Goal: Information Seeking & Learning: Learn about a topic

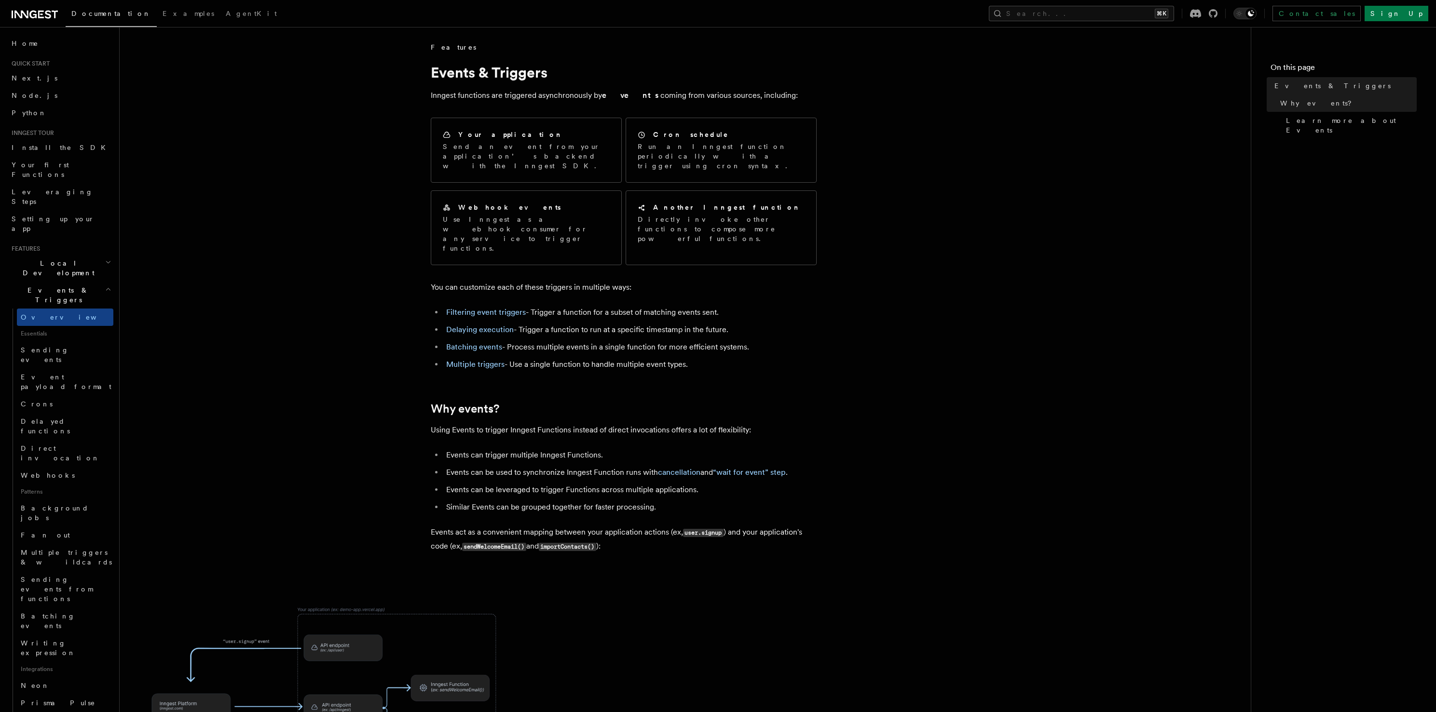
drag, startPoint x: 725, startPoint y: 339, endPoint x: 732, endPoint y: 261, distance: 77.5
click at [732, 261] on article "Features Events & Triggers Inngest functions are triggered asynchronously by ev…" at bounding box center [685, 578] width 1100 height 1073
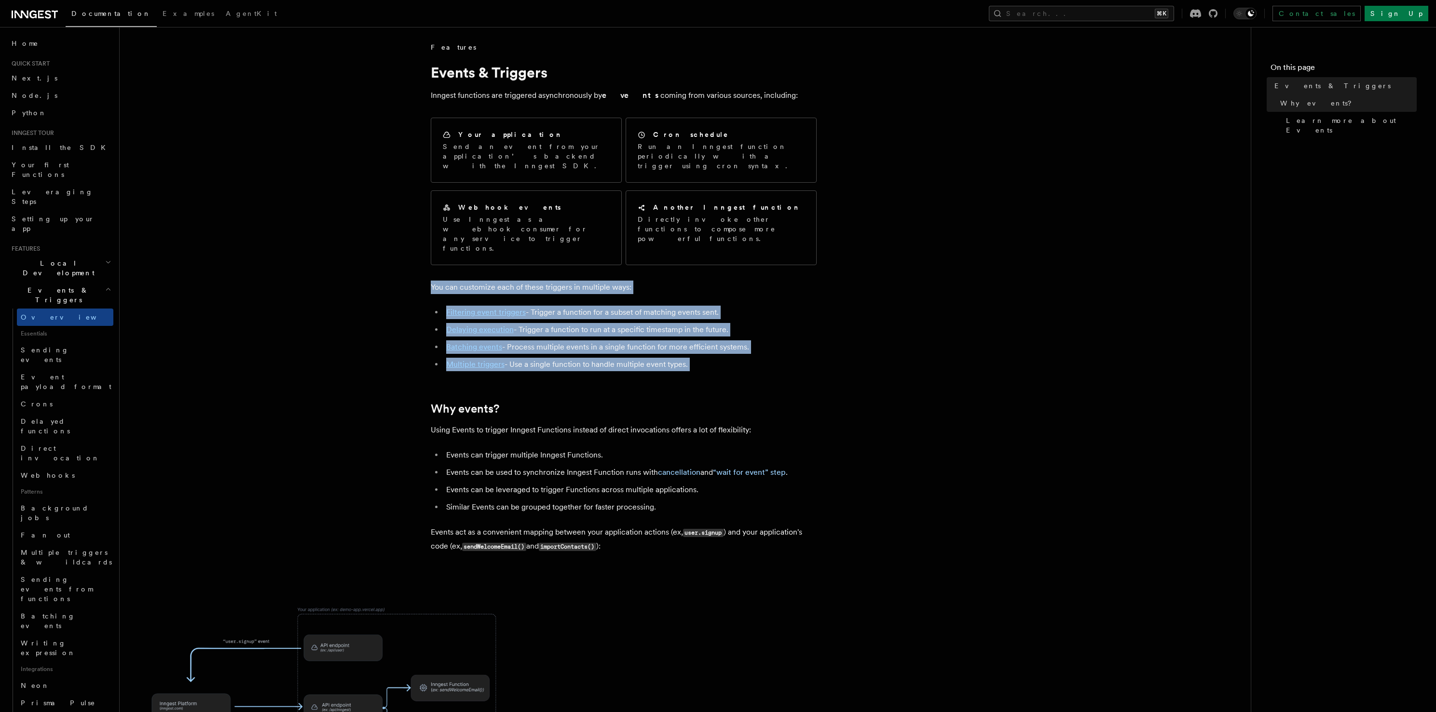
drag, startPoint x: 732, startPoint y: 251, endPoint x: 738, endPoint y: 351, distance: 100.0
click at [738, 351] on article "Features Events & Triggers Inngest functions are triggered asynchronously by ev…" at bounding box center [685, 578] width 1100 height 1073
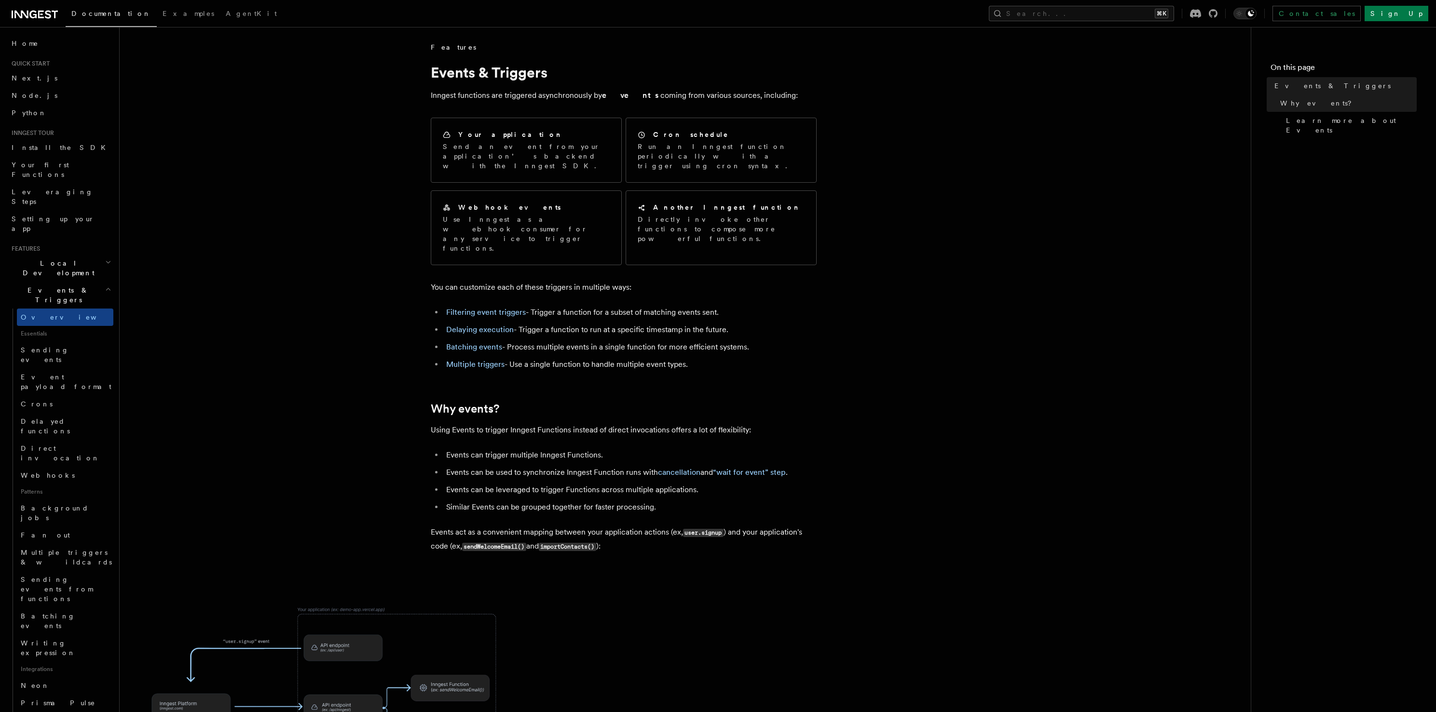
click at [30, 14] on icon at bounding box center [32, 15] width 7 height 8
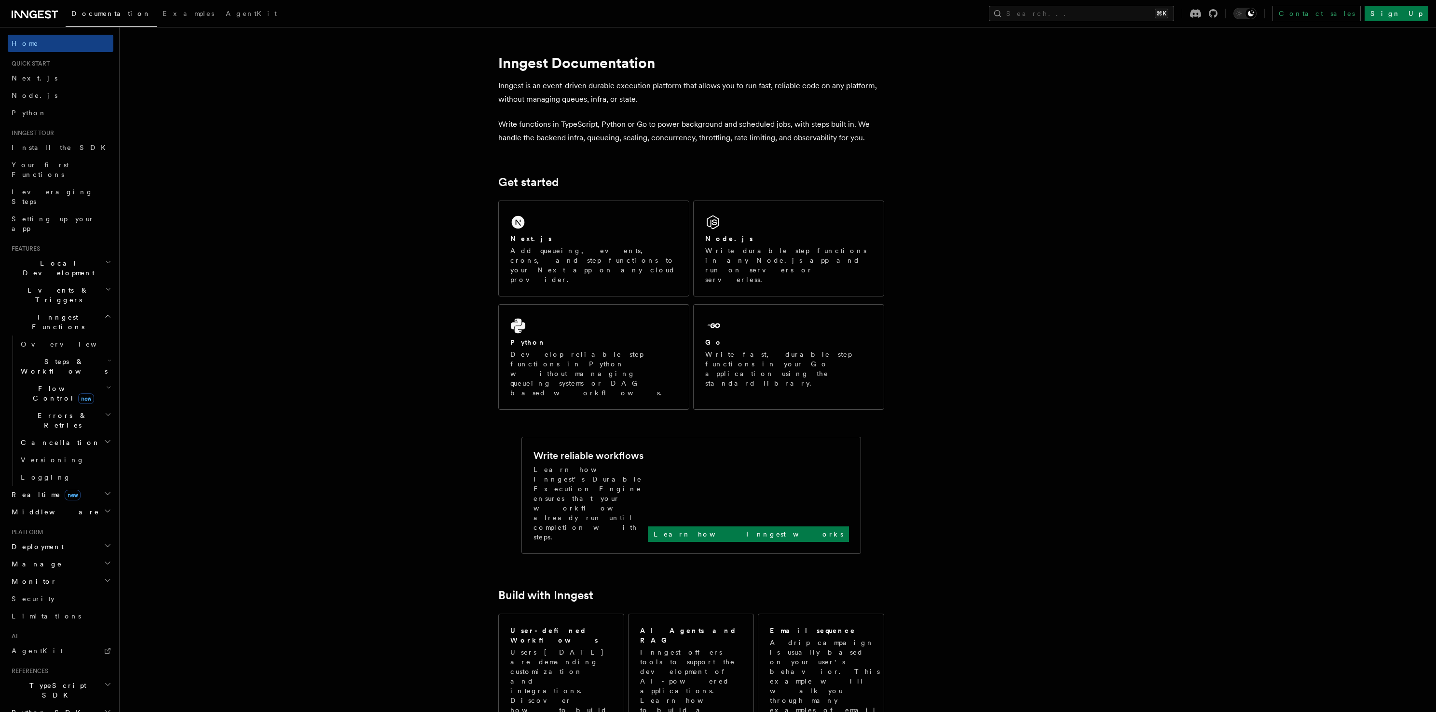
click at [67, 135] on h2 "Inngest tour" at bounding box center [61, 133] width 106 height 8
click at [62, 149] on link "Install the SDK" at bounding box center [61, 147] width 106 height 17
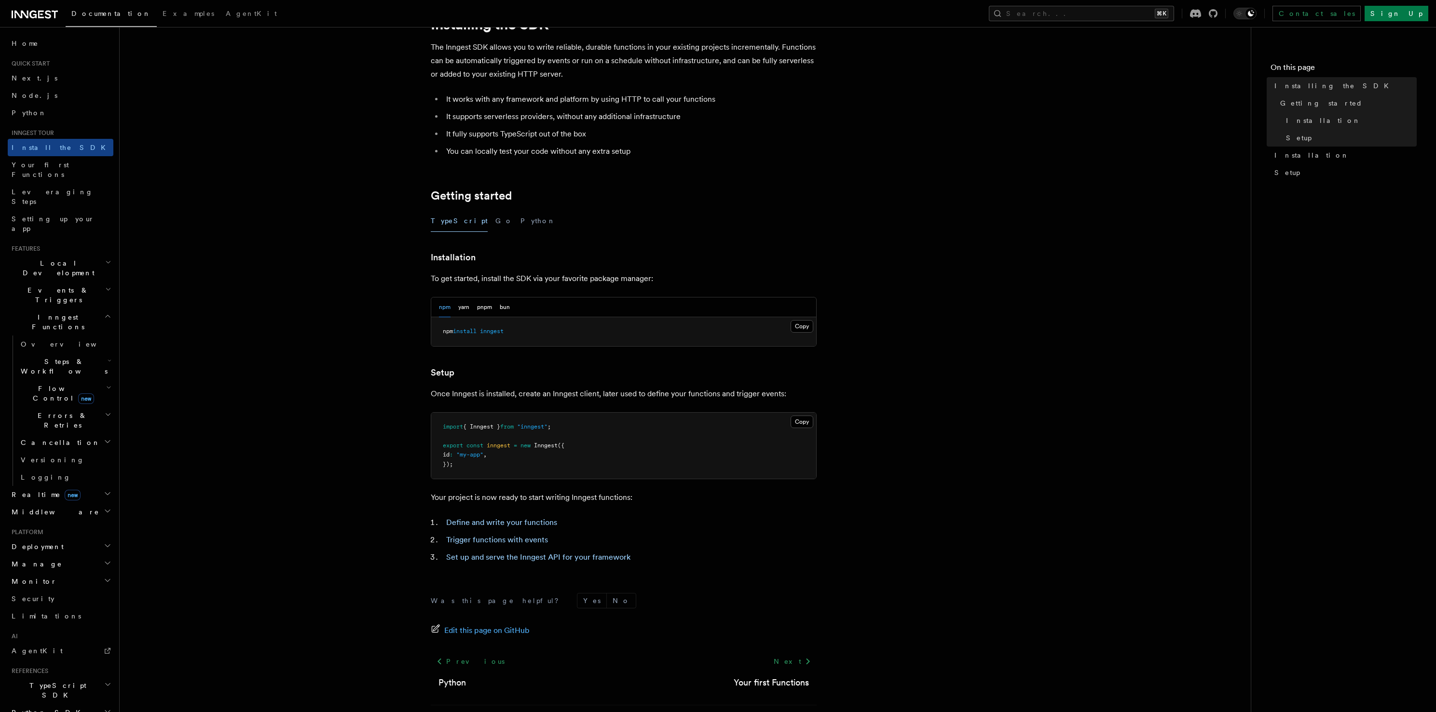
scroll to position [90, 0]
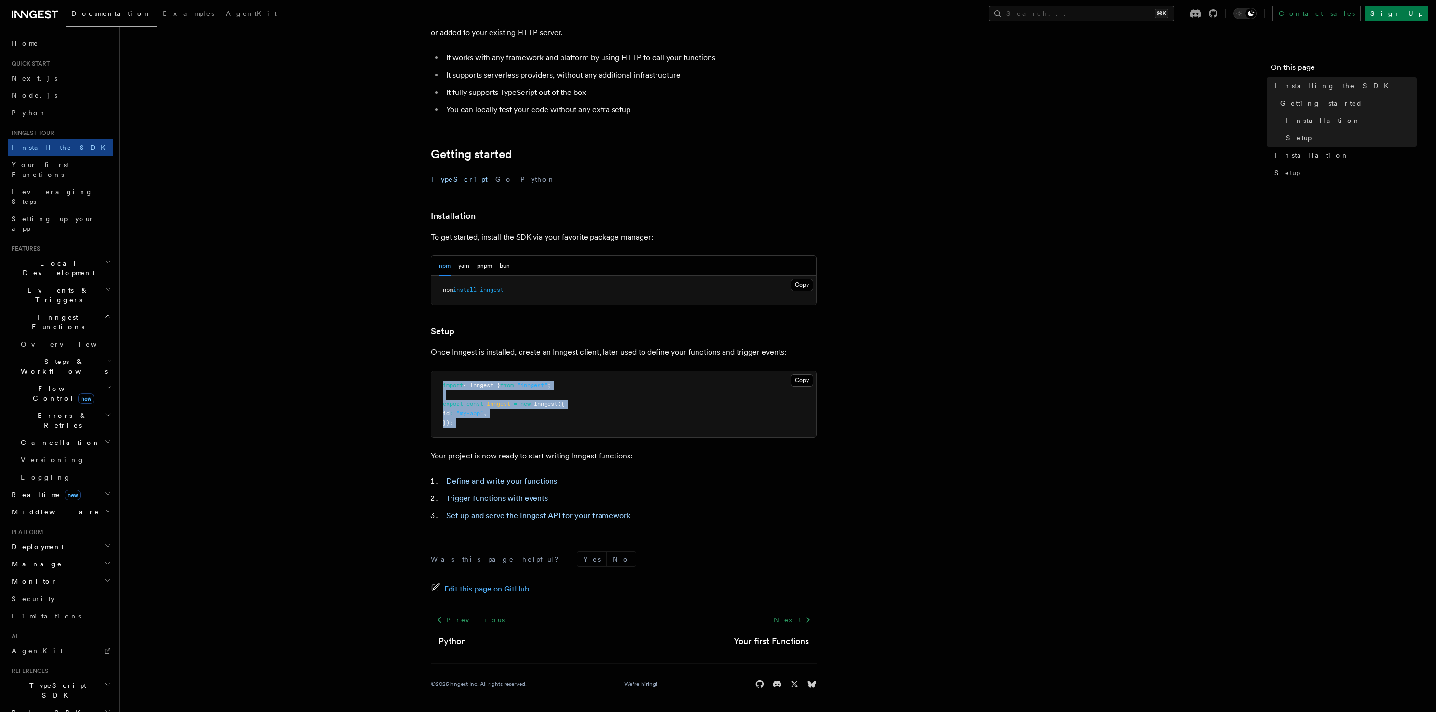
drag, startPoint x: 605, startPoint y: 439, endPoint x: 598, endPoint y: 371, distance: 68.8
click at [598, 371] on article "Inngest tour Installing the SDK The Inngest SDK allows you to write reliable, d…" at bounding box center [685, 332] width 1100 height 759
drag, startPoint x: 598, startPoint y: 371, endPoint x: 590, endPoint y: 441, distance: 70.9
click at [590, 441] on article "Inngest tour Installing the SDK The Inngest SDK allows you to write reliable, d…" at bounding box center [685, 332] width 1100 height 759
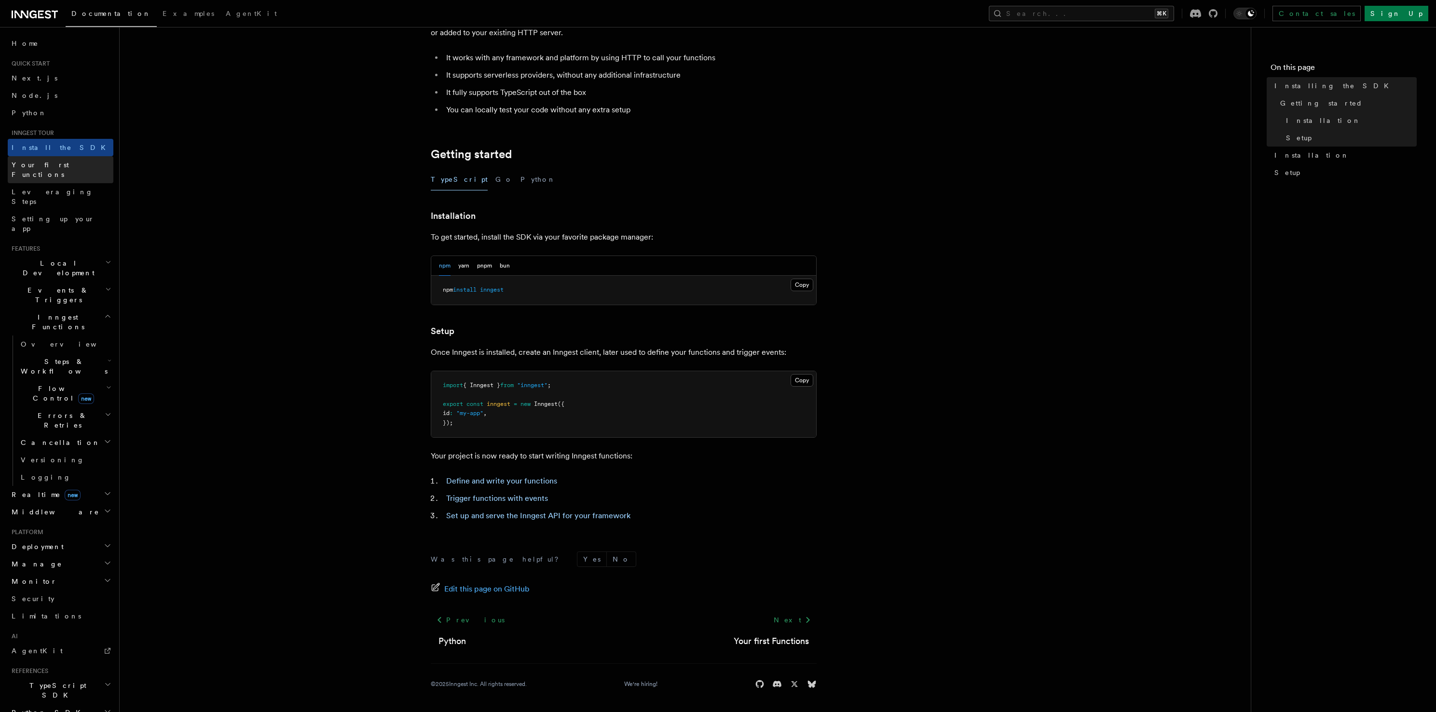
click at [28, 166] on span "Your first Functions" at bounding box center [40, 169] width 57 height 17
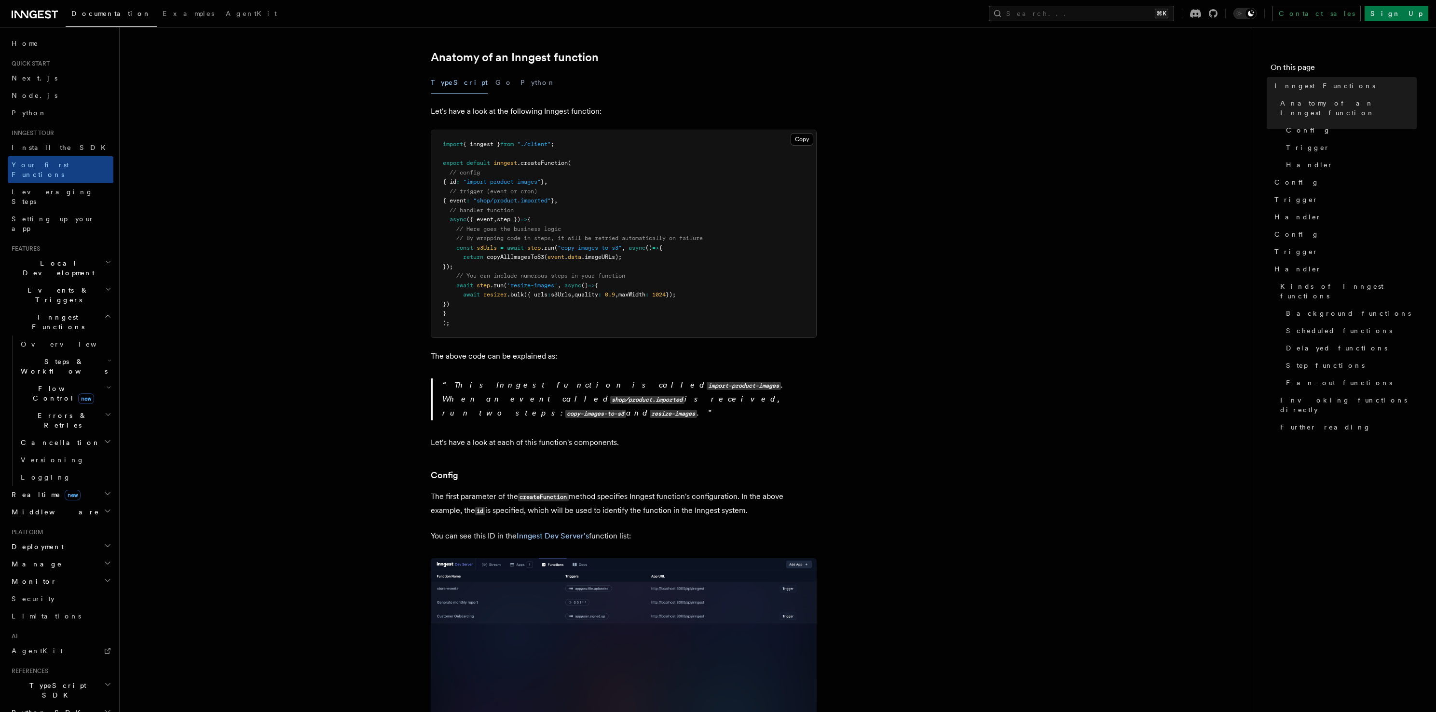
scroll to position [217, 0]
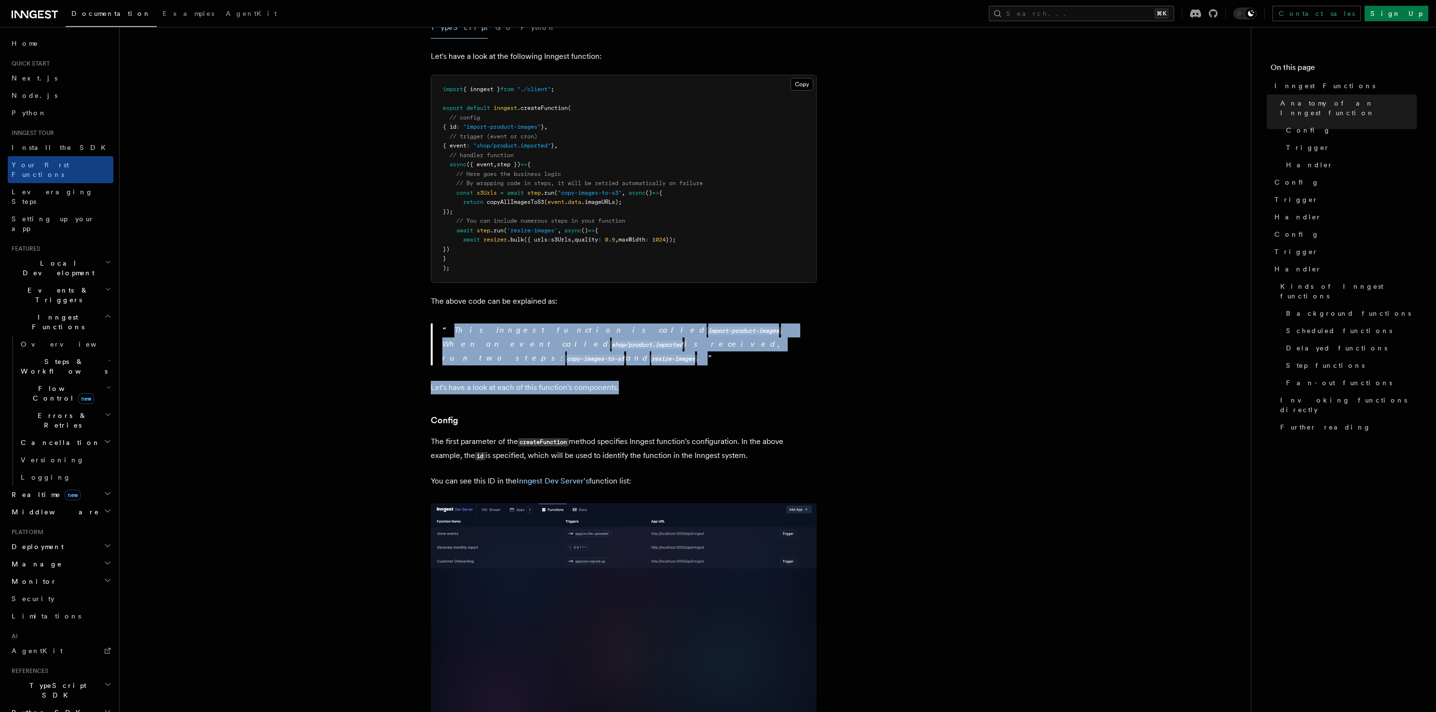
drag, startPoint x: 703, startPoint y: 325, endPoint x: 700, endPoint y: 286, distance: 39.6
drag, startPoint x: 712, startPoint y: 315, endPoint x: 708, endPoint y: 296, distance: 19.6
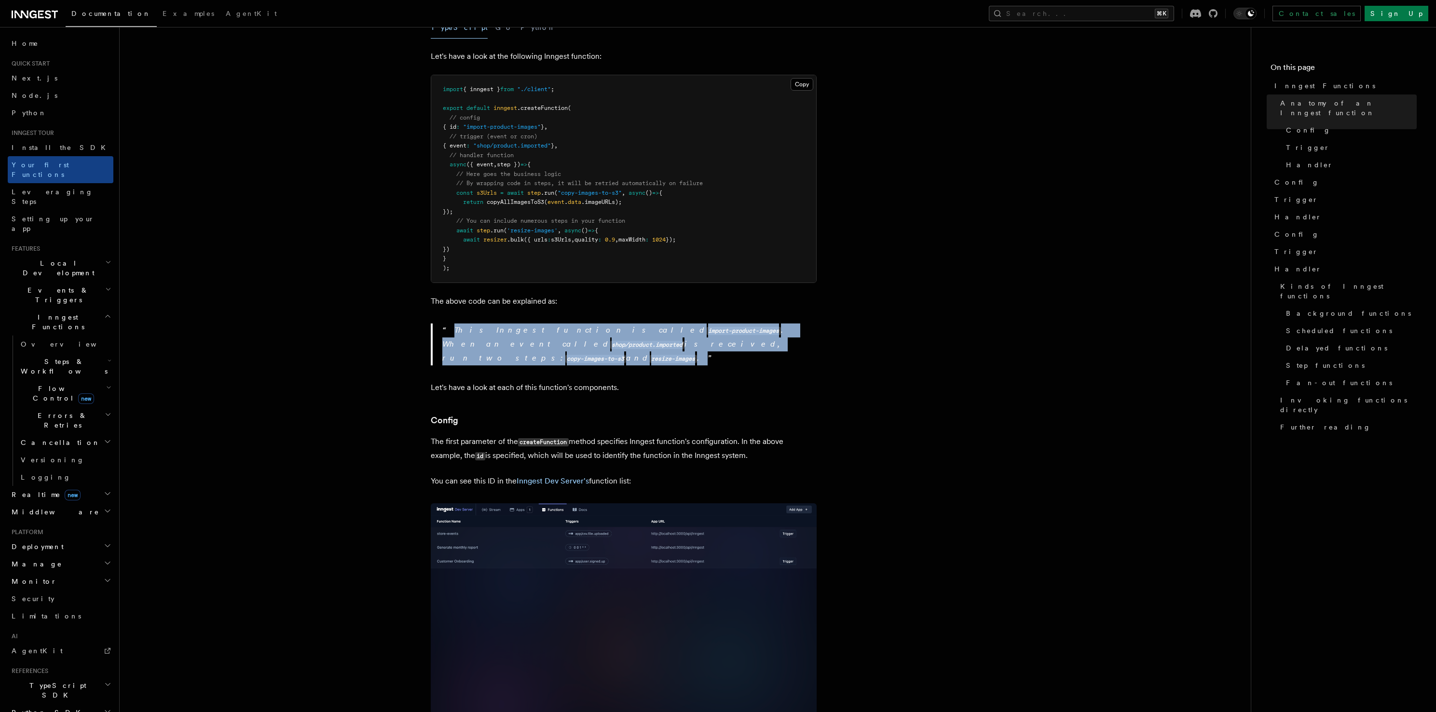
drag, startPoint x: 708, startPoint y: 296, endPoint x: 717, endPoint y: 347, distance: 51.8
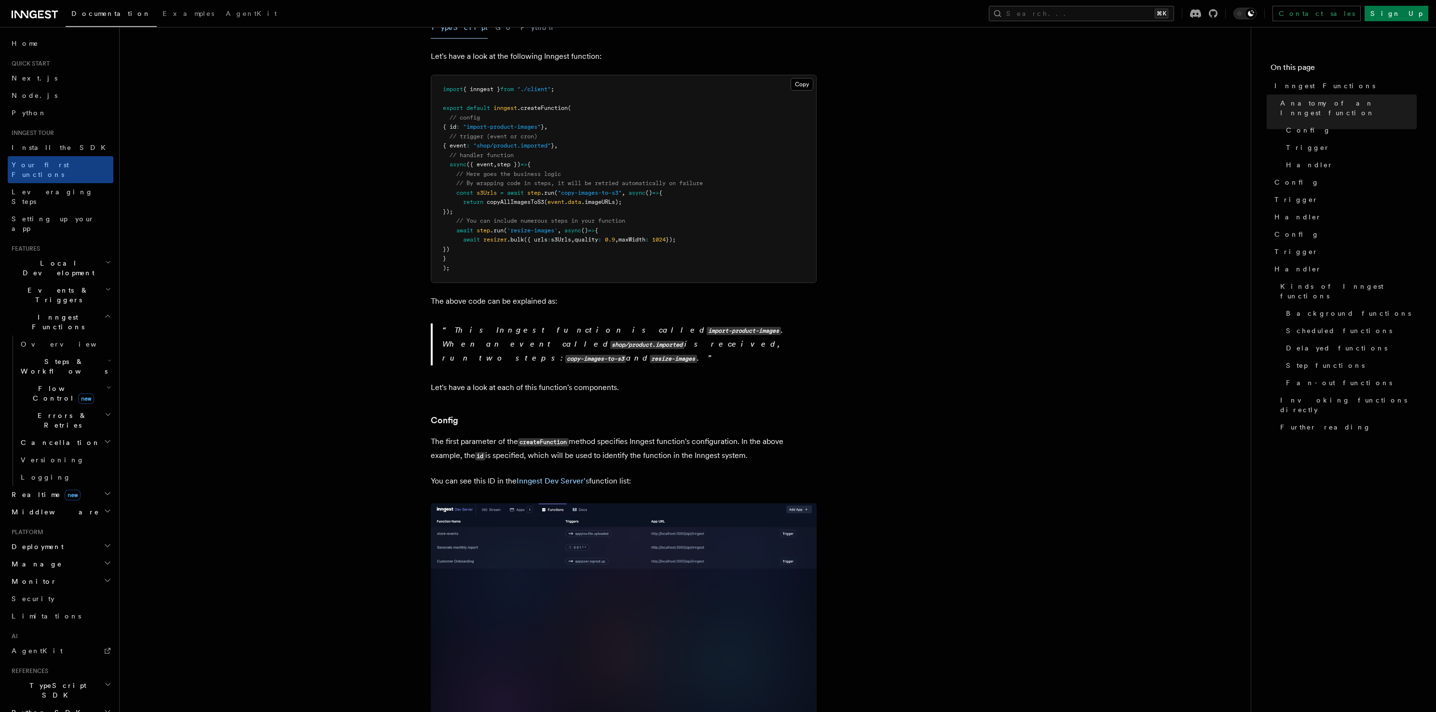
click at [692, 332] on p "This Inngest function is called import-product-images . When an event called sh…" at bounding box center [629, 345] width 374 height 42
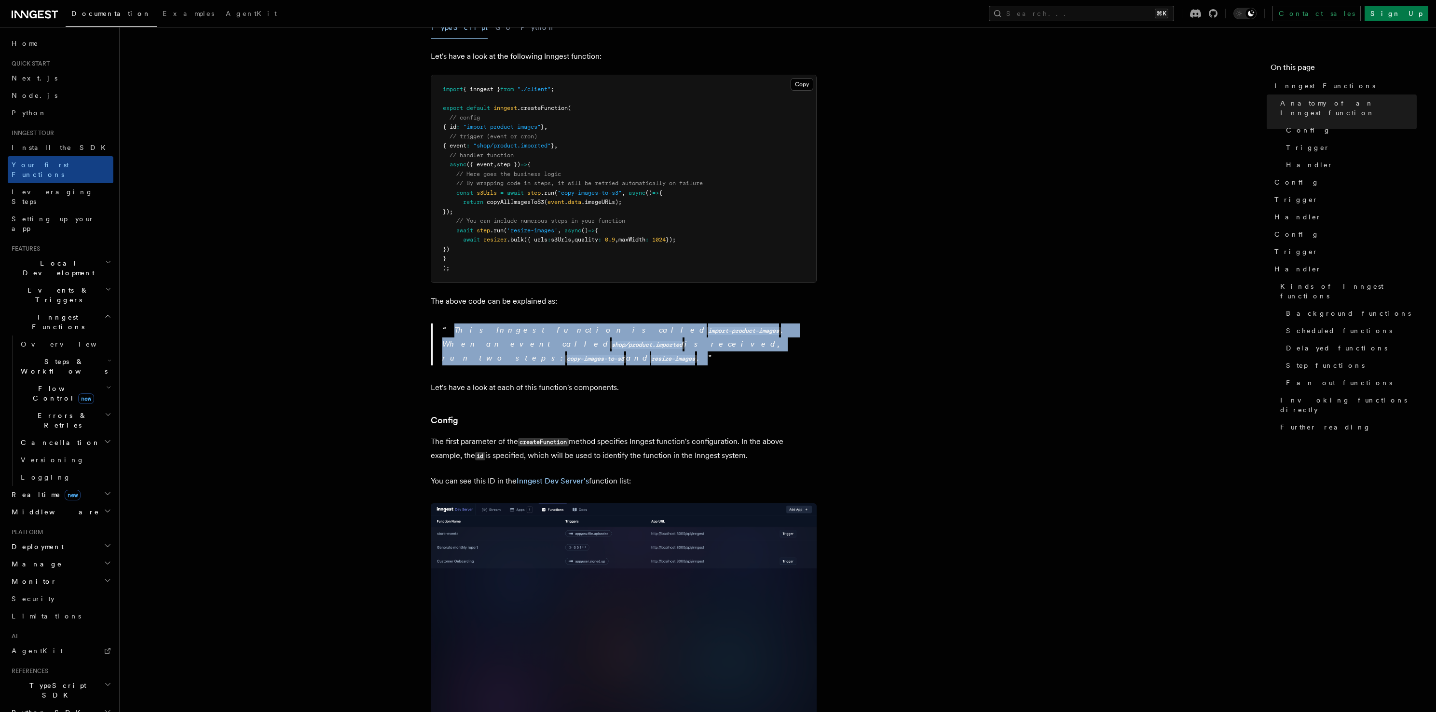
drag, startPoint x: 692, startPoint y: 329, endPoint x: 685, endPoint y: 288, distance: 42.1
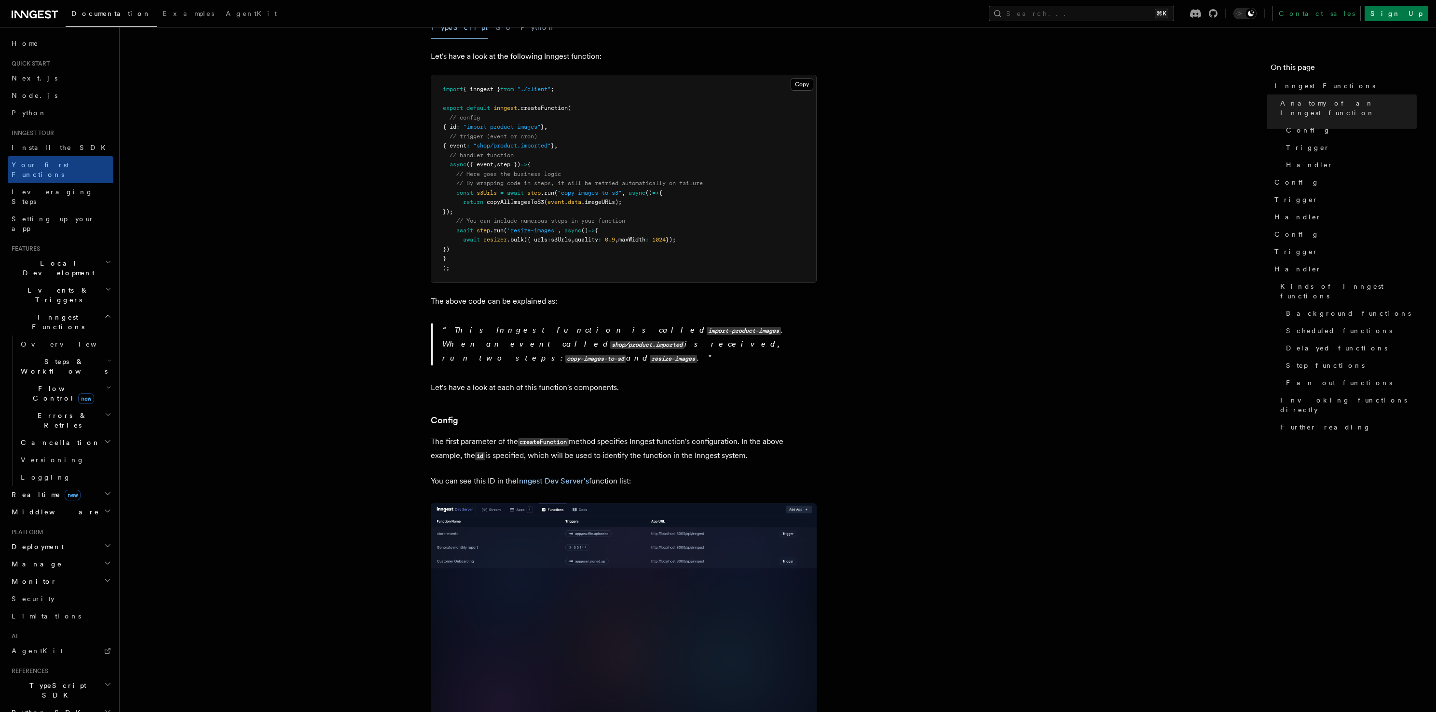
drag, startPoint x: 699, startPoint y: 333, endPoint x: 700, endPoint y: 340, distance: 7.4
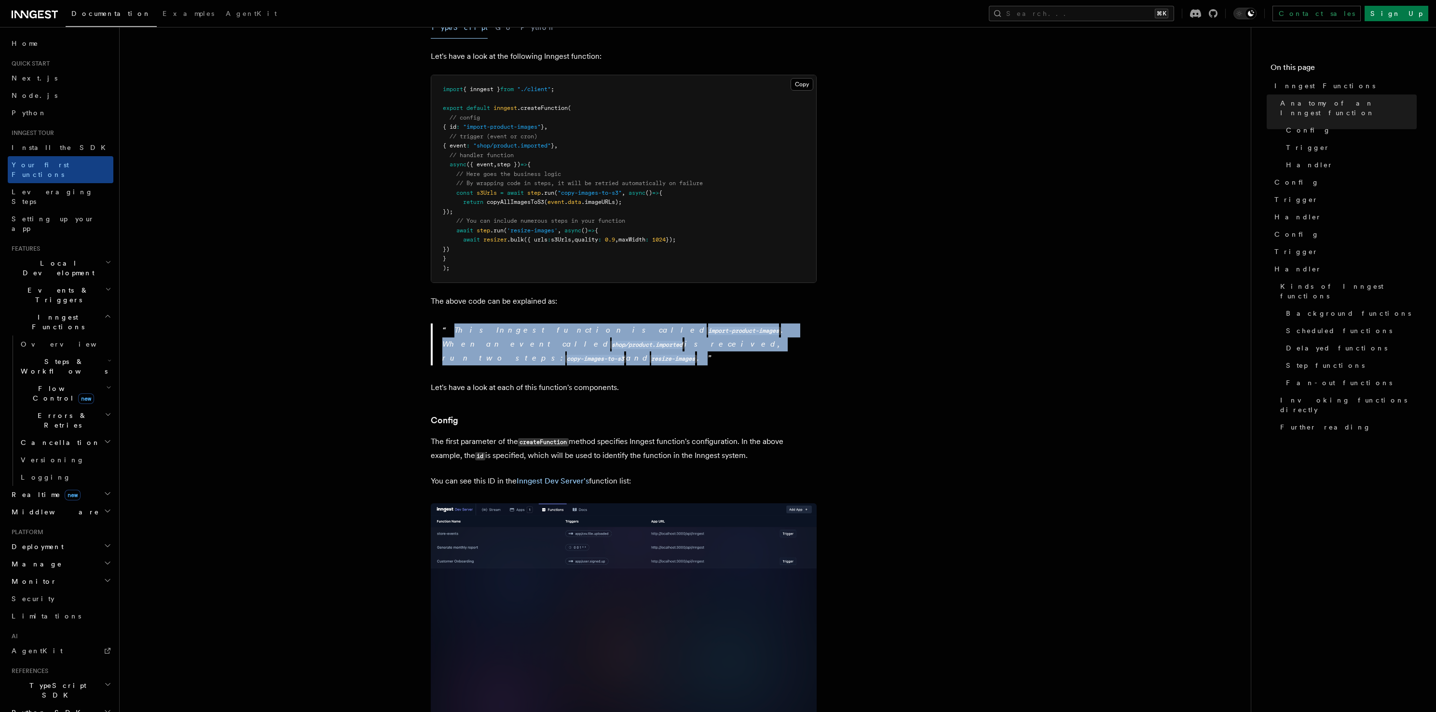
drag, startPoint x: 700, startPoint y: 339, endPoint x: 692, endPoint y: 299, distance: 40.3
drag, startPoint x: 692, startPoint y: 299, endPoint x: 702, endPoint y: 344, distance: 46.2
drag, startPoint x: 701, startPoint y: 330, endPoint x: 696, endPoint y: 298, distance: 33.1
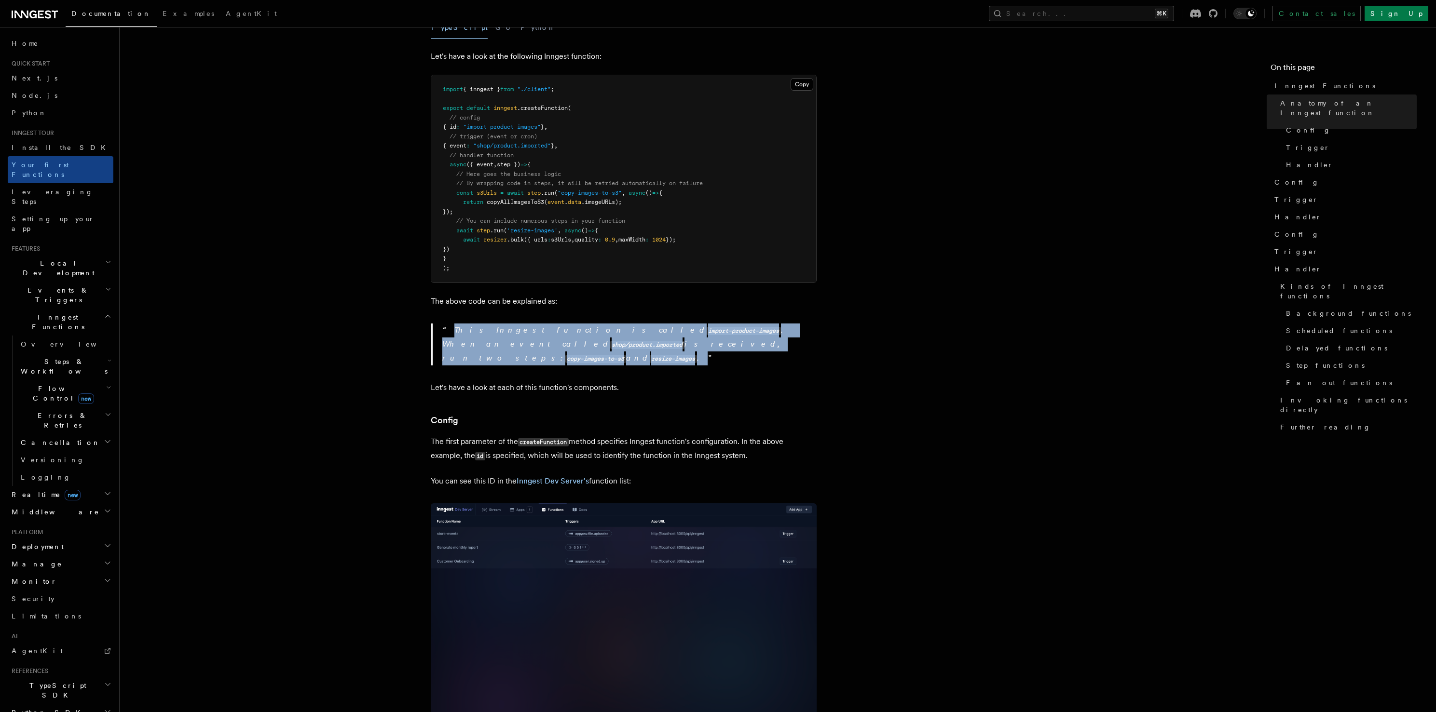
drag, startPoint x: 696, startPoint y: 298, endPoint x: 701, endPoint y: 333, distance: 36.0
drag, startPoint x: 701, startPoint y: 333, endPoint x: 684, endPoint y: 284, distance: 51.8
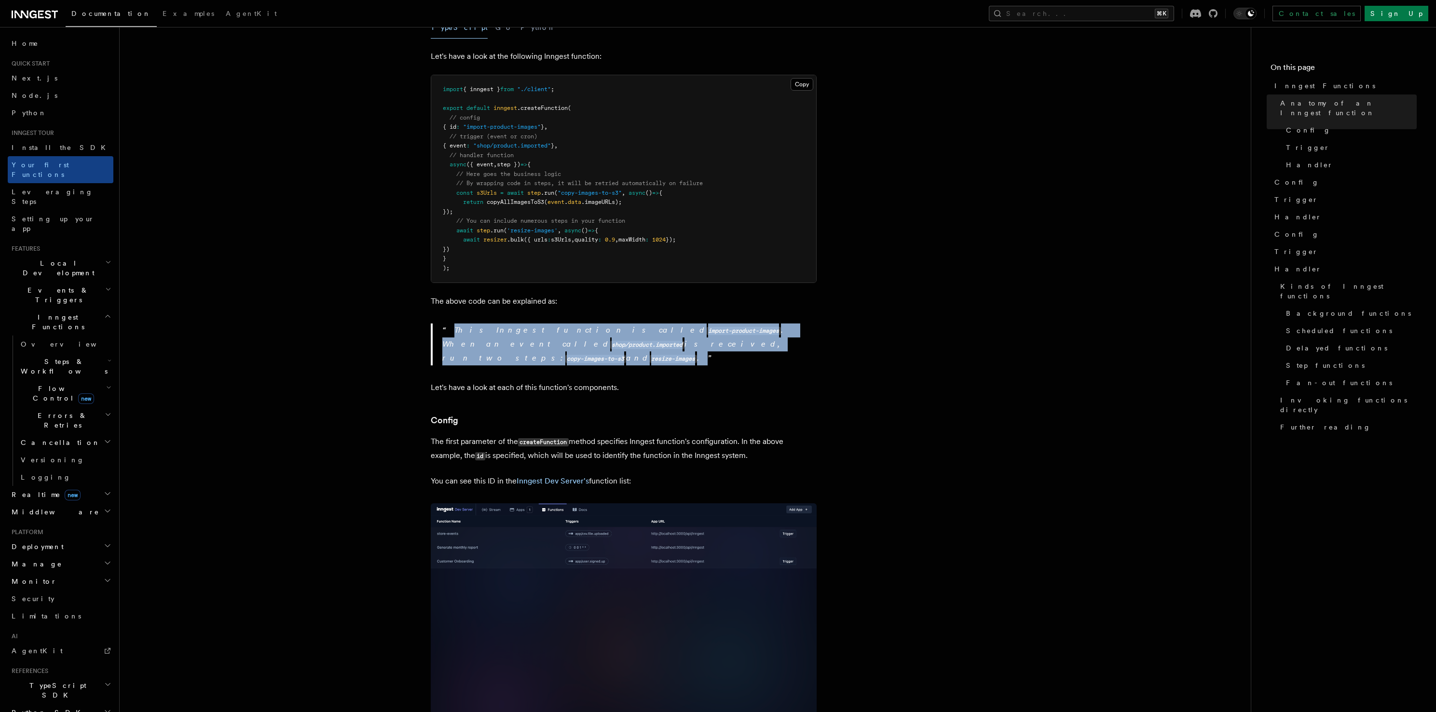
drag, startPoint x: 684, startPoint y: 284, endPoint x: 698, endPoint y: 335, distance: 53.0
click at [698, 335] on p "This Inngest function is called import-product-images . When an event called sh…" at bounding box center [629, 345] width 374 height 42
drag, startPoint x: 681, startPoint y: 377, endPoint x: 667, endPoint y: 292, distance: 86.4
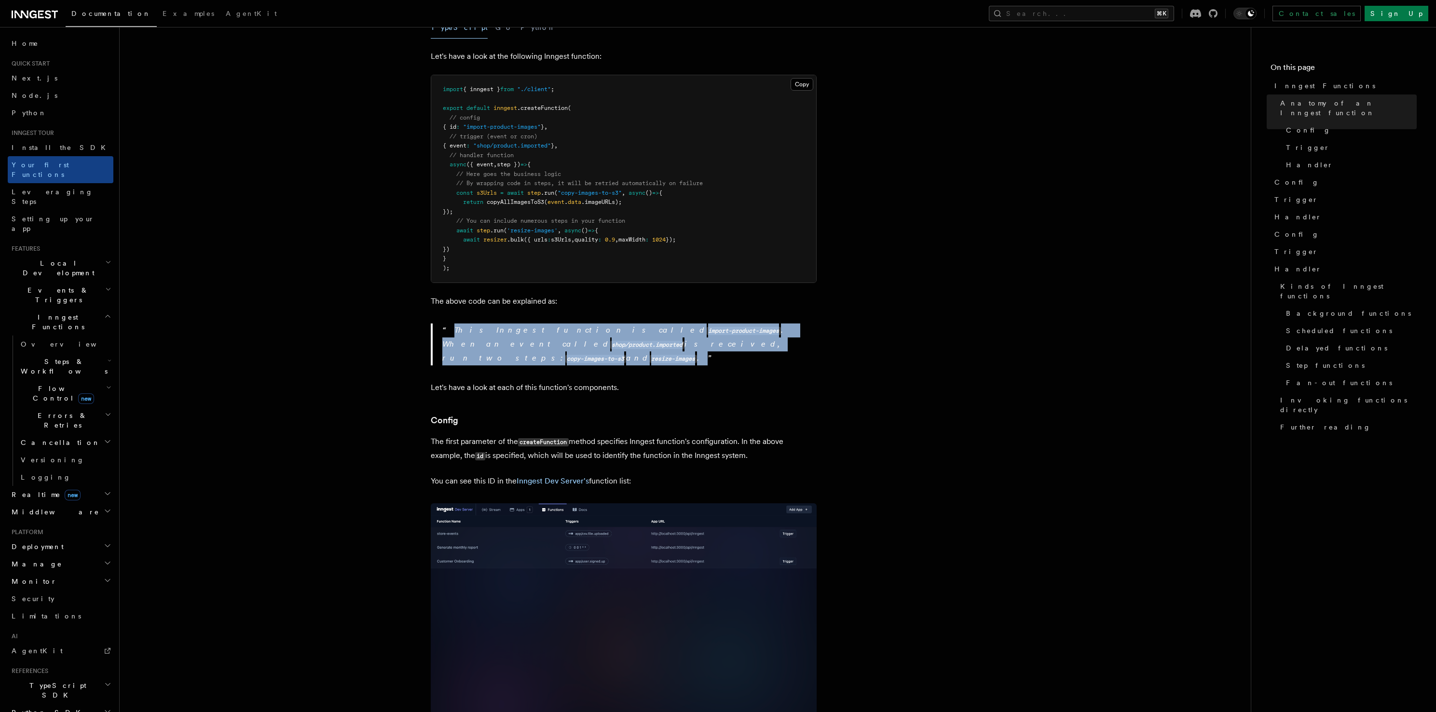
drag, startPoint x: 667, startPoint y: 290, endPoint x: 695, endPoint y: 350, distance: 65.8
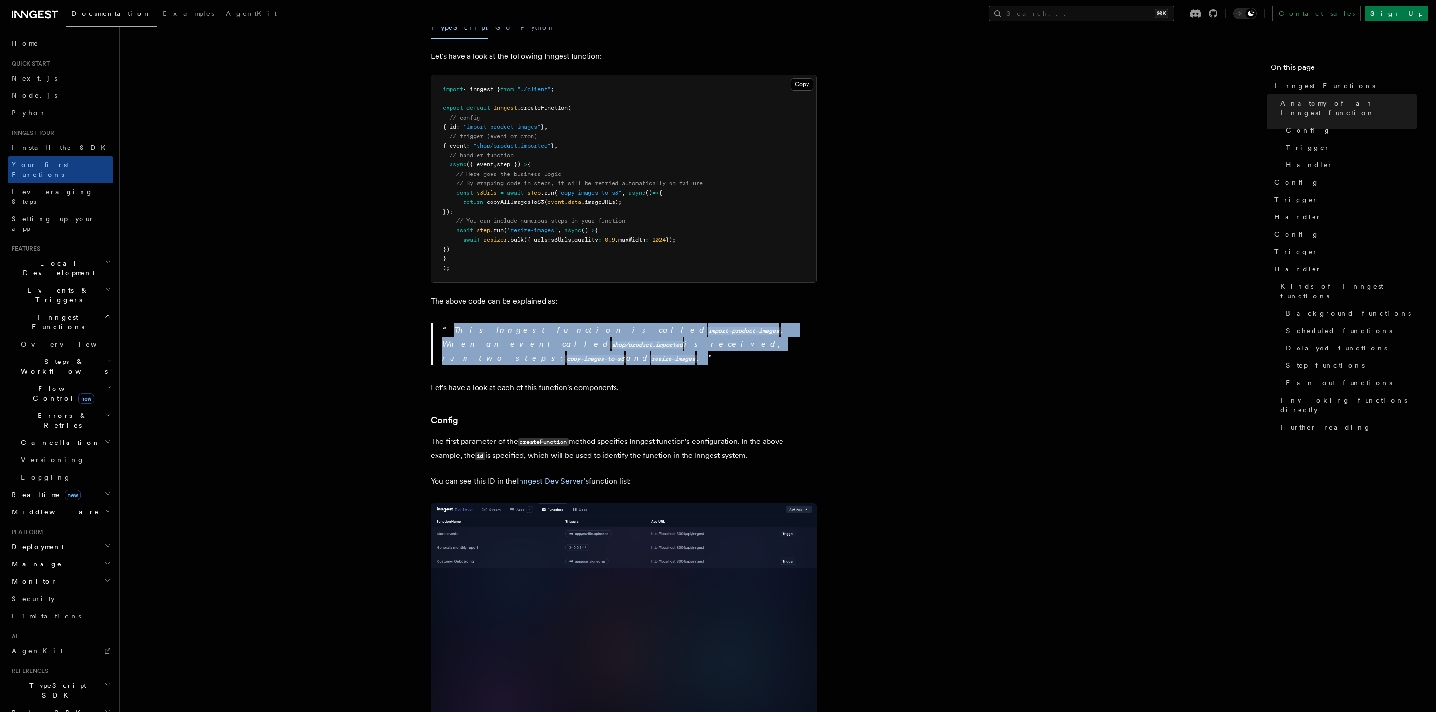
drag, startPoint x: 693, startPoint y: 318, endPoint x: 690, endPoint y: 292, distance: 26.3
drag, startPoint x: 690, startPoint y: 292, endPoint x: 699, endPoint y: 333, distance: 42.5
click at [699, 333] on p "This Inngest function is called import-product-images . When an event called sh…" at bounding box center [629, 345] width 374 height 42
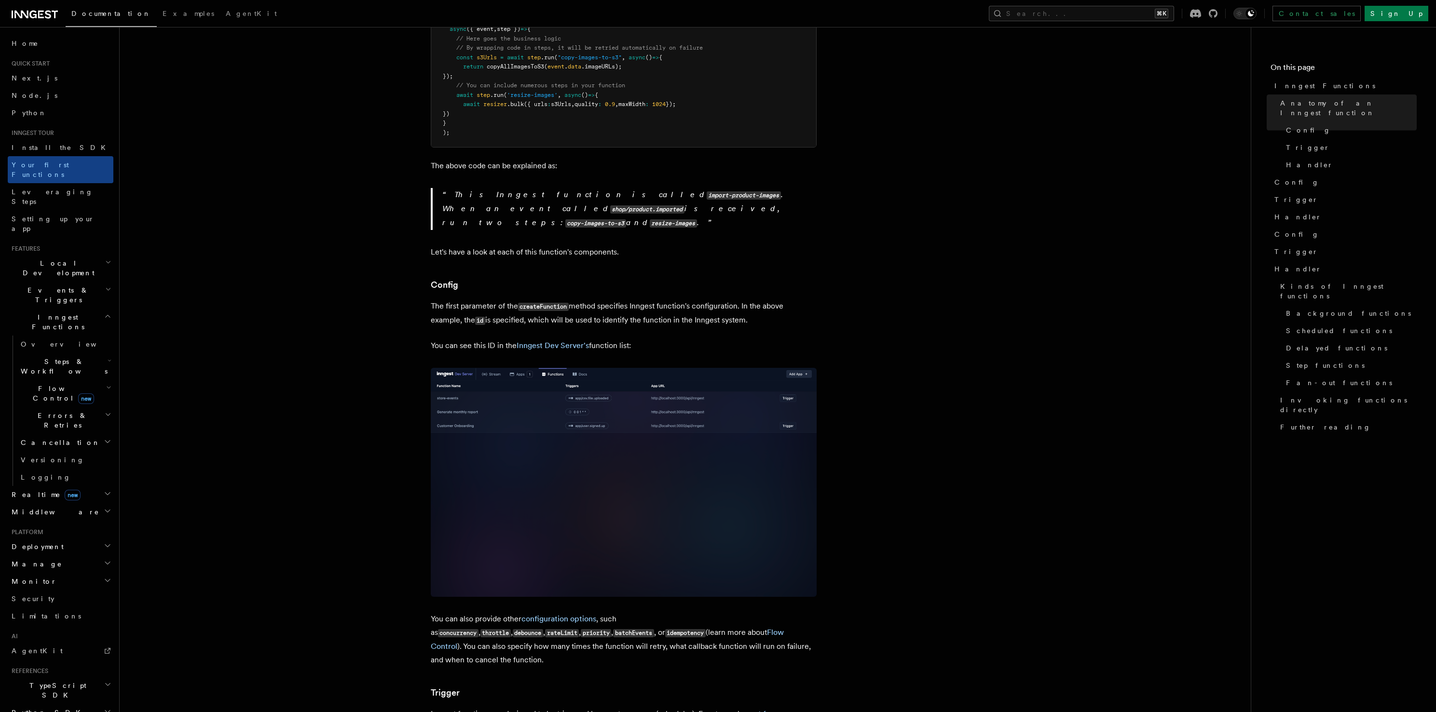
scroll to position [413, 0]
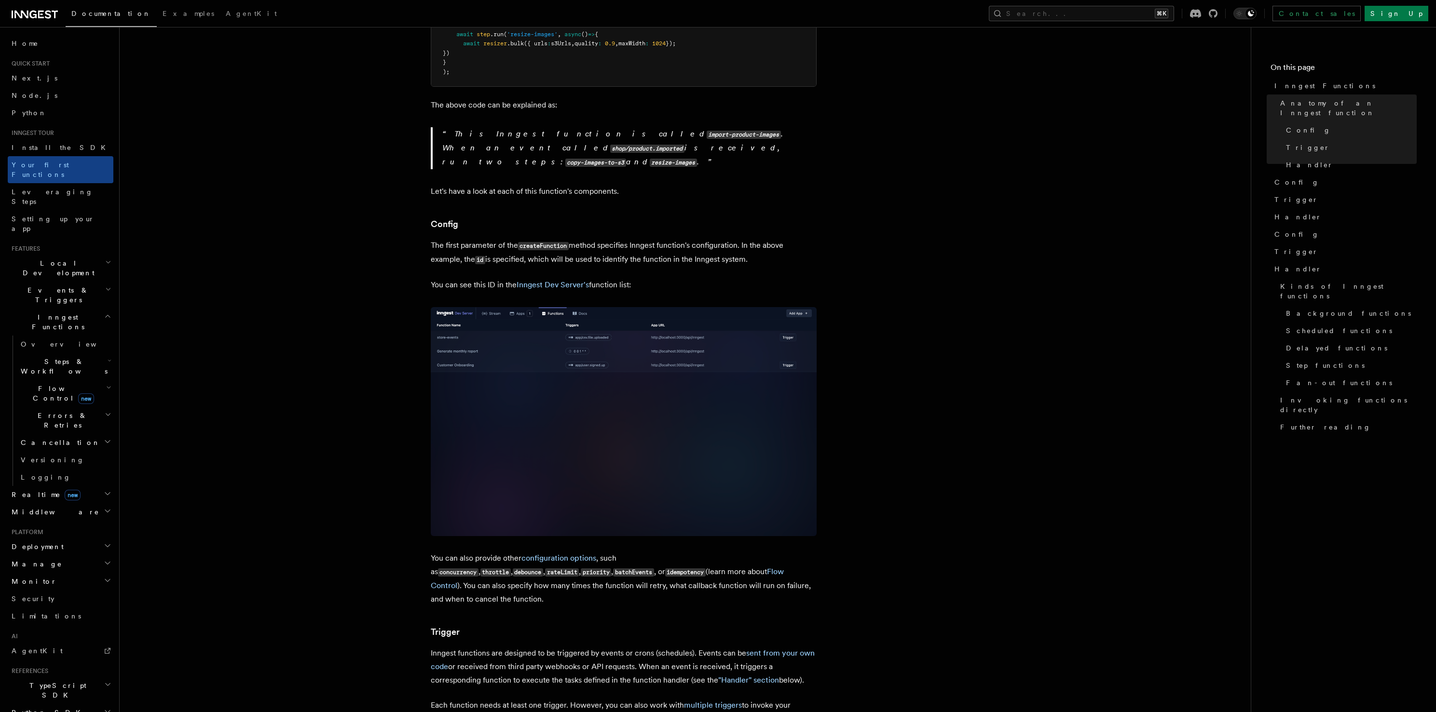
click at [63, 258] on span "Local Development" at bounding box center [56, 267] width 97 height 19
click at [63, 299] on span "Guides" at bounding box center [65, 306] width 96 height 15
click at [62, 282] on link "Overview" at bounding box center [65, 290] width 96 height 17
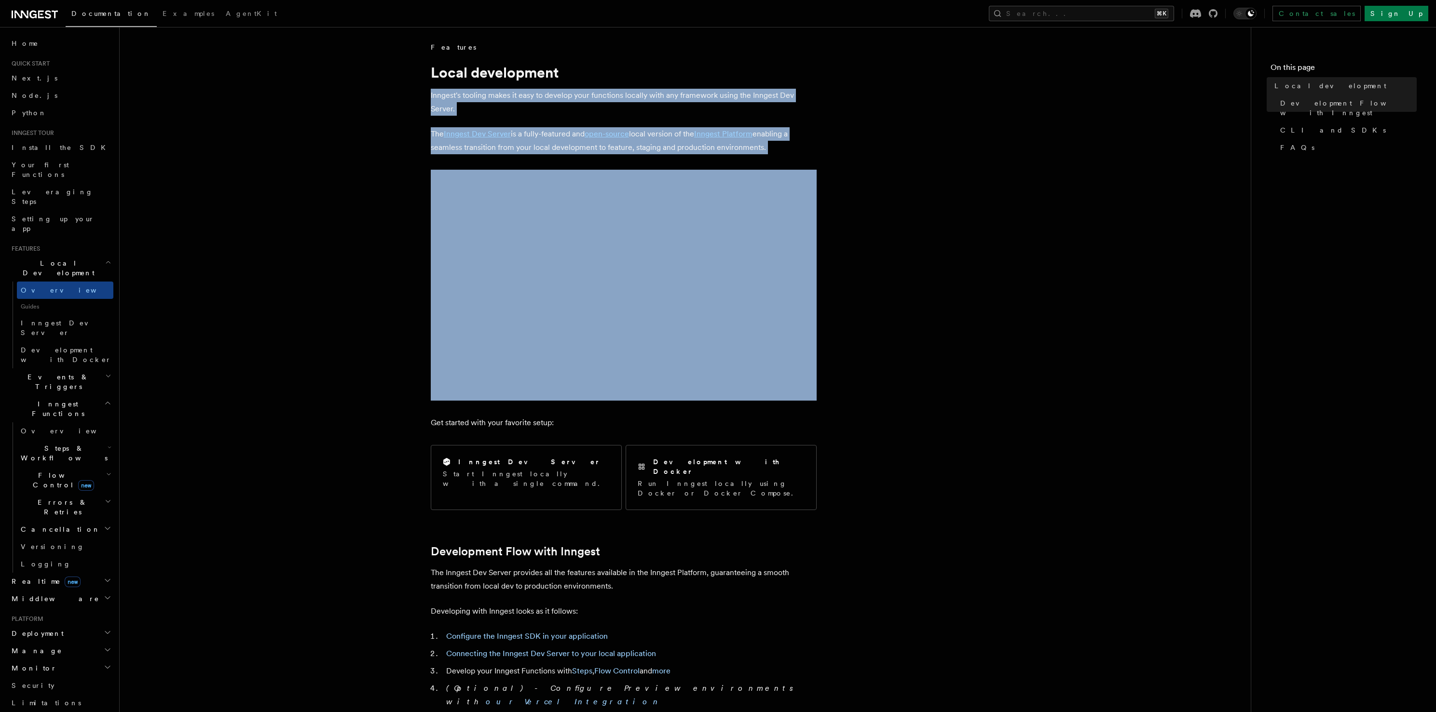
drag, startPoint x: 803, startPoint y: 149, endPoint x: 761, endPoint y: 68, distance: 90.6
drag, startPoint x: 761, startPoint y: 67, endPoint x: 786, endPoint y: 154, distance: 90.3
drag, startPoint x: 782, startPoint y: 132, endPoint x: 753, endPoint y: 63, distance: 75.2
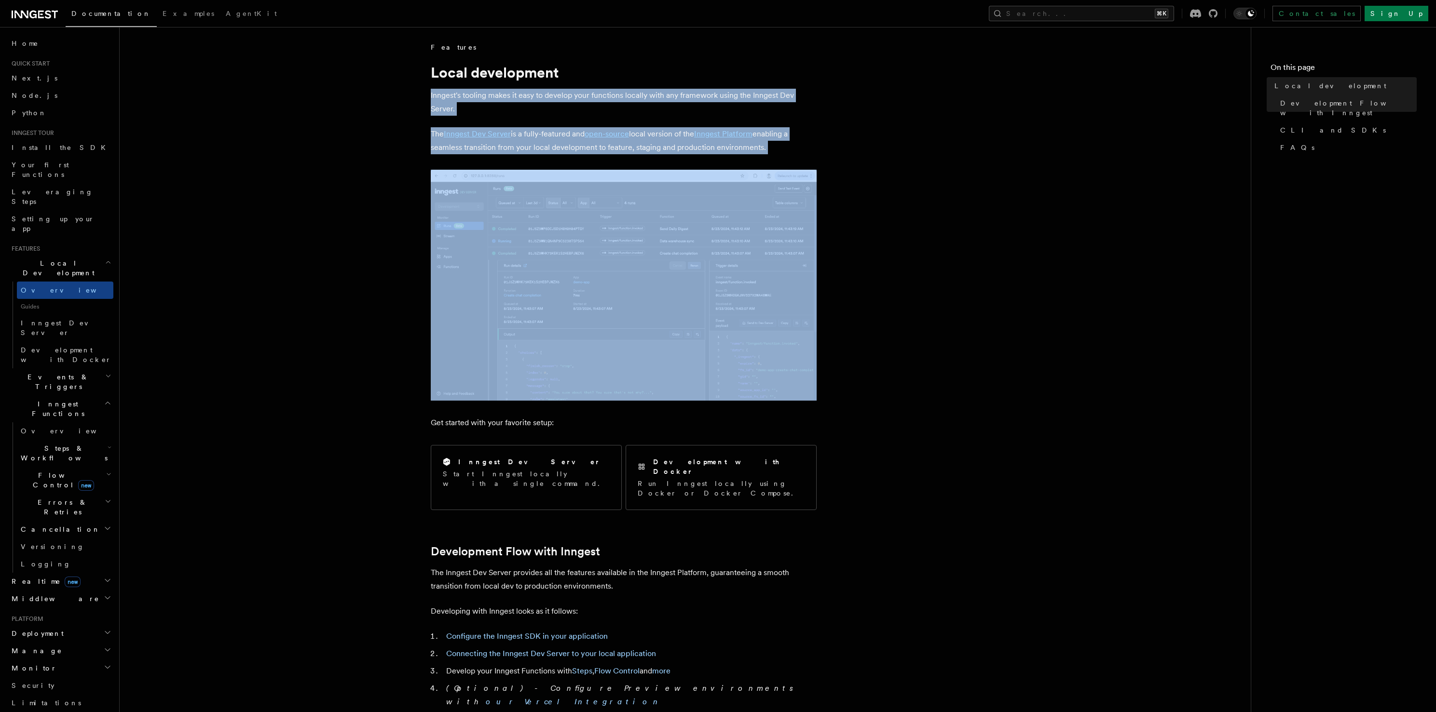
drag, startPoint x: 767, startPoint y: 111, endPoint x: 780, endPoint y: 151, distance: 42.1
drag, startPoint x: 772, startPoint y: 107, endPoint x: 764, endPoint y: 74, distance: 33.3
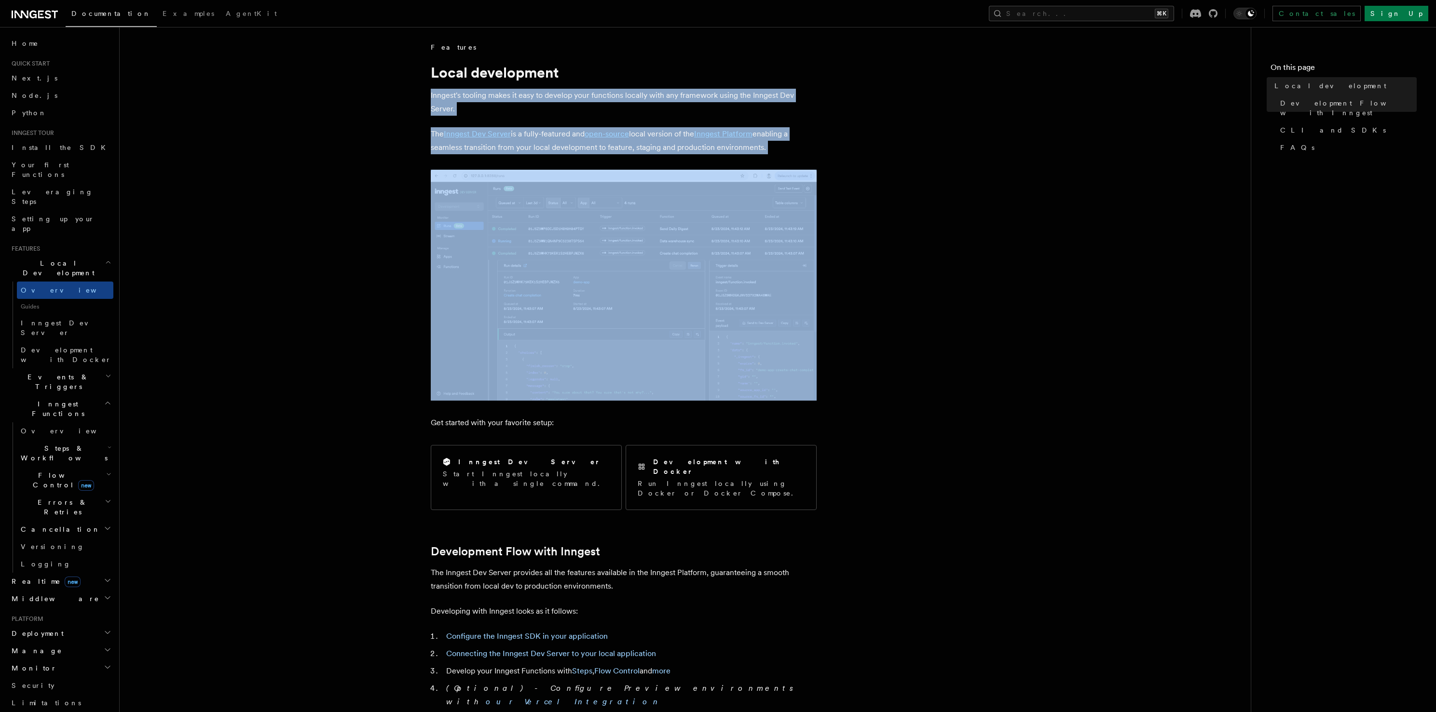
drag, startPoint x: 764, startPoint y: 74, endPoint x: 782, endPoint y: 155, distance: 82.5
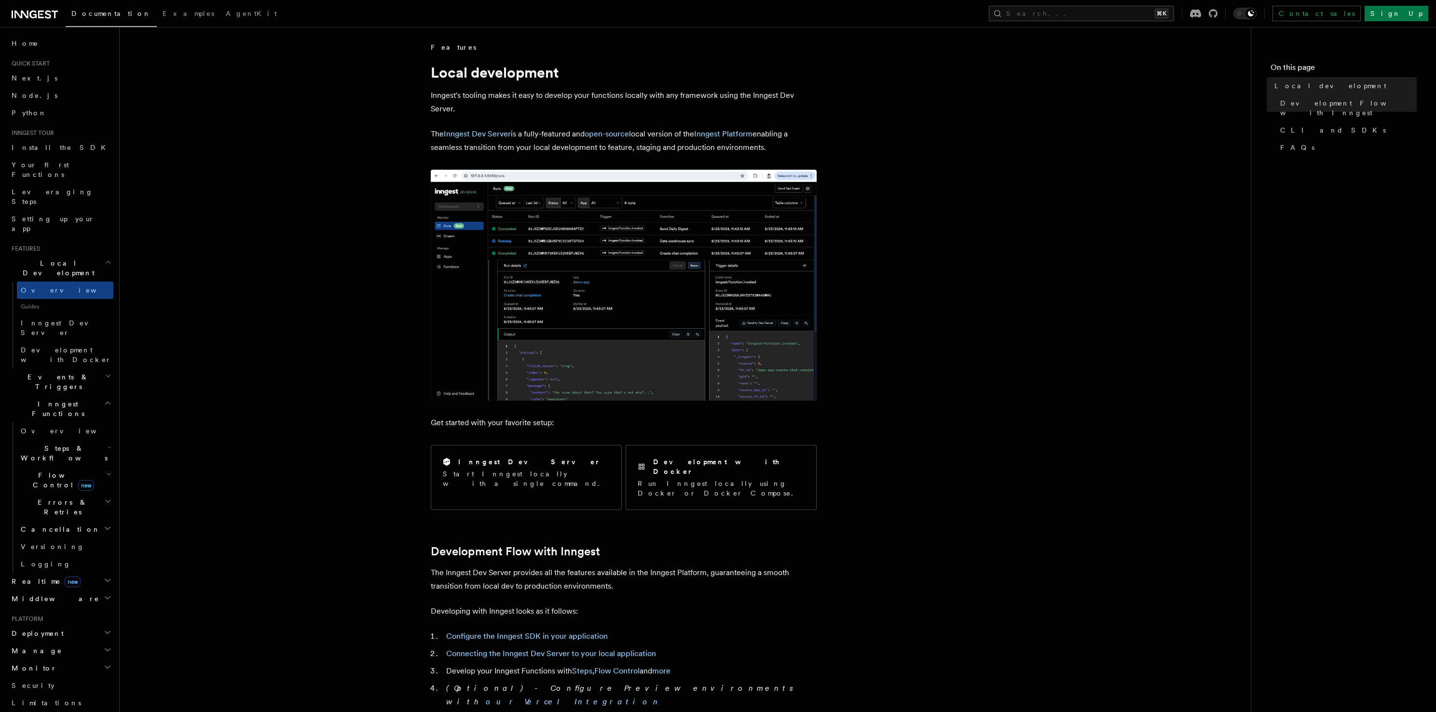
drag, startPoint x: 779, startPoint y: 151, endPoint x: 760, endPoint y: 83, distance: 71.0
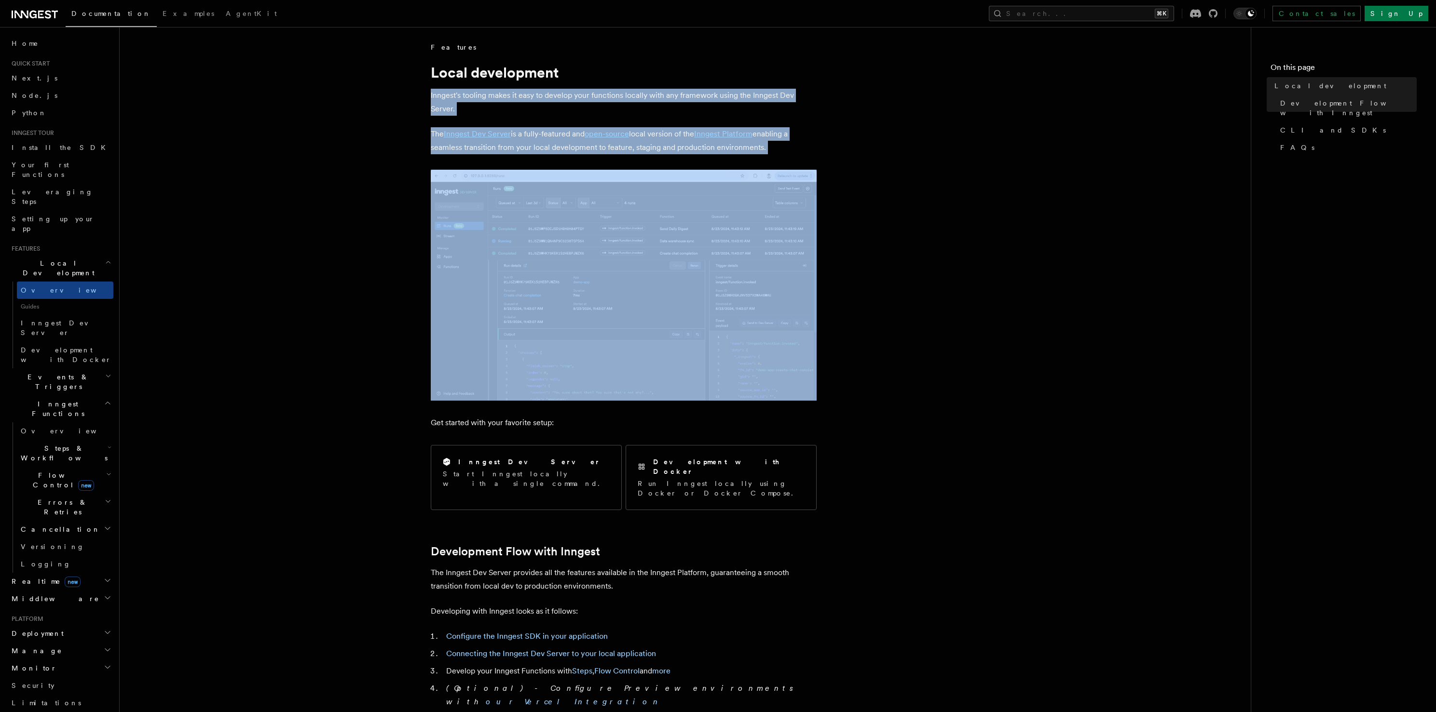
drag, startPoint x: 760, startPoint y: 81, endPoint x: 785, endPoint y: 158, distance: 80.1
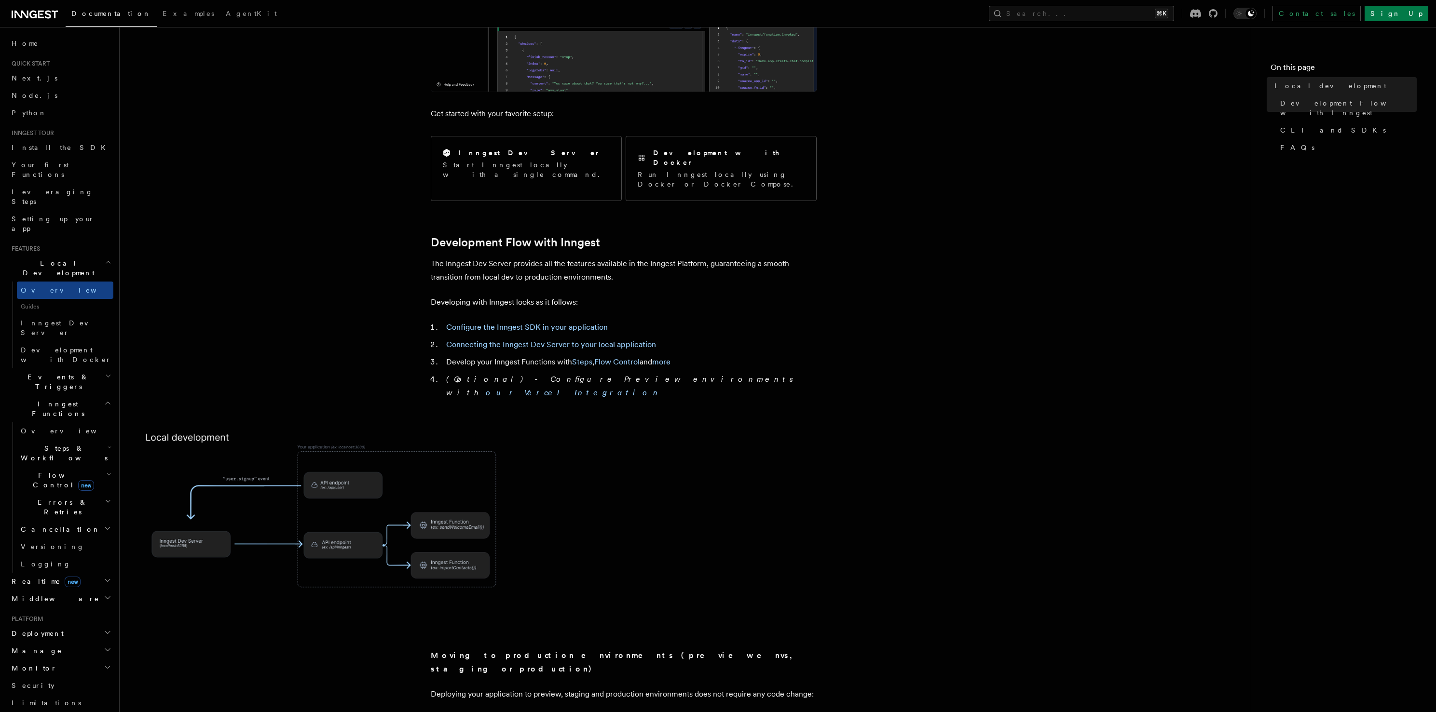
scroll to position [313, 0]
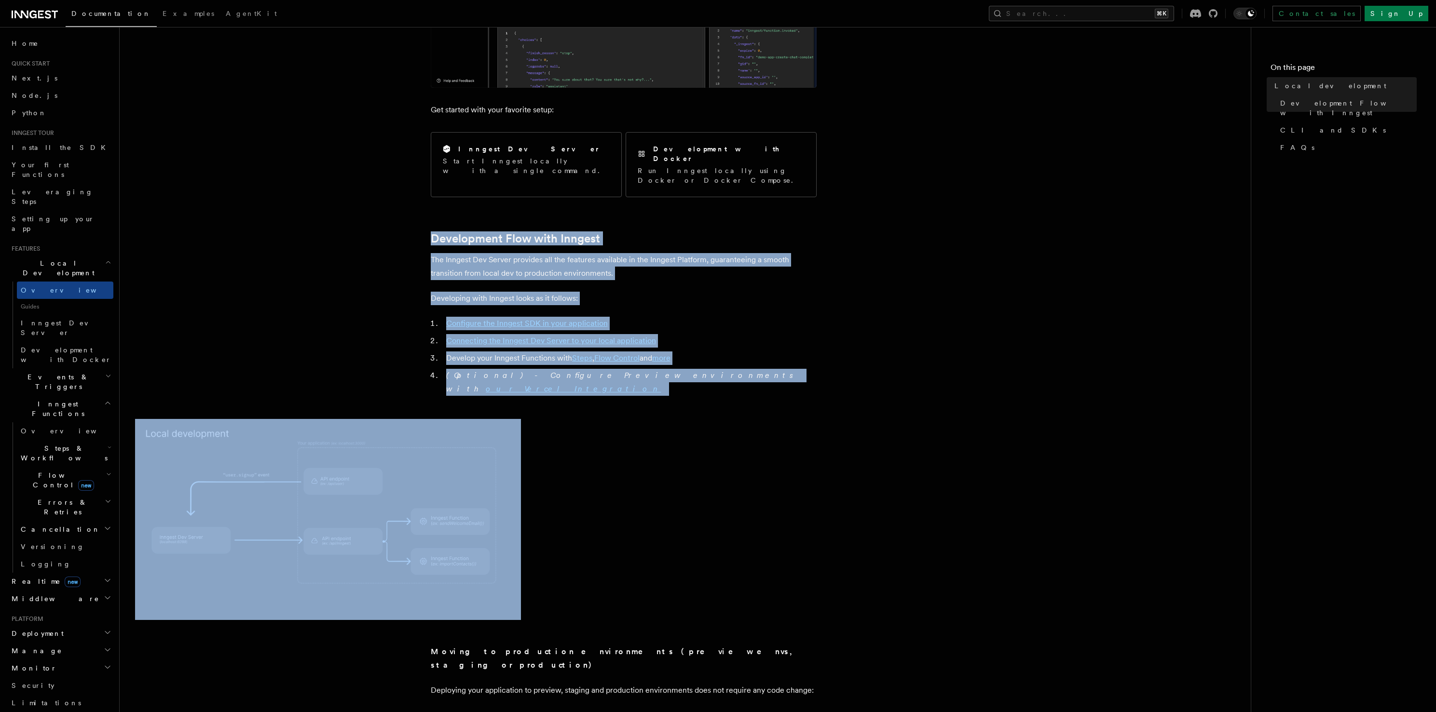
drag, startPoint x: 574, startPoint y: 198, endPoint x: 724, endPoint y: 379, distance: 234.9
drag, startPoint x: 701, startPoint y: 333, endPoint x: 651, endPoint y: 186, distance: 155.8
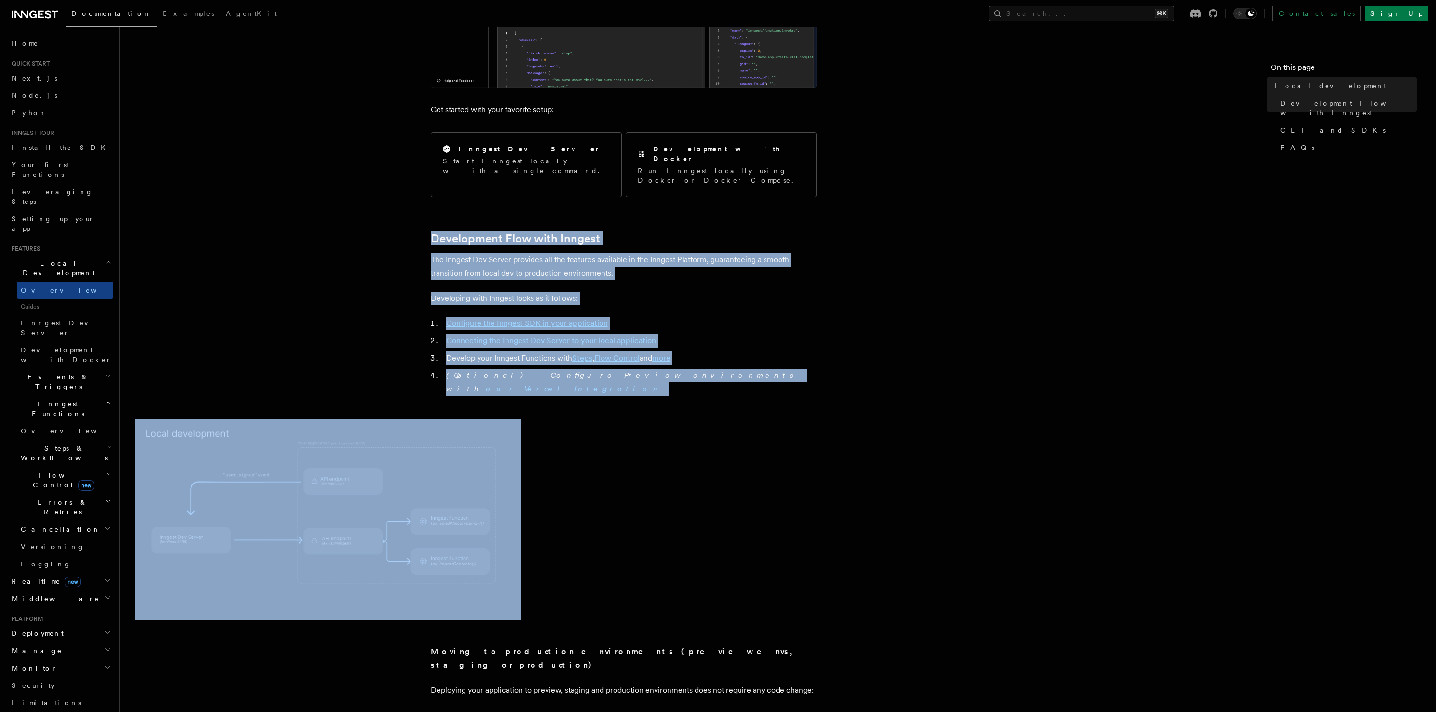
drag, startPoint x: 651, startPoint y: 186, endPoint x: 735, endPoint y: 366, distance: 198.9
drag, startPoint x: 696, startPoint y: 260, endPoint x: 674, endPoint y: 198, distance: 66.2
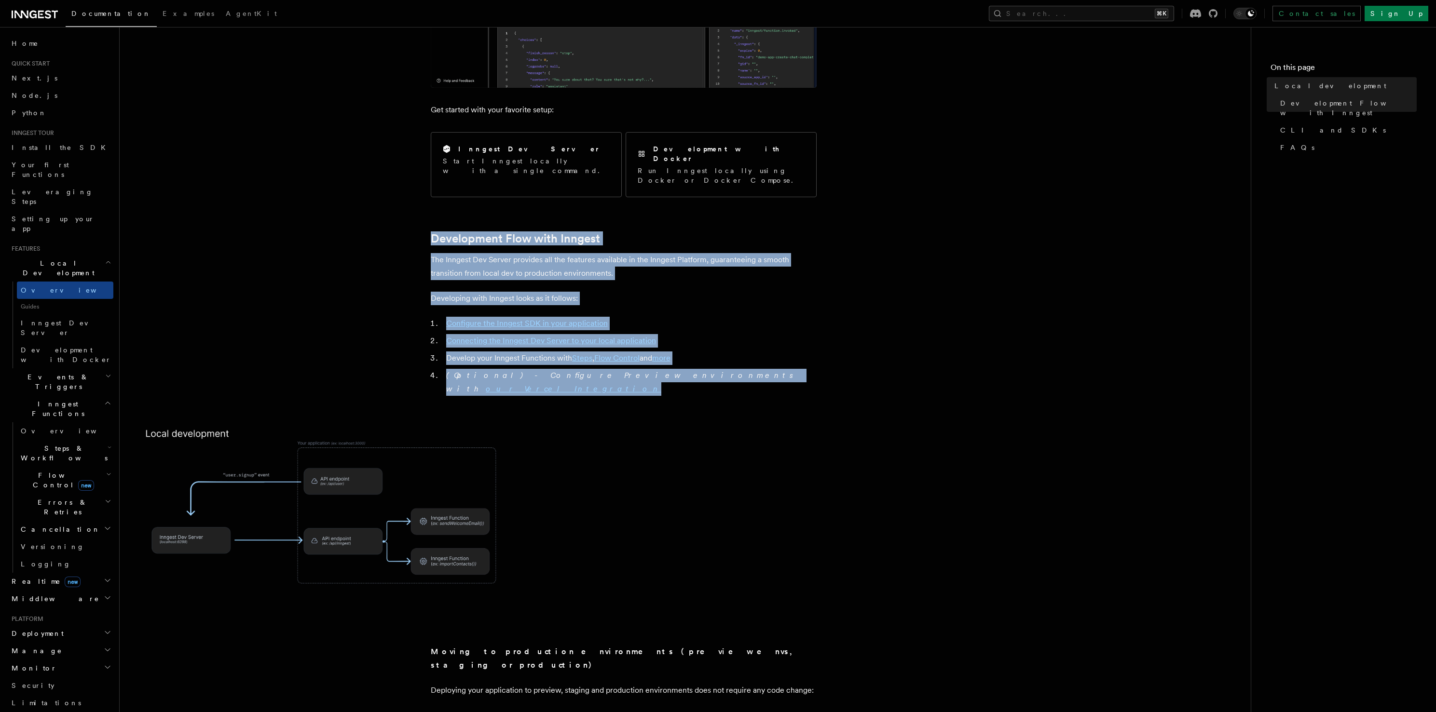
drag, startPoint x: 674, startPoint y: 198, endPoint x: 749, endPoint y: 357, distance: 176.0
drag
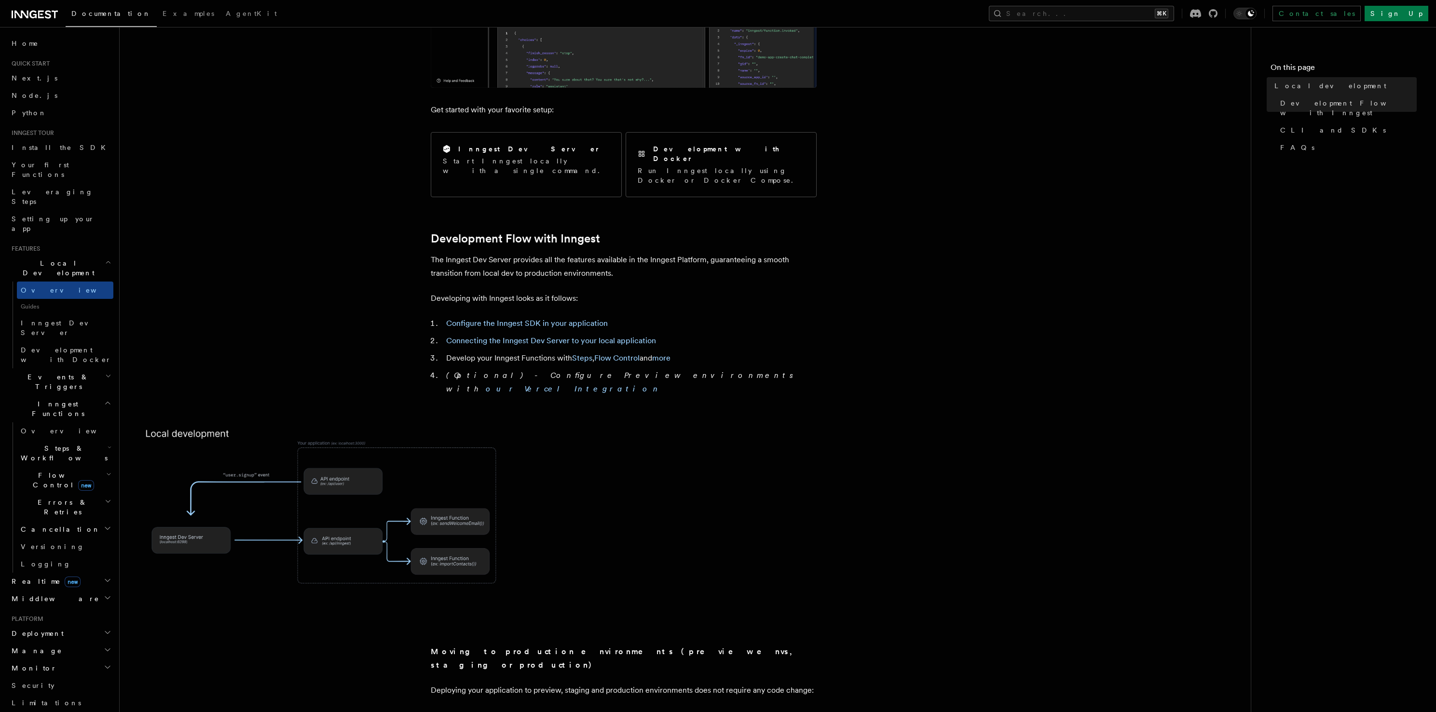
click at [733, 369] on li "(Optional) - Configure Preview environments with our Vercel Integration" at bounding box center [629, 382] width 373 height 27
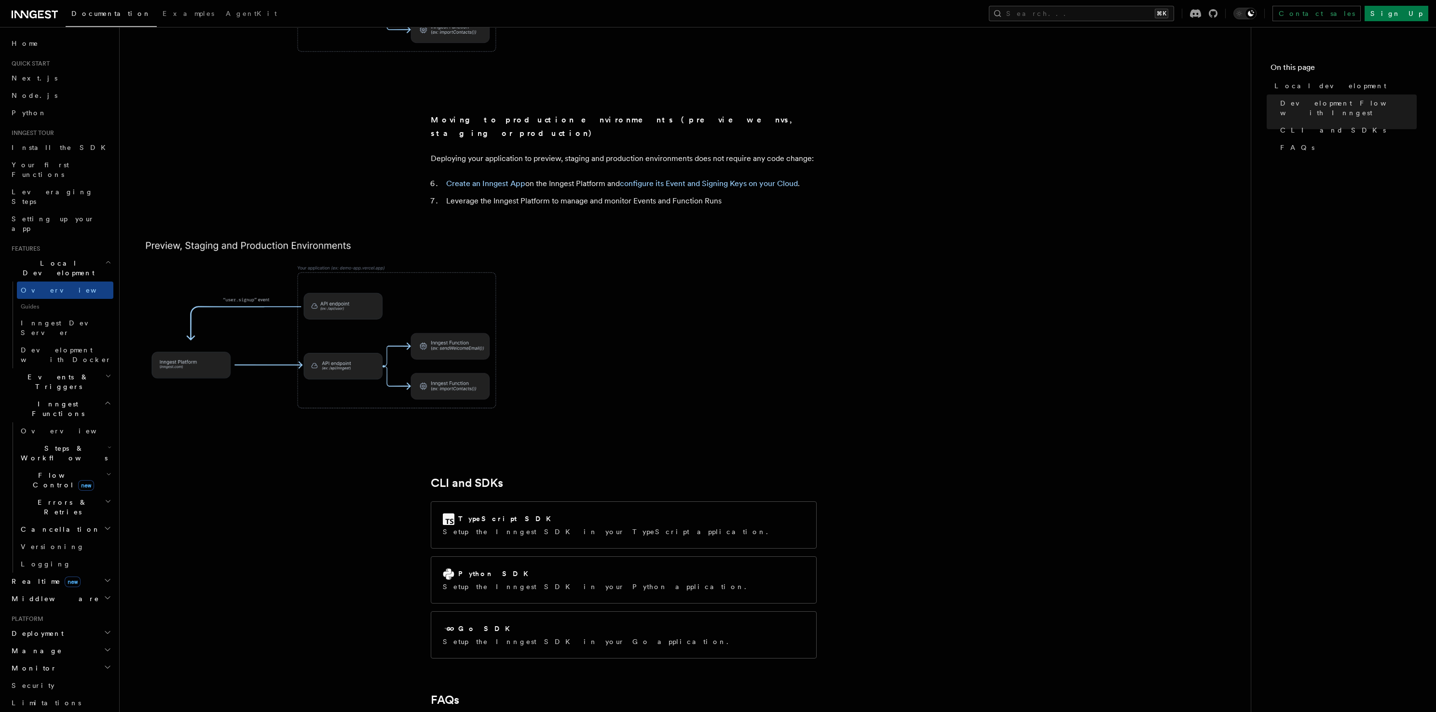
scroll to position [932, 0]
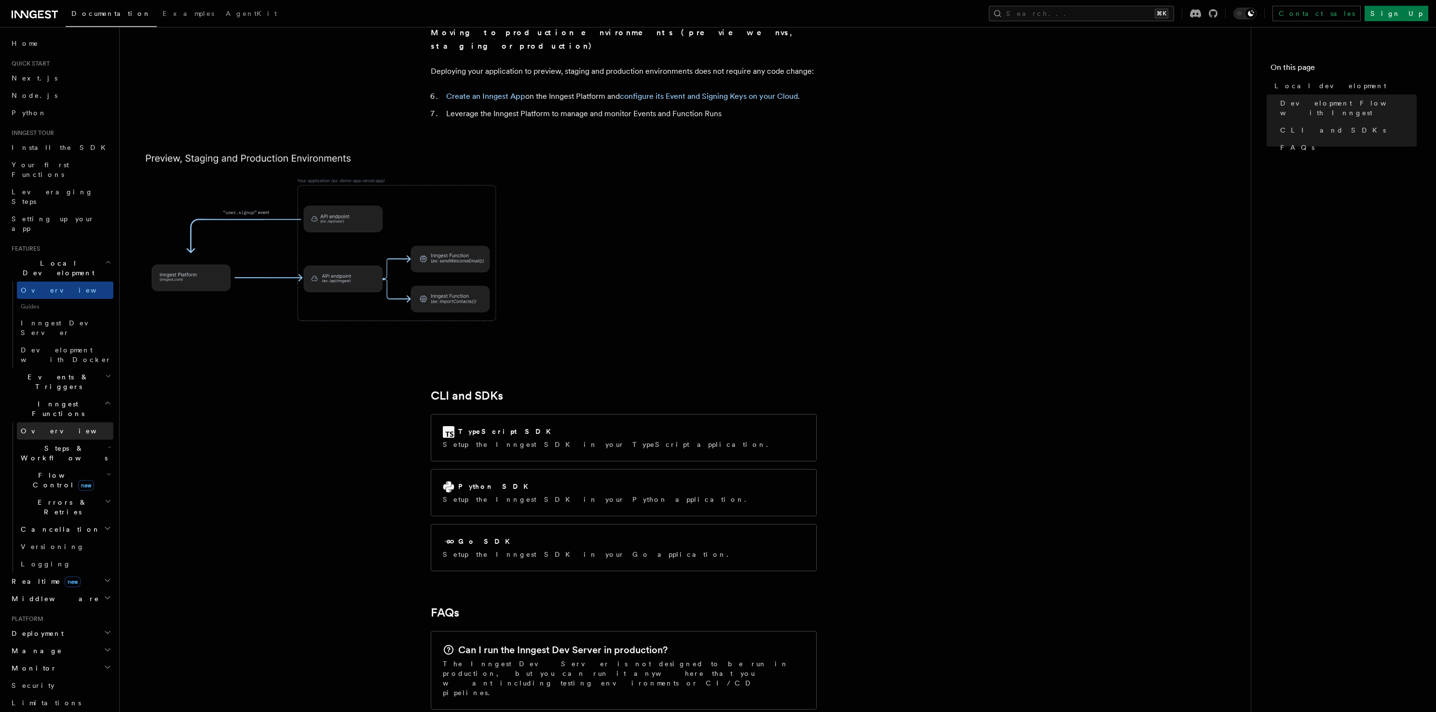
click at [59, 422] on link "Overview" at bounding box center [65, 430] width 96 height 17
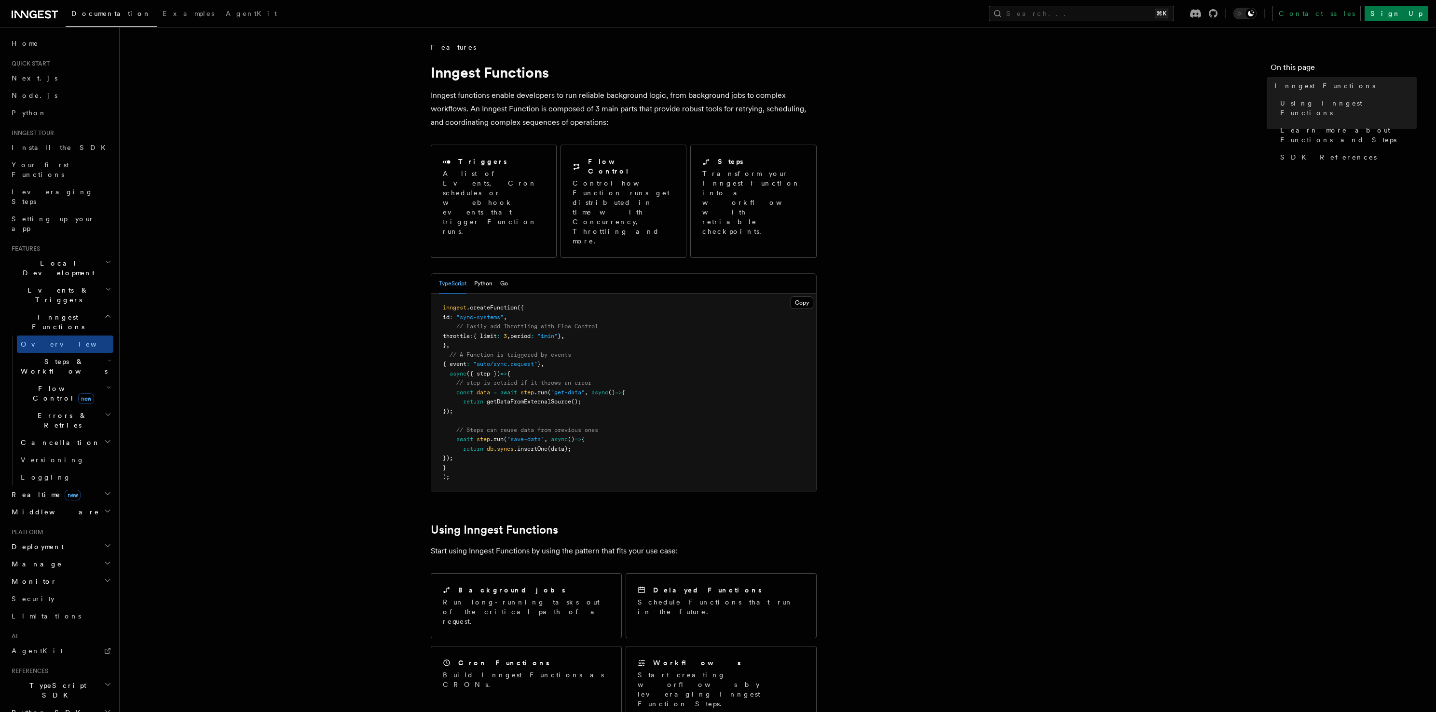
click at [86, 282] on h2 "Events & Triggers" at bounding box center [61, 295] width 106 height 27
click at [85, 282] on h2 "Events & Triggers" at bounding box center [61, 295] width 106 height 27
click at [72, 309] on link "Overview" at bounding box center [65, 317] width 96 height 17
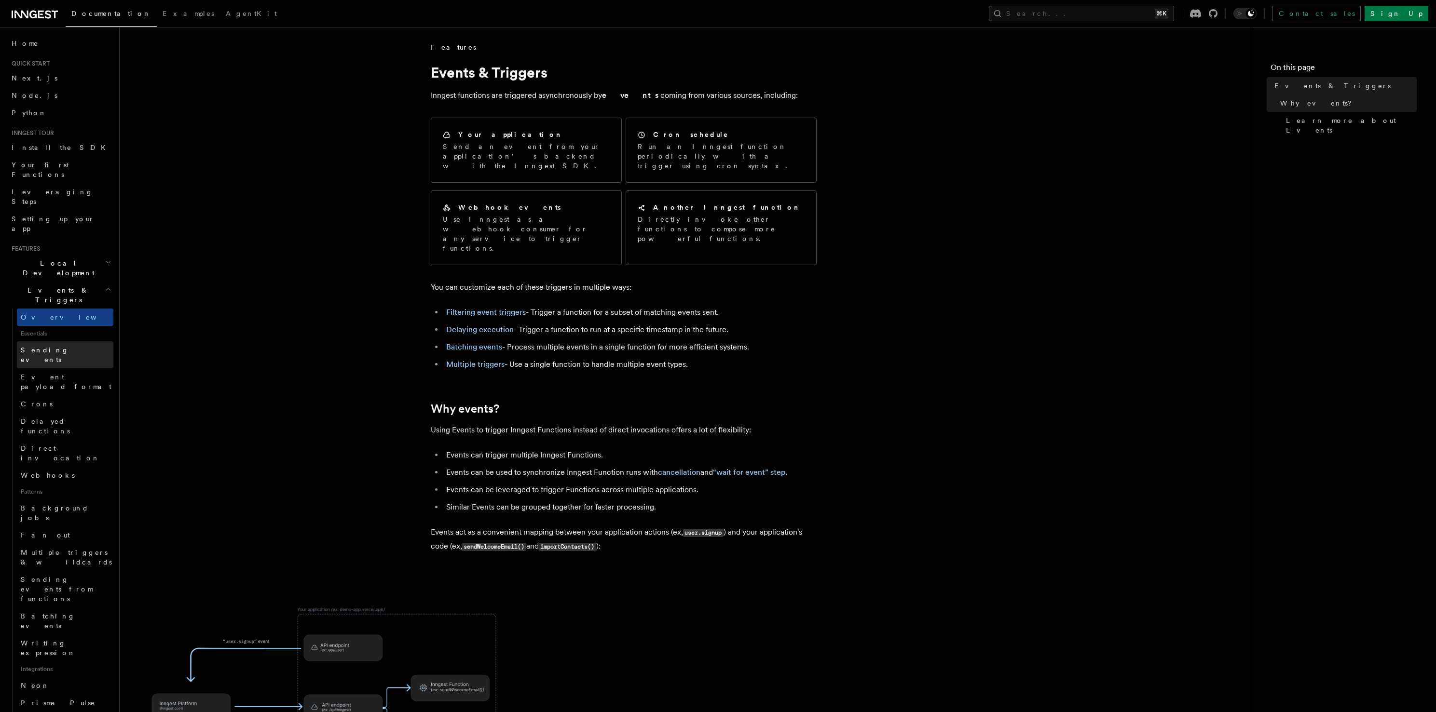
click at [50, 346] on span "Sending events" at bounding box center [45, 354] width 48 height 17
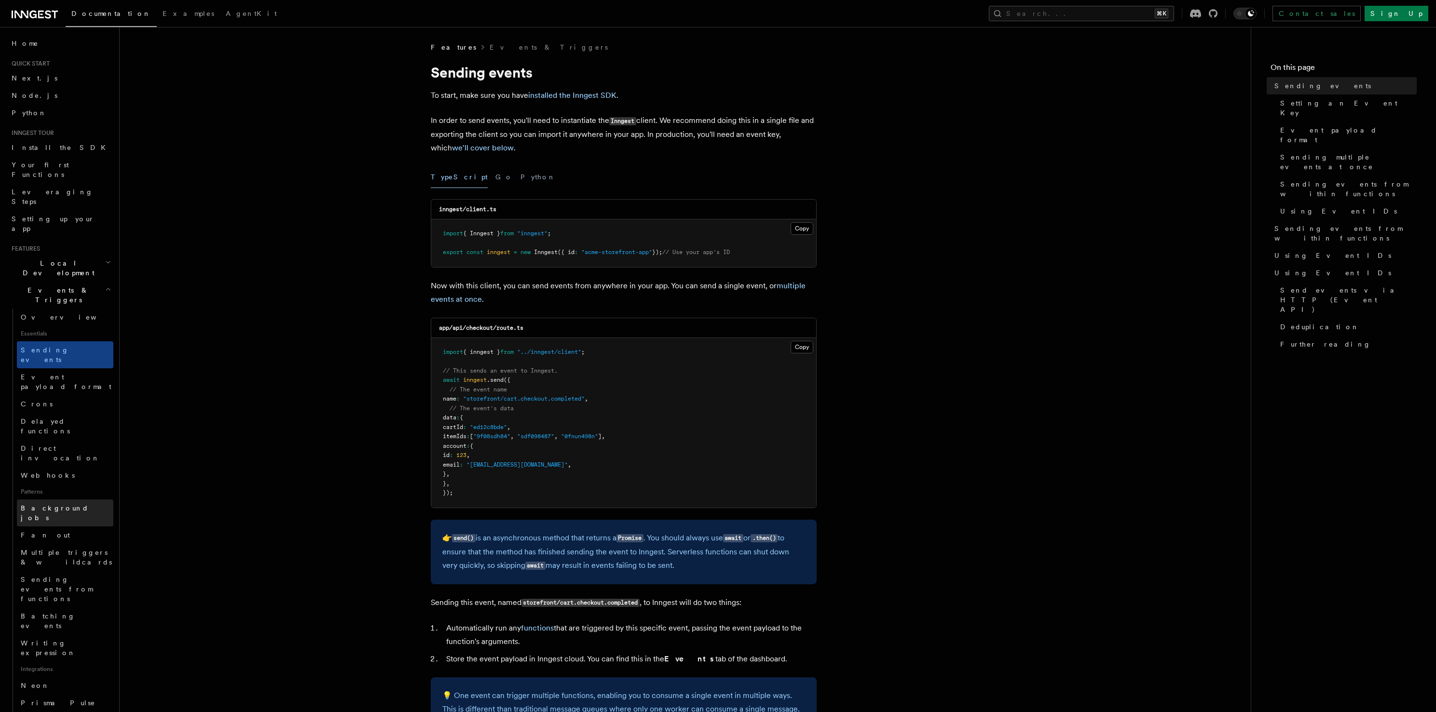
click at [71, 504] on span "Background jobs" at bounding box center [55, 512] width 68 height 17
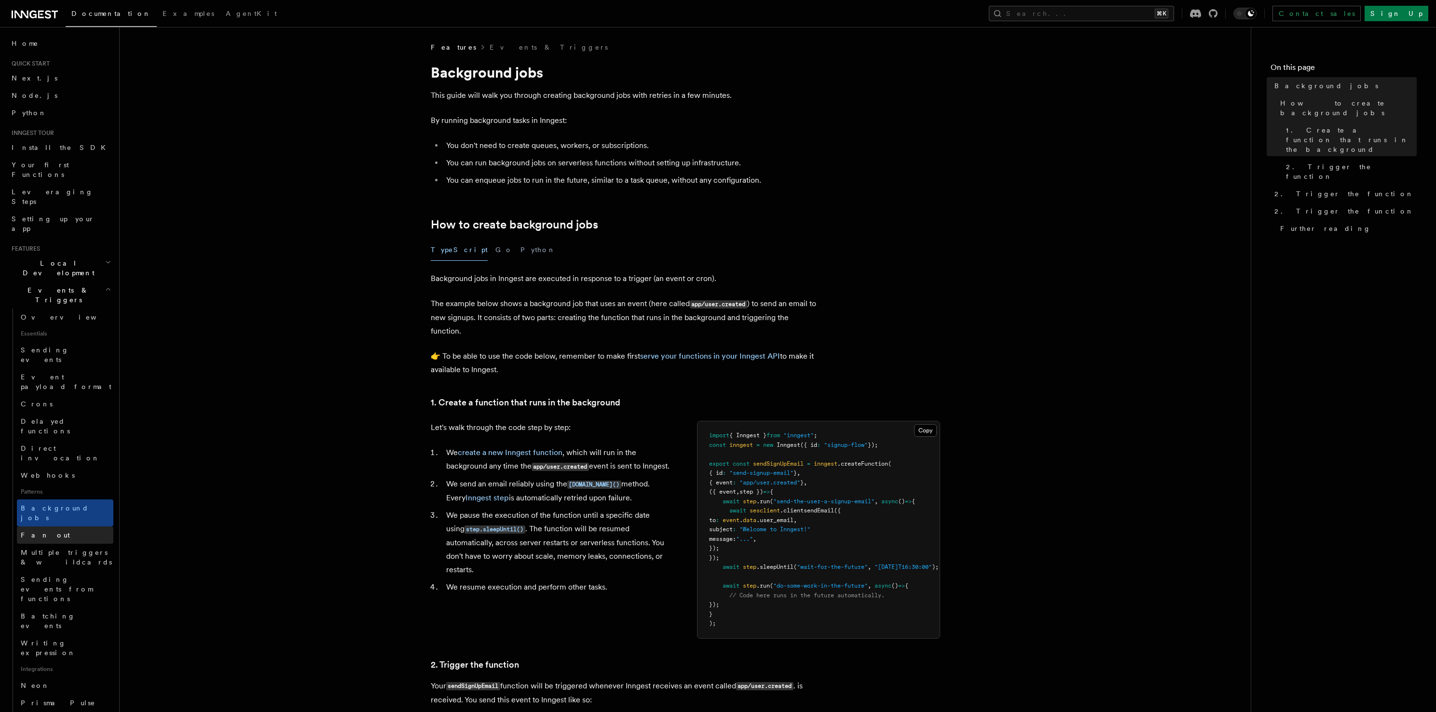
click at [62, 527] on link "Fan out" at bounding box center [65, 535] width 96 height 17
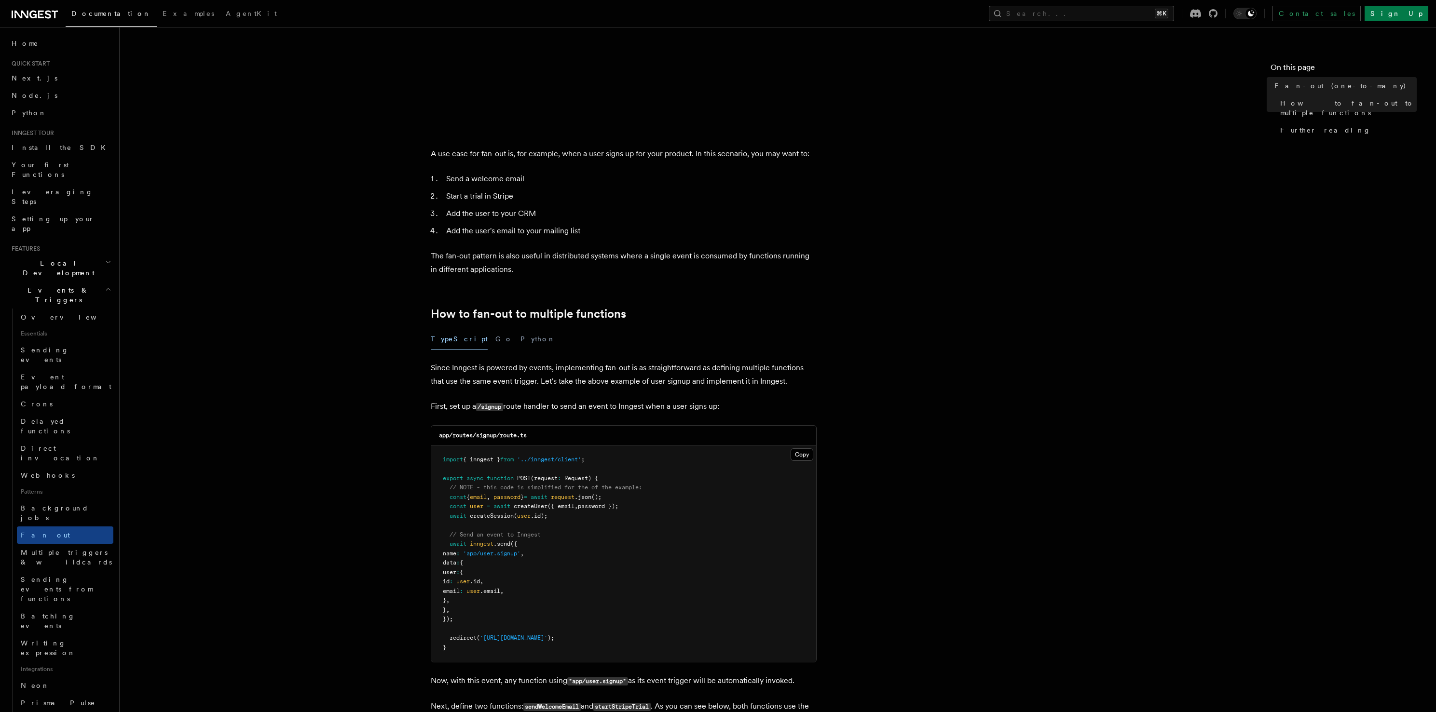
scroll to position [49, 0]
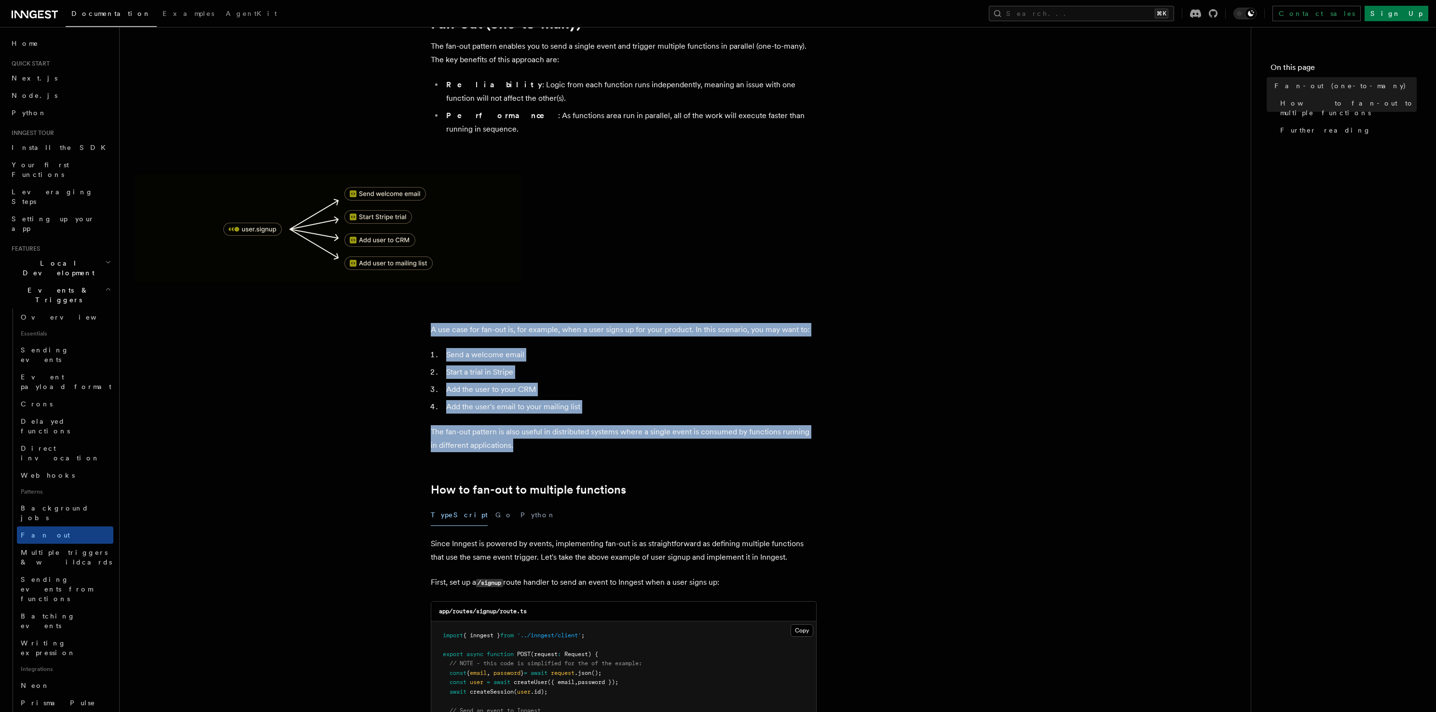
drag, startPoint x: 597, startPoint y: 297, endPoint x: 604, endPoint y: 457, distance: 159.7
drag, startPoint x: 600, startPoint y: 444, endPoint x: 584, endPoint y: 311, distance: 133.6
drag, startPoint x: 586, startPoint y: 298, endPoint x: 594, endPoint y: 452, distance: 154.5
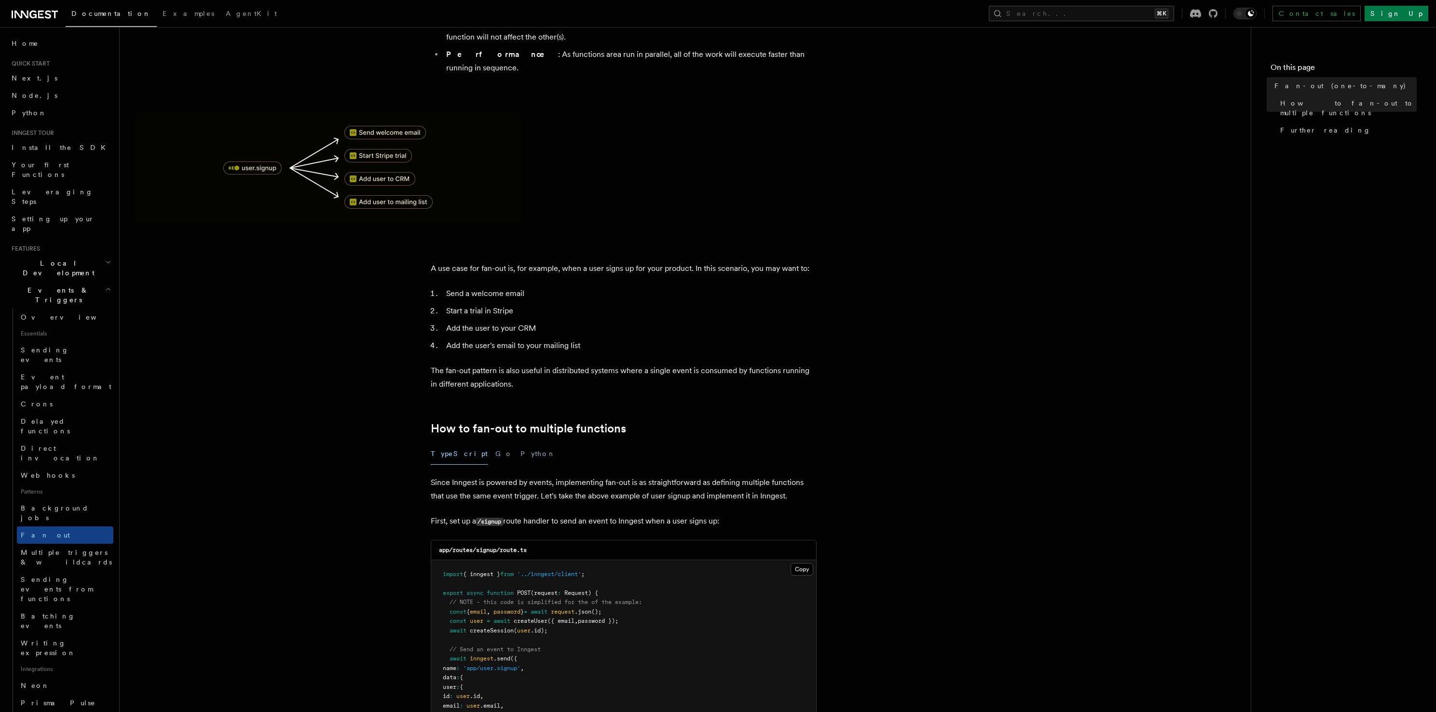
scroll to position [261, 0]
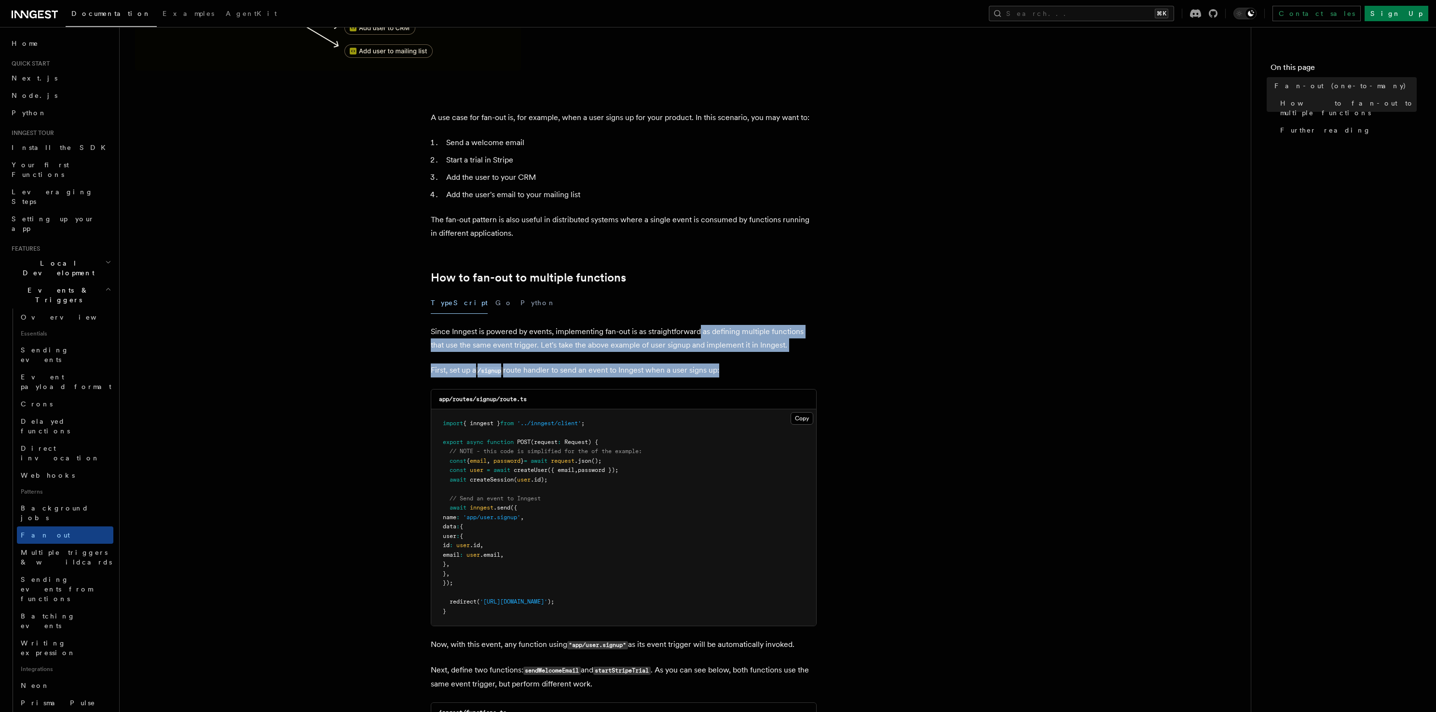
drag, startPoint x: 699, startPoint y: 320, endPoint x: 733, endPoint y: 366, distance: 57.5
click at [733, 366] on article "Features Events & Triggers Fan-out (one-to-many) The fan-out pattern enables yo…" at bounding box center [685, 633] width 1100 height 1704
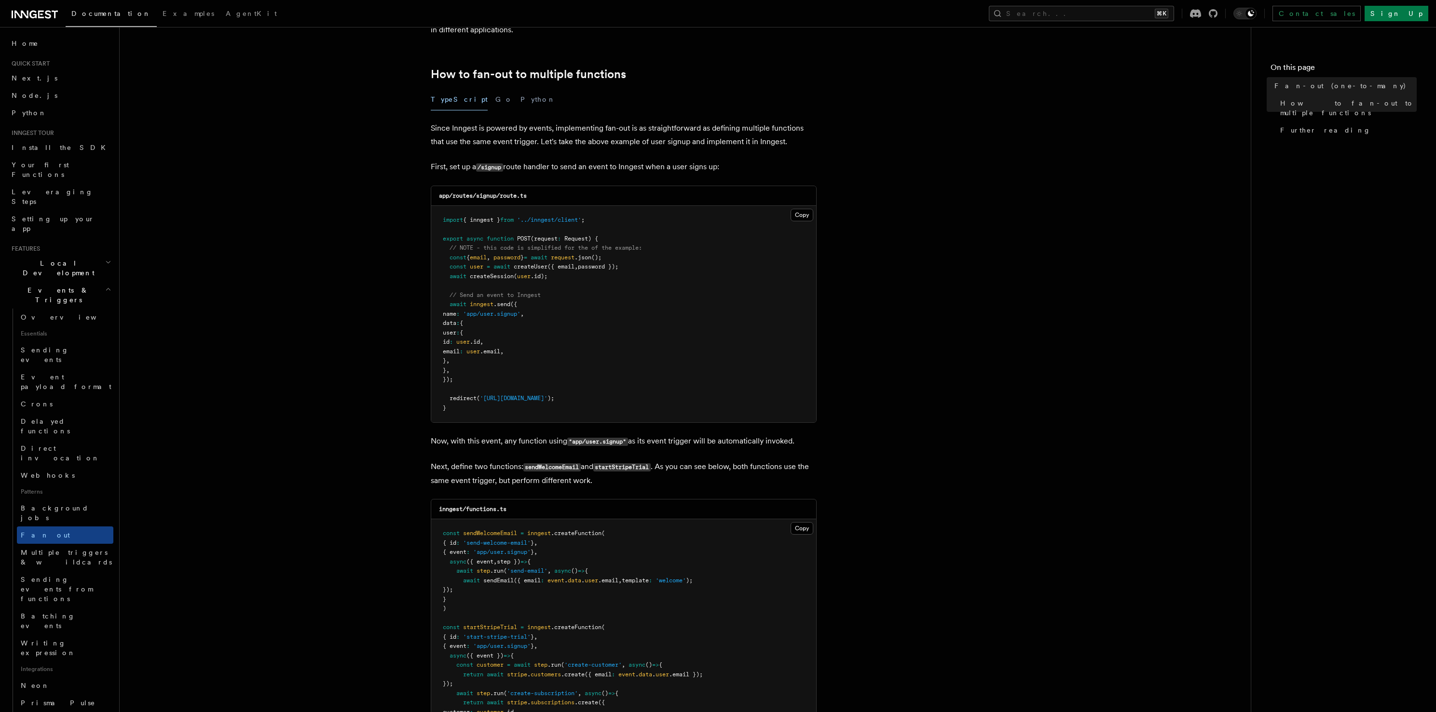
scroll to position [723, 0]
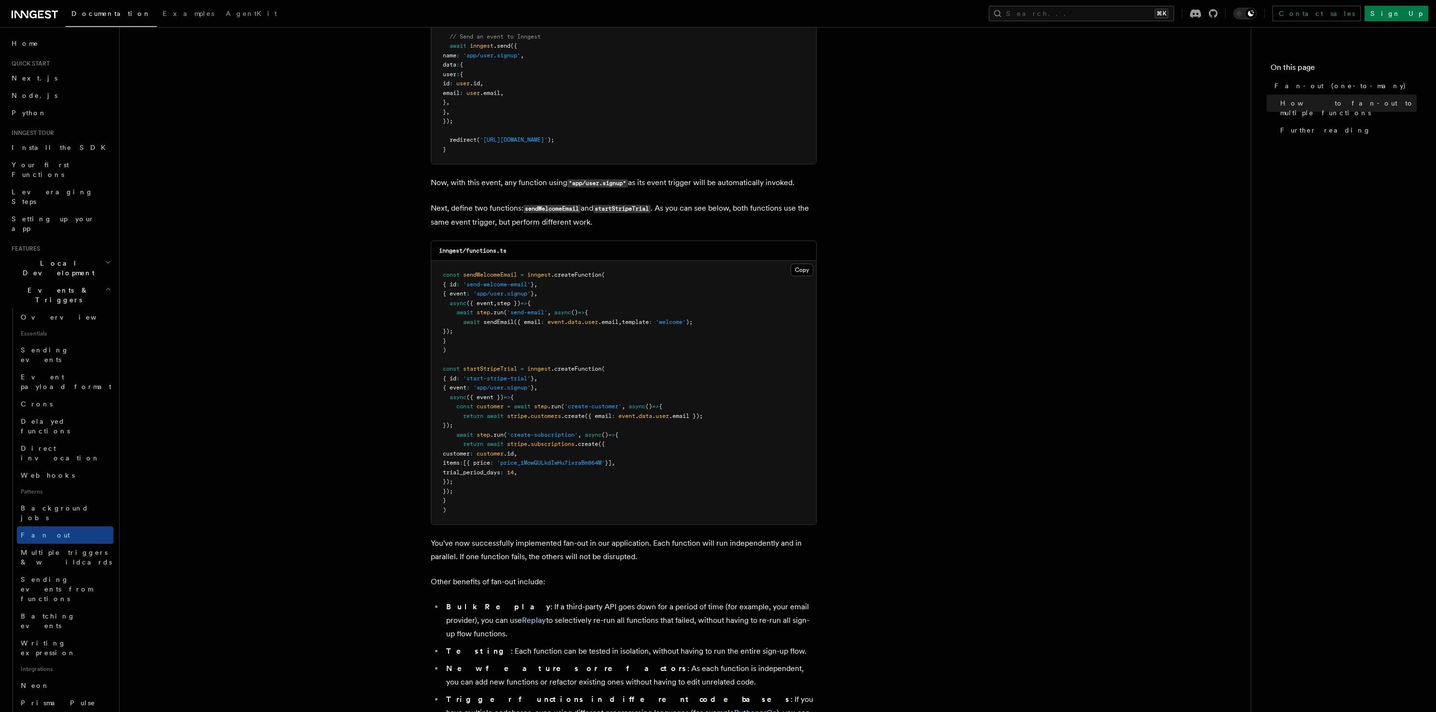
drag, startPoint x: 449, startPoint y: 386, endPoint x: 472, endPoint y: 484, distance: 100.8
click at [472, 484] on pre "const sendWelcomeEmail = inngest .createFunction ( { id : 'send-welcome-email' …" at bounding box center [623, 393] width 385 height 264
drag, startPoint x: 474, startPoint y: 482, endPoint x: 445, endPoint y: 386, distance: 100.7
click at [445, 387] on pre "const sendWelcomeEmail = inngest .createFunction ( { id : 'send-welcome-email' …" at bounding box center [623, 393] width 385 height 264
click at [446, 394] on span at bounding box center [446, 397] width 7 height 7
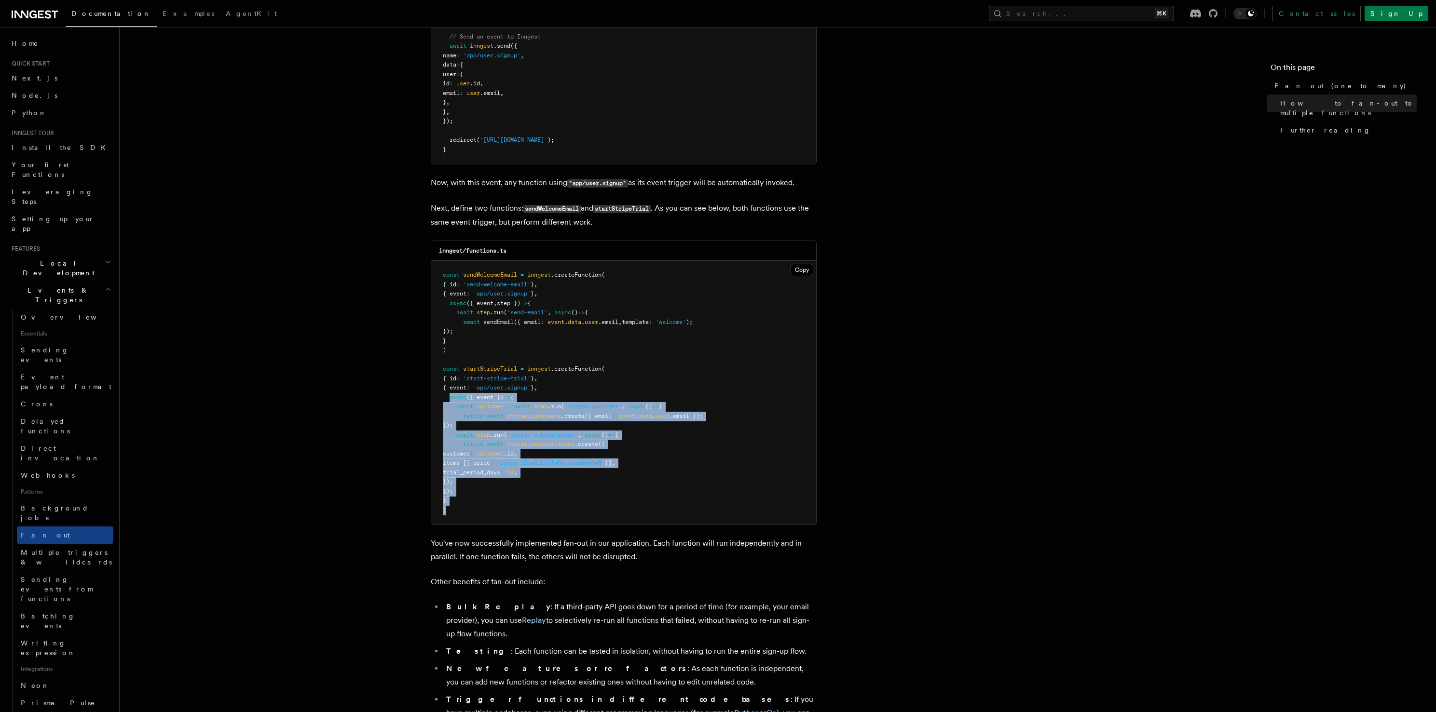
drag, startPoint x: 449, startPoint y: 391, endPoint x: 464, endPoint y: 492, distance: 101.8
click at [464, 493] on pre "const sendWelcomeEmail = inngest .createFunction ( { id : 'send-welcome-email' …" at bounding box center [623, 393] width 385 height 264
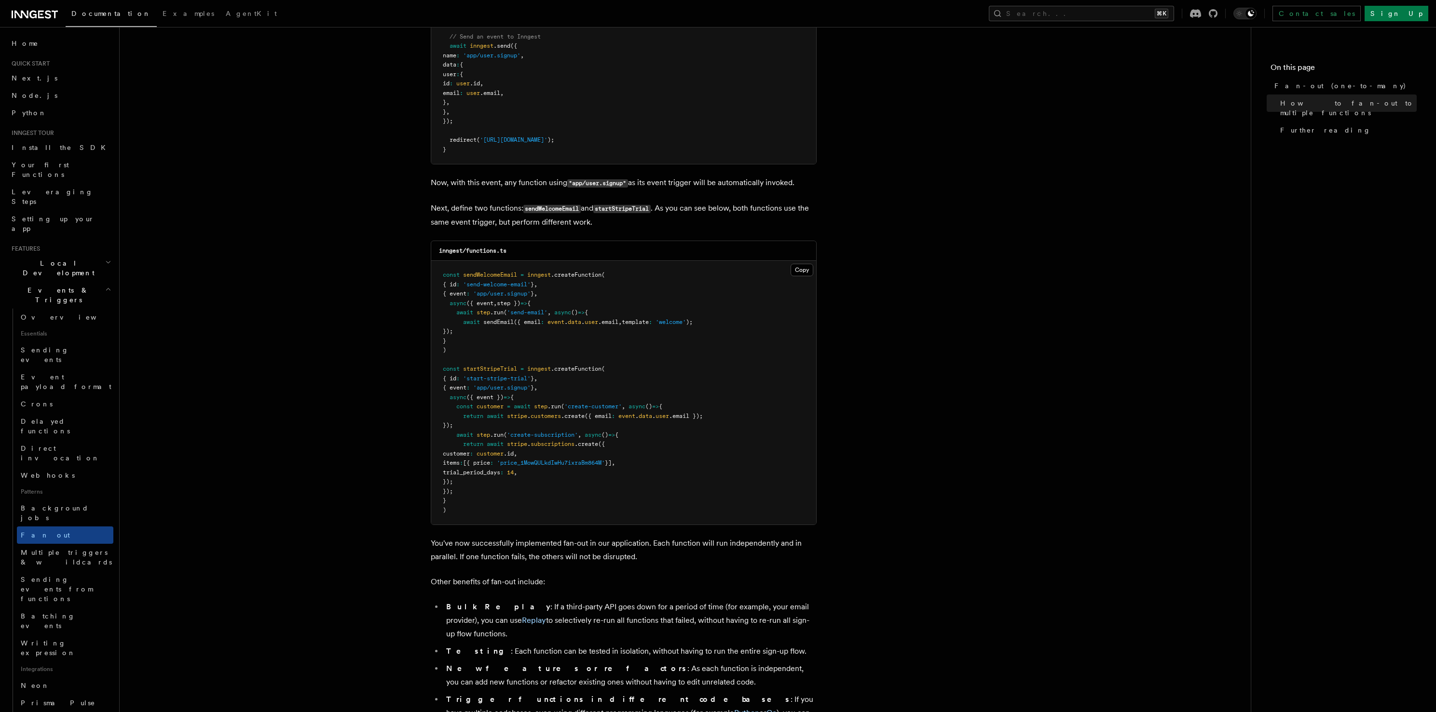
click at [464, 489] on pre "const sendWelcomeEmail = inngest .createFunction ( { id : 'send-welcome-email' …" at bounding box center [623, 393] width 385 height 264
drag, startPoint x: 457, startPoint y: 434, endPoint x: 444, endPoint y: 390, distance: 46.4
click at [446, 400] on pre "const sendWelcomeEmail = inngest .createFunction ( { id : 'send-welcome-email' …" at bounding box center [623, 393] width 385 height 264
drag, startPoint x: 445, startPoint y: 384, endPoint x: 452, endPoint y: 384, distance: 7.2
click at [452, 394] on span "async ({ event }) => {" at bounding box center [478, 397] width 71 height 7
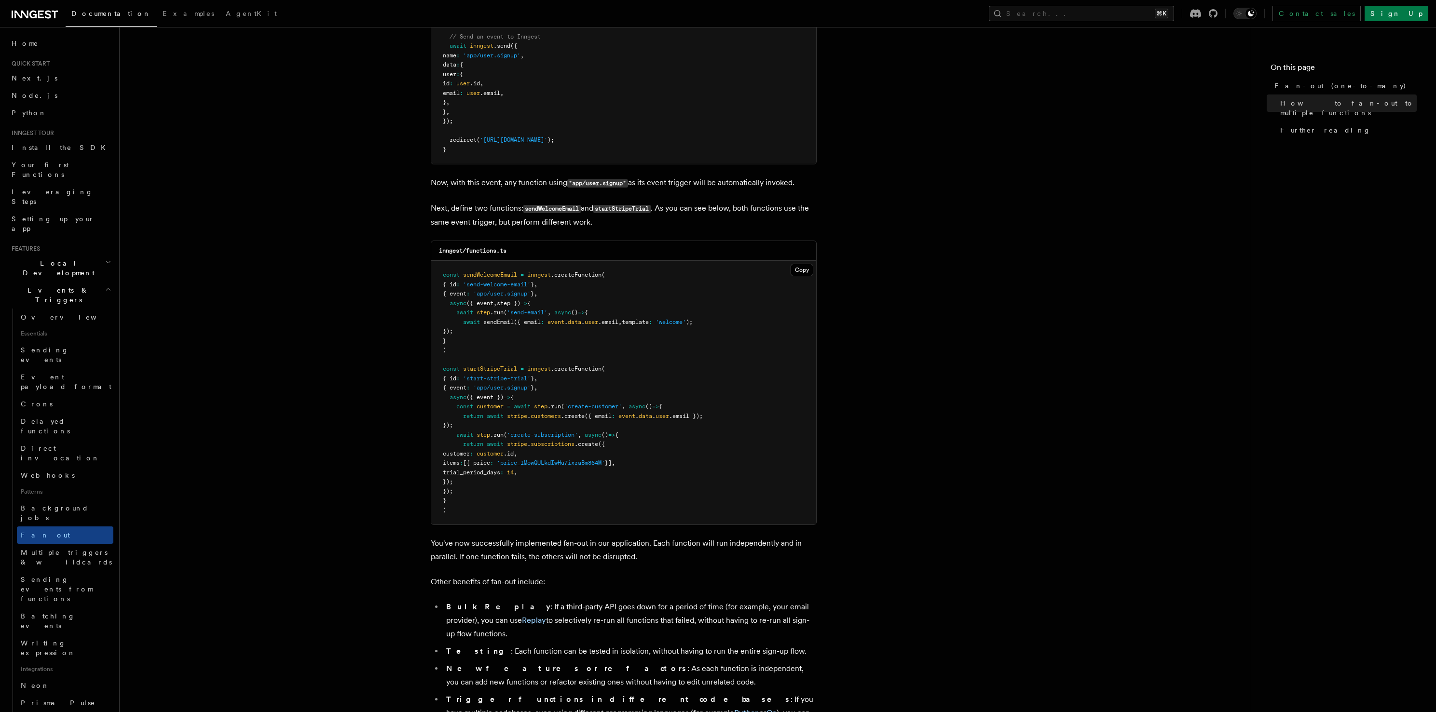
drag, startPoint x: 450, startPoint y: 383, endPoint x: 466, endPoint y: 484, distance: 101.6
click at [466, 484] on pre "const sendWelcomeEmail = inngest .createFunction ( { id : 'send-welcome-email' …" at bounding box center [623, 393] width 385 height 264
click at [467, 483] on pre "const sendWelcomeEmail = inngest .createFunction ( { id : 'send-welcome-email' …" at bounding box center [623, 393] width 385 height 264
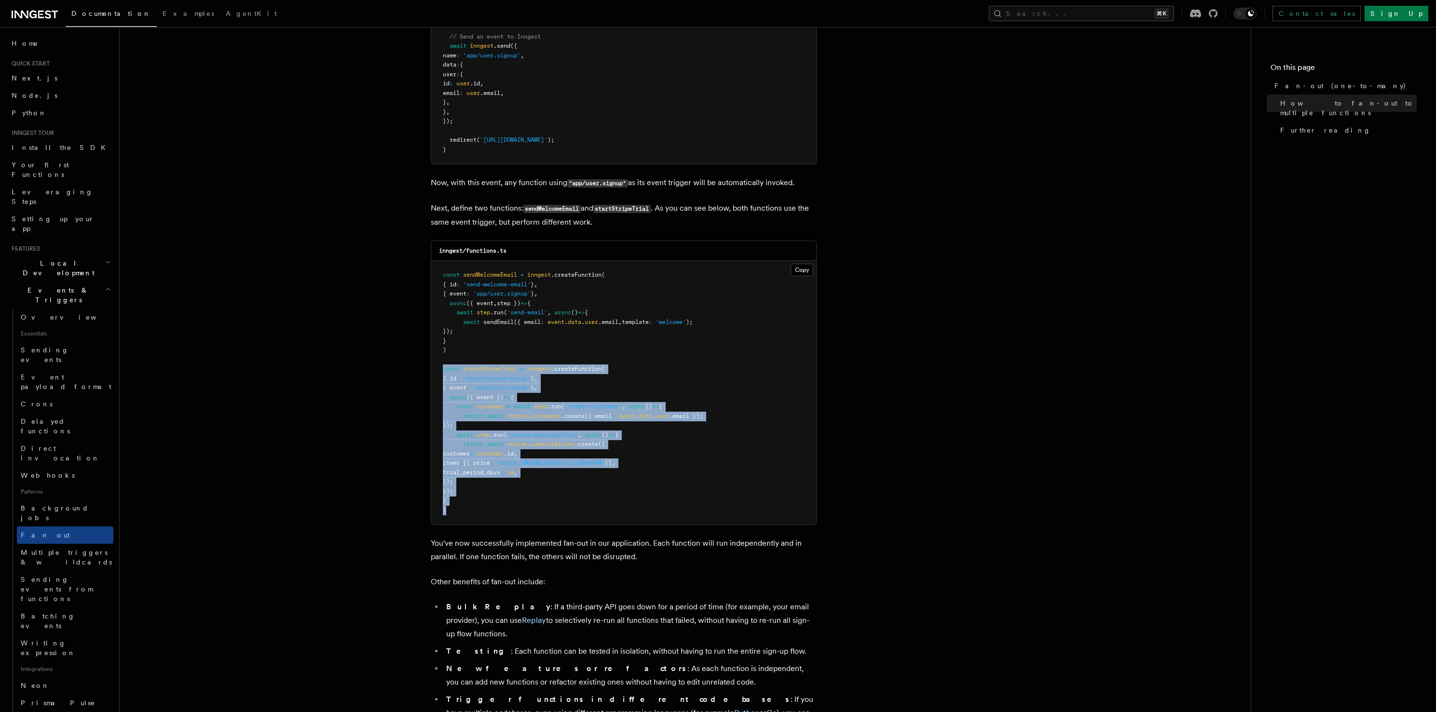
drag, startPoint x: 442, startPoint y: 368, endPoint x: 449, endPoint y: 507, distance: 139.1
click at [449, 508] on pre "const sendWelcomeEmail = inngest .createFunction ( { id : 'send-welcome-email' …" at bounding box center [623, 393] width 385 height 264
drag, startPoint x: 449, startPoint y: 507, endPoint x: 435, endPoint y: 355, distance: 152.1
click at [435, 357] on pre "const sendWelcomeEmail = inngest .createFunction ( { id : 'send-welcome-email' …" at bounding box center [623, 393] width 385 height 264
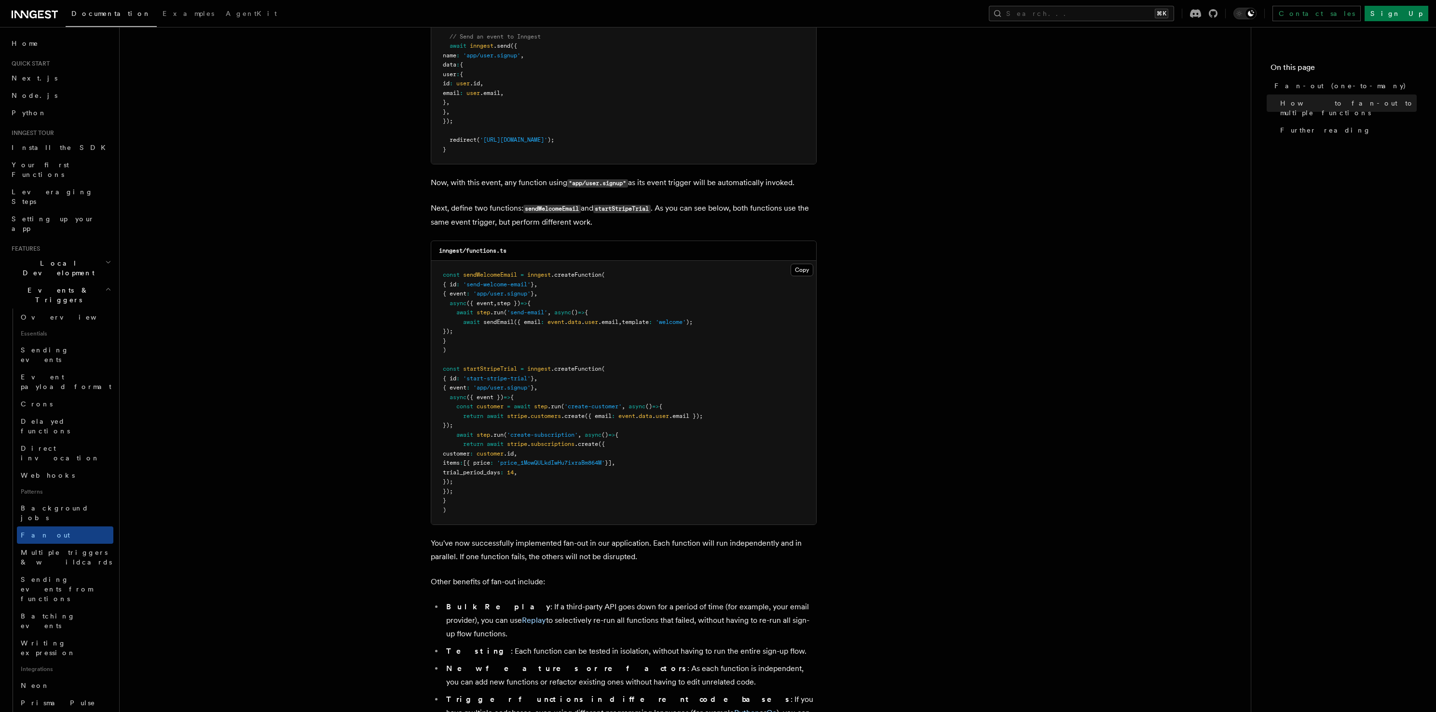
click at [435, 355] on pre "const sendWelcomeEmail = inngest .createFunction ( { id : 'send-welcome-email' …" at bounding box center [623, 393] width 385 height 264
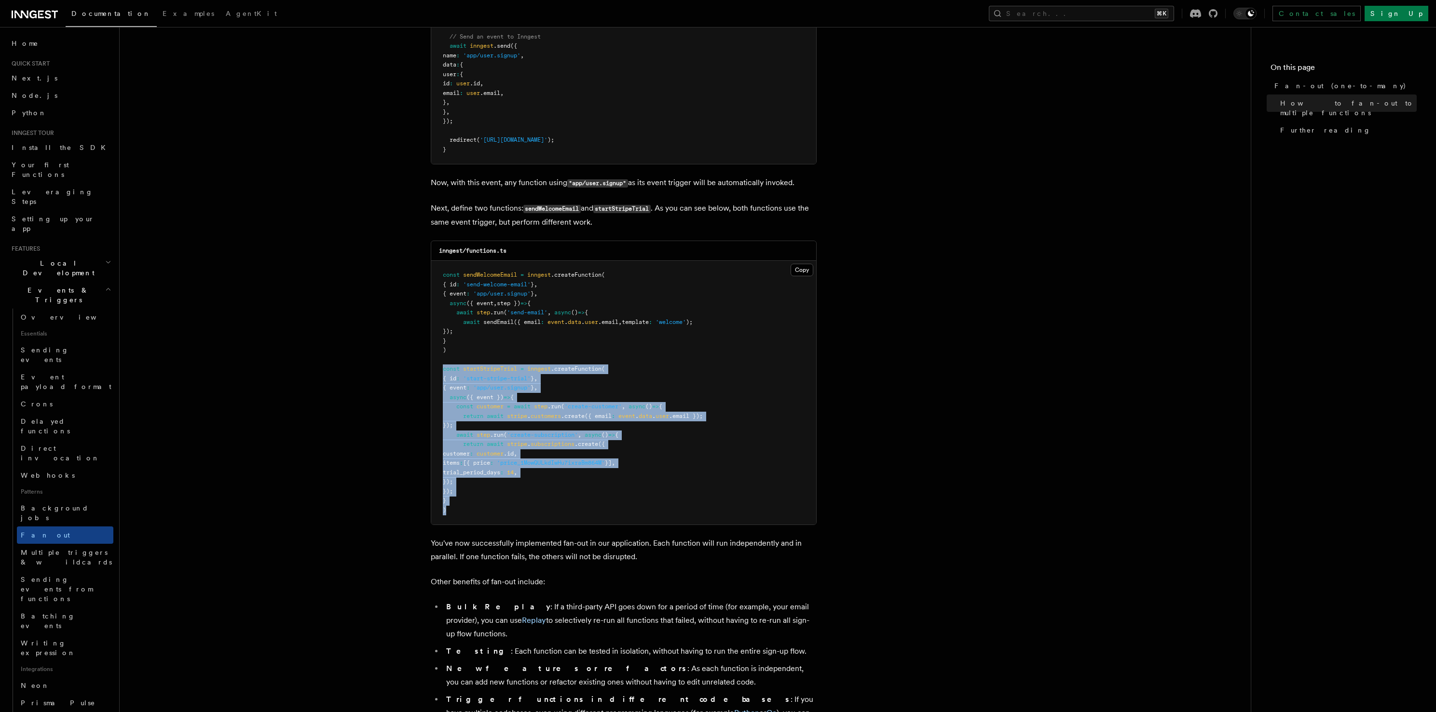
drag, startPoint x: 444, startPoint y: 404, endPoint x: 456, endPoint y: 500, distance: 96.7
click at [456, 501] on pre "const sendWelcomeEmail = inngest .createFunction ( { id : 'send-welcome-email' …" at bounding box center [623, 393] width 385 height 264
click at [456, 500] on pre "const sendWelcomeEmail = inngest .createFunction ( { id : 'send-welcome-email' …" at bounding box center [623, 393] width 385 height 264
drag, startPoint x: 457, startPoint y: 413, endPoint x: 439, endPoint y: 352, distance: 63.8
click at [439, 352] on pre "const sendWelcomeEmail = inngest .createFunction ( { id : 'send-welcome-email' …" at bounding box center [623, 393] width 385 height 264
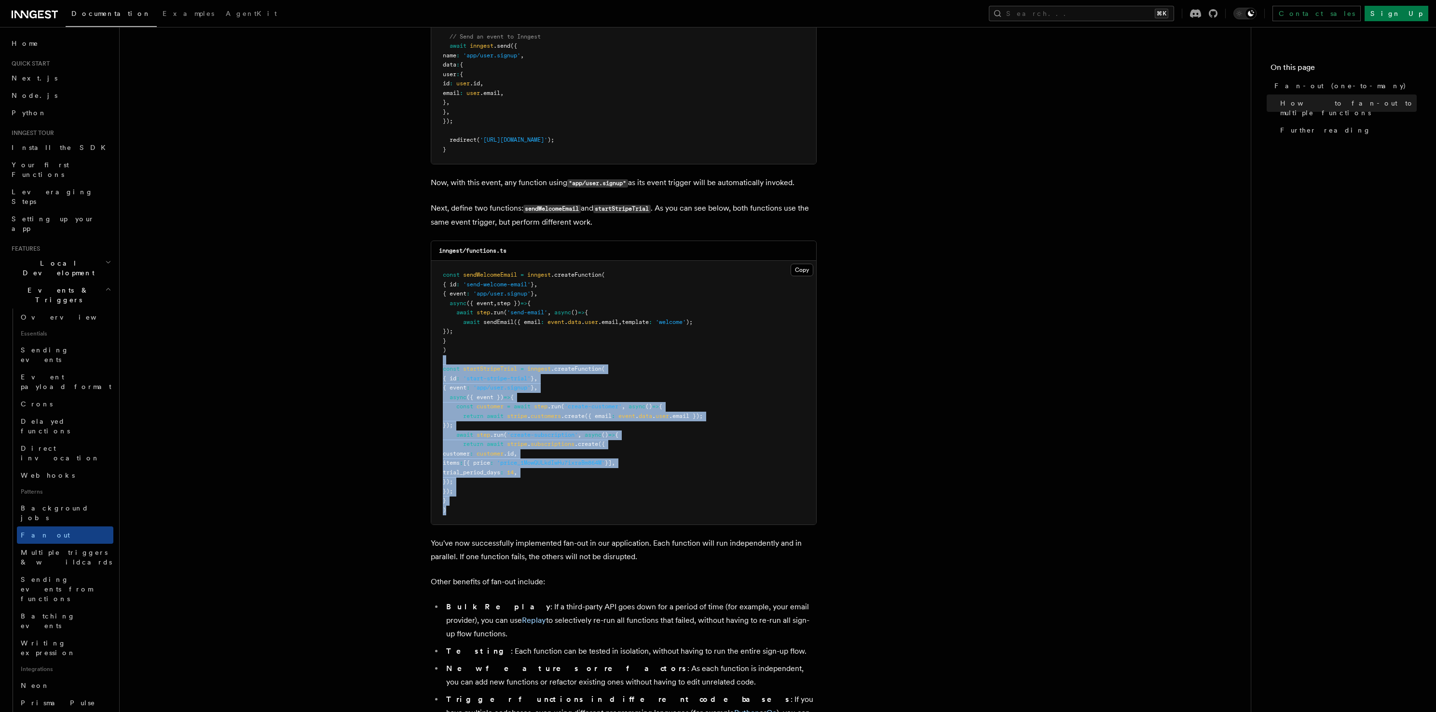
drag, startPoint x: 441, startPoint y: 380, endPoint x: 467, endPoint y: 505, distance: 128.0
click at [467, 505] on pre "const sendWelcomeEmail = inngest .createFunction ( { id : 'send-welcome-email' …" at bounding box center [623, 393] width 385 height 264
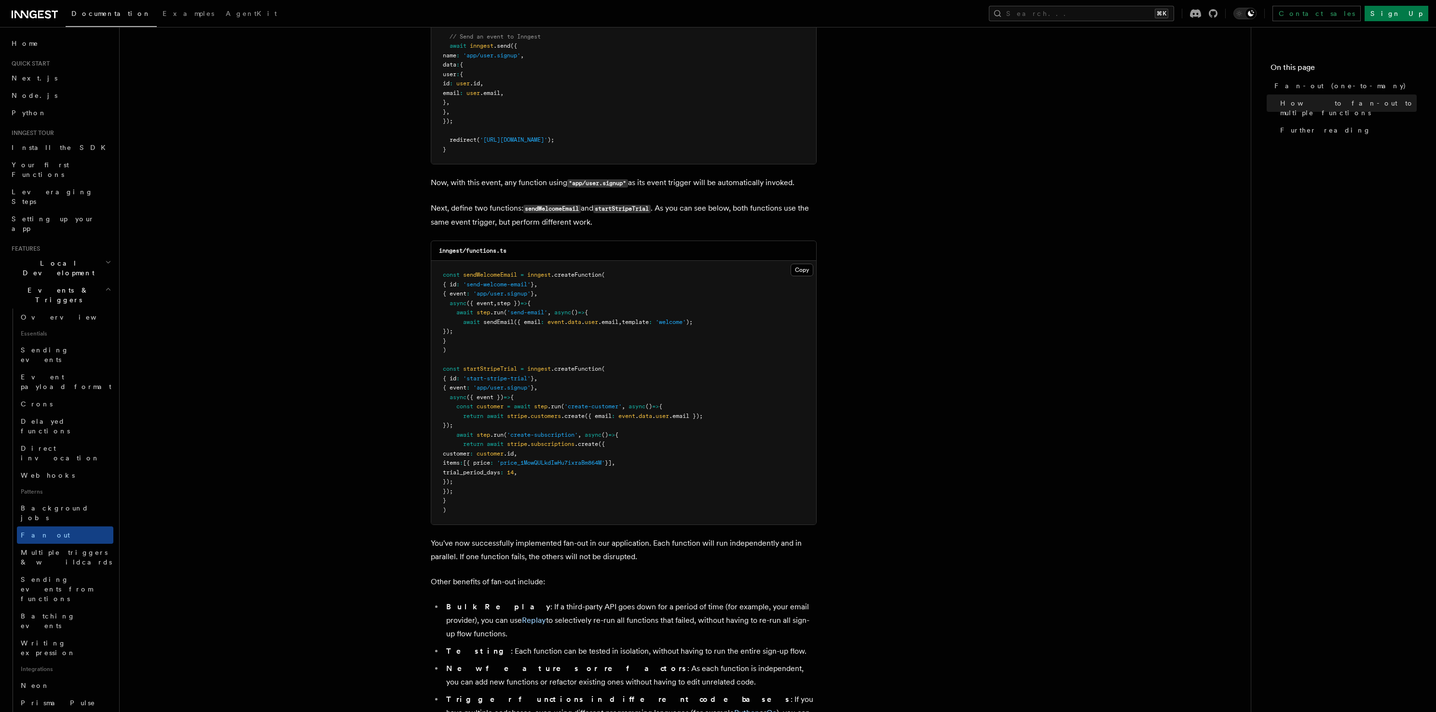
drag, startPoint x: 471, startPoint y: 502, endPoint x: 444, endPoint y: 499, distance: 27.2
click at [471, 502] on pre "const sendWelcomeEmail = inngest .createFunction ( { id : 'send-welcome-email' …" at bounding box center [623, 393] width 385 height 264
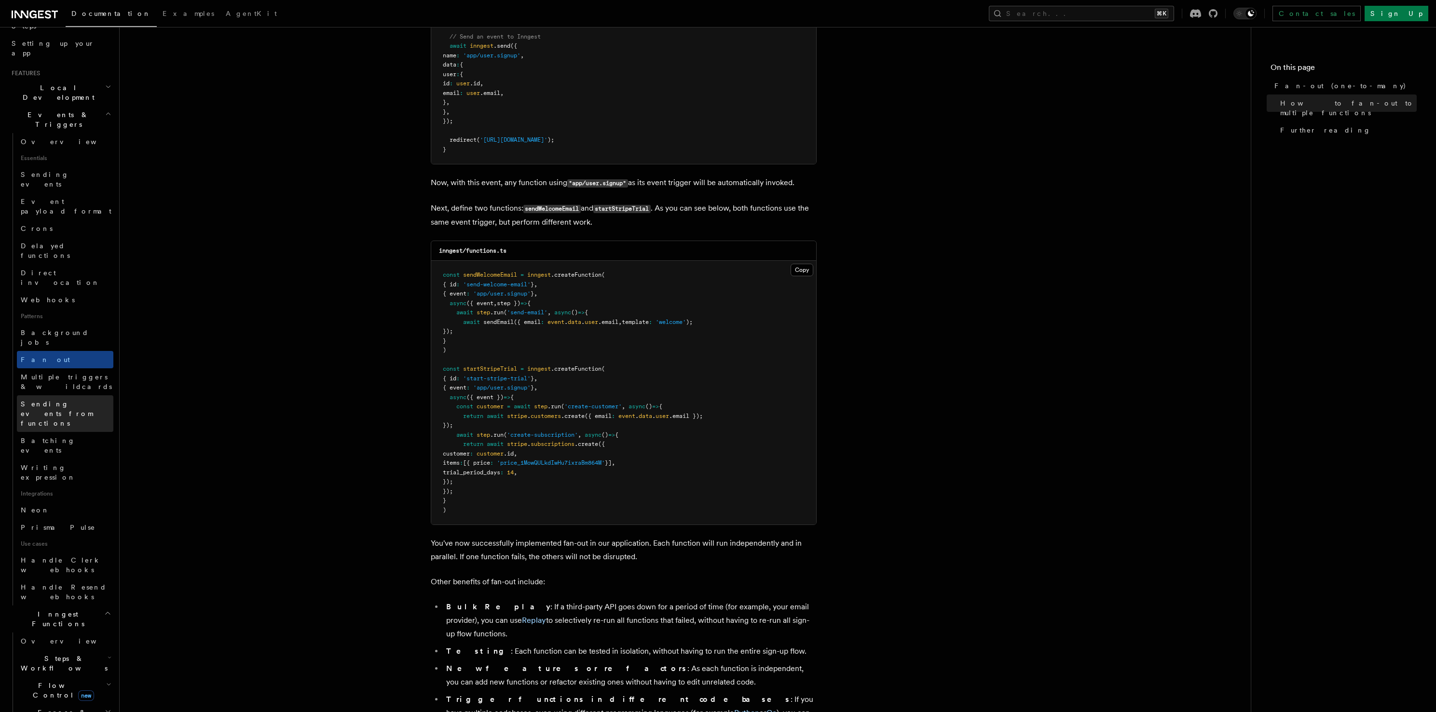
scroll to position [0, 0]
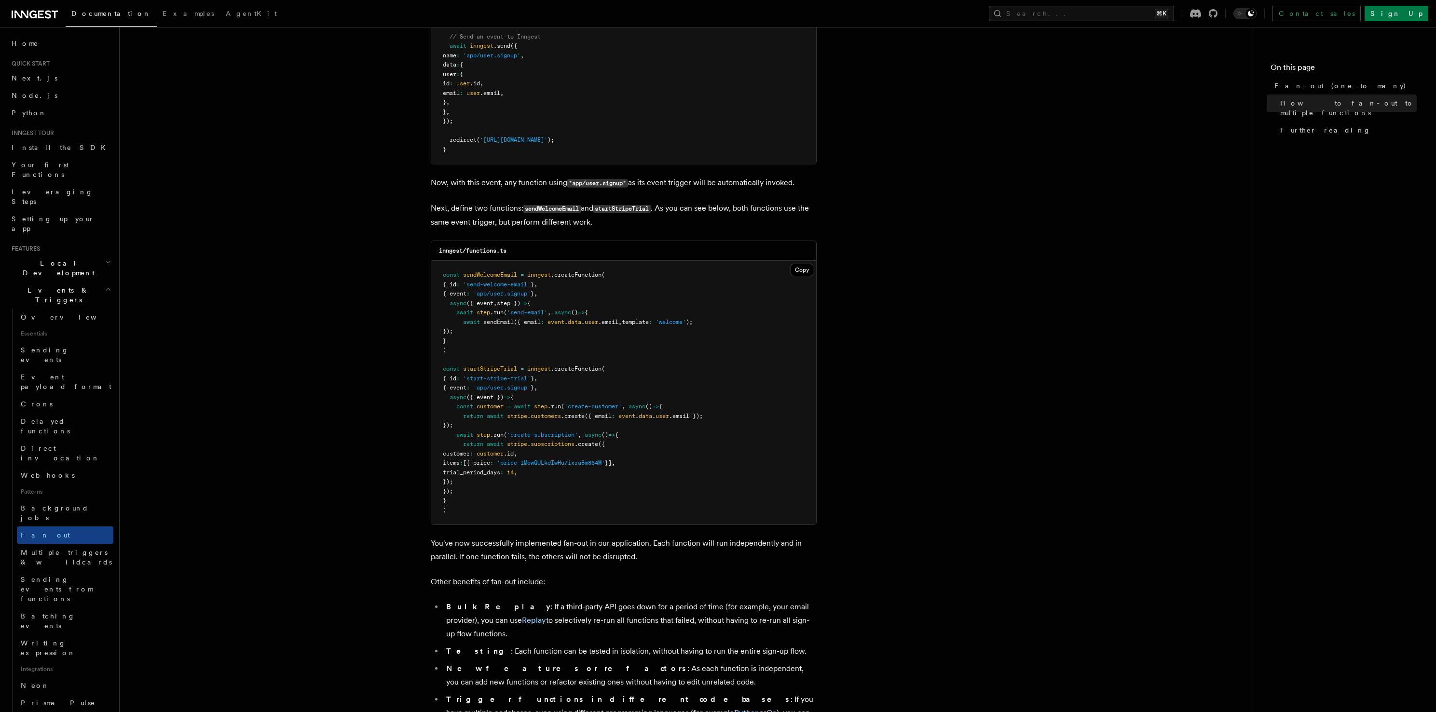
click at [89, 282] on h2 "Events & Triggers" at bounding box center [61, 295] width 106 height 27
click at [71, 255] on h2 "Local Development" at bounding box center [61, 268] width 106 height 27
click at [72, 255] on h2 "Local Development" at bounding box center [61, 268] width 106 height 27
click at [72, 282] on h2 "Events & Triggers" at bounding box center [61, 295] width 106 height 27
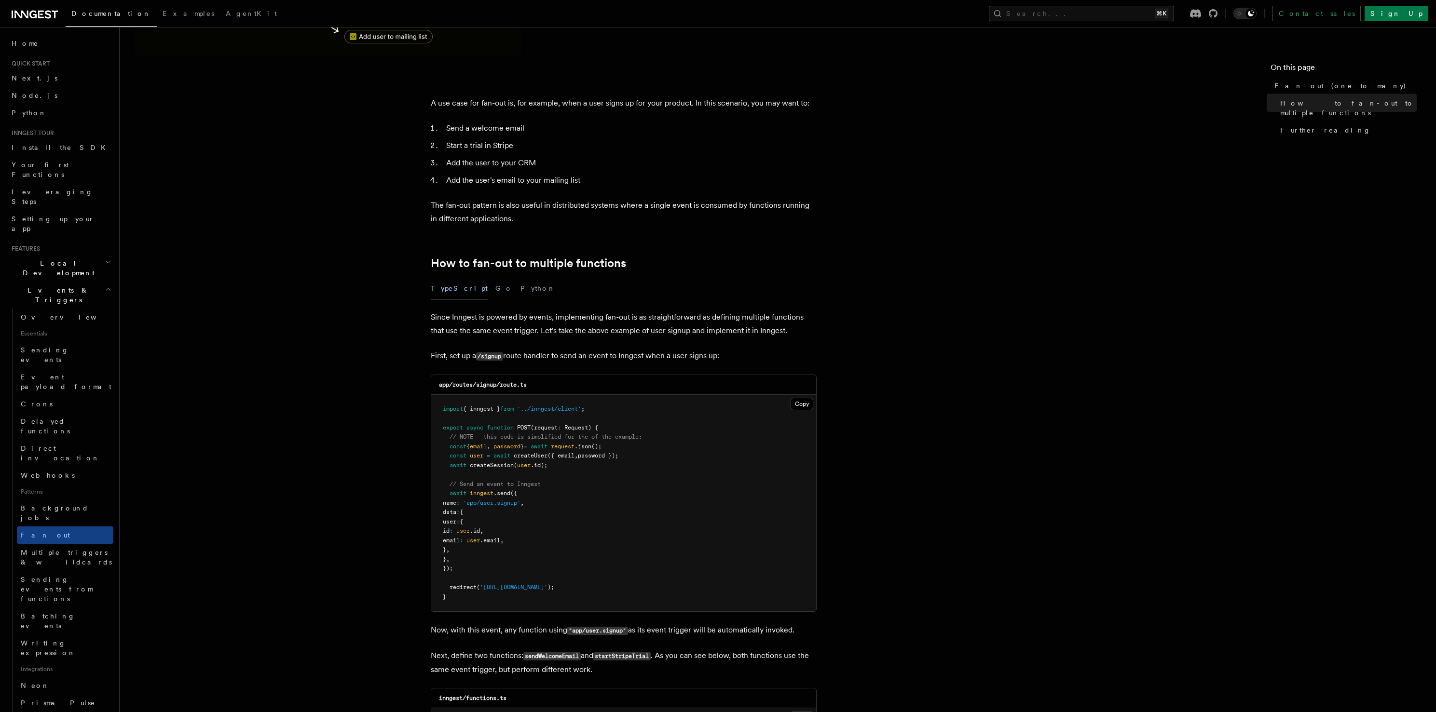
scroll to position [86, 0]
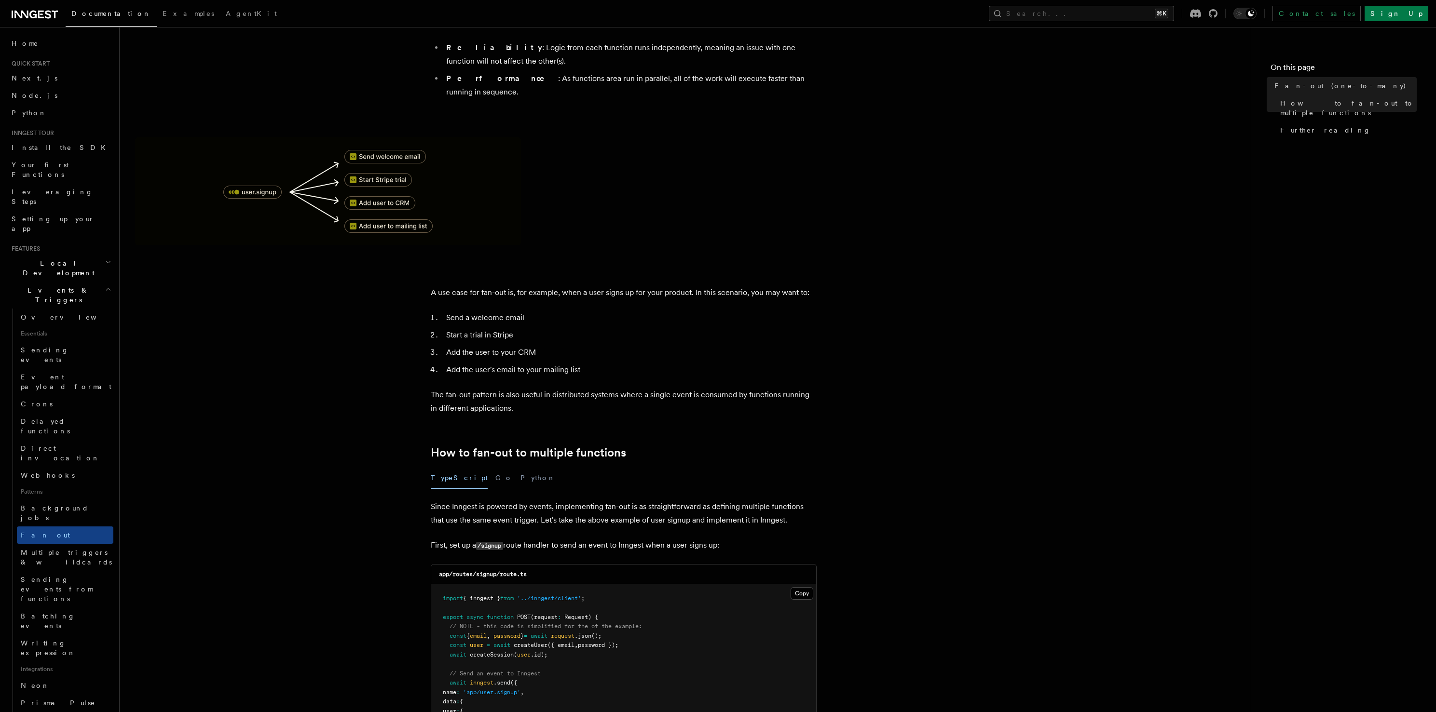
click at [8, 282] on button "Events & Triggers" at bounding box center [61, 295] width 106 height 27
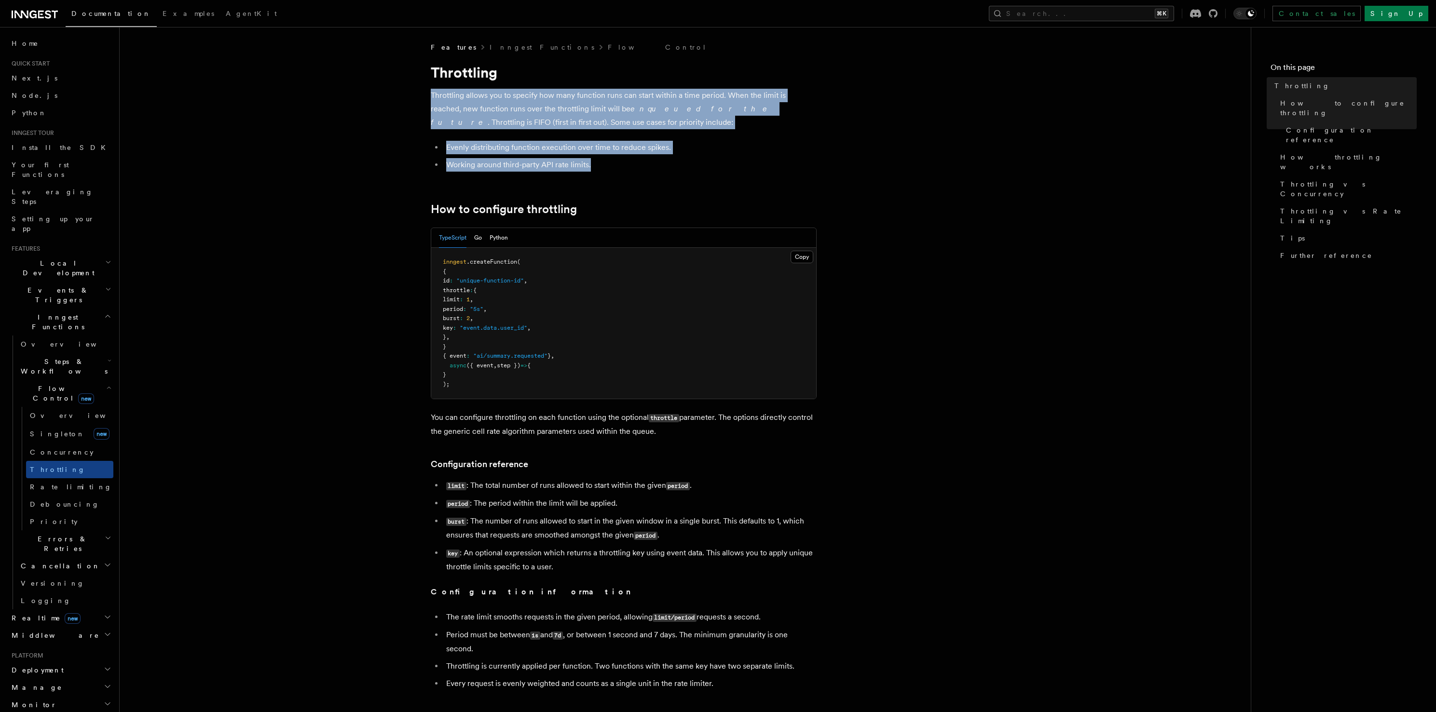
drag, startPoint x: 588, startPoint y: 95, endPoint x: 628, endPoint y: 172, distance: 87.1
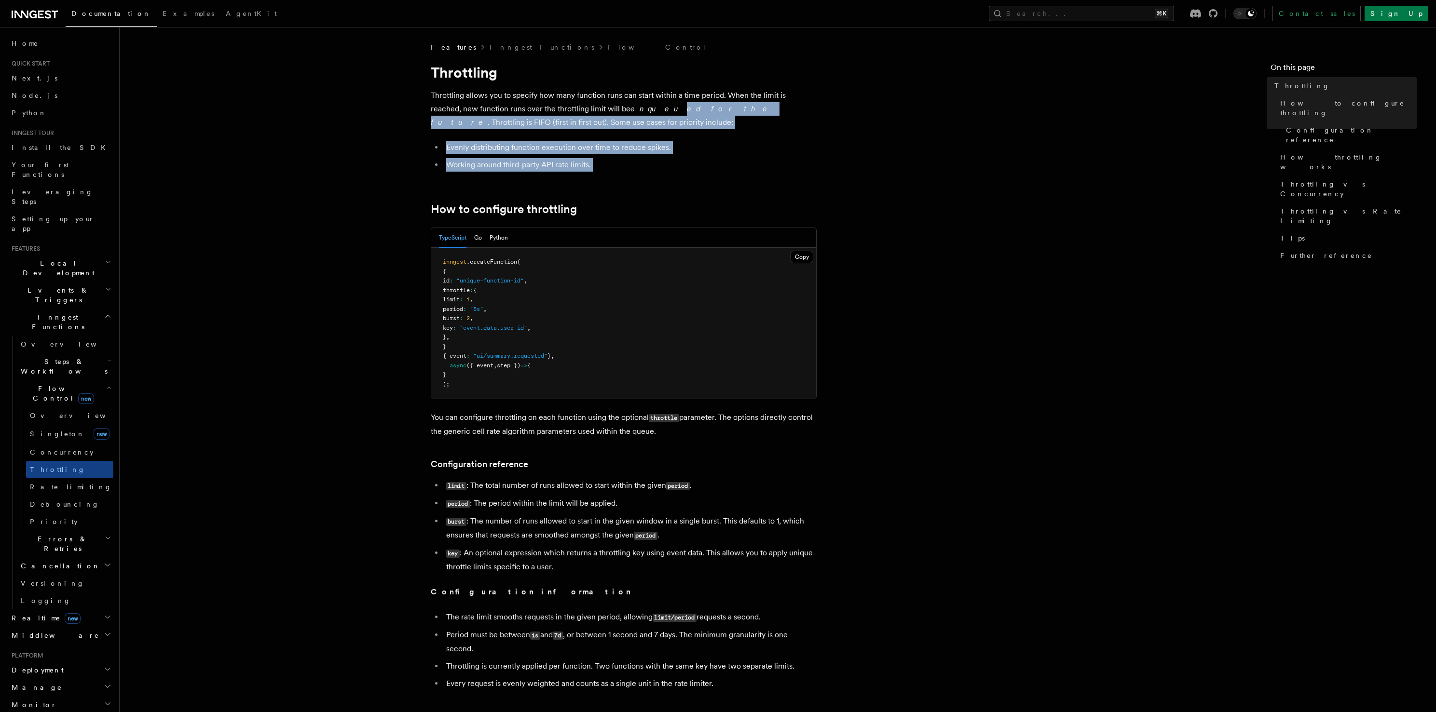
drag, startPoint x: 628, startPoint y: 173, endPoint x: 622, endPoint y: 80, distance: 93.8
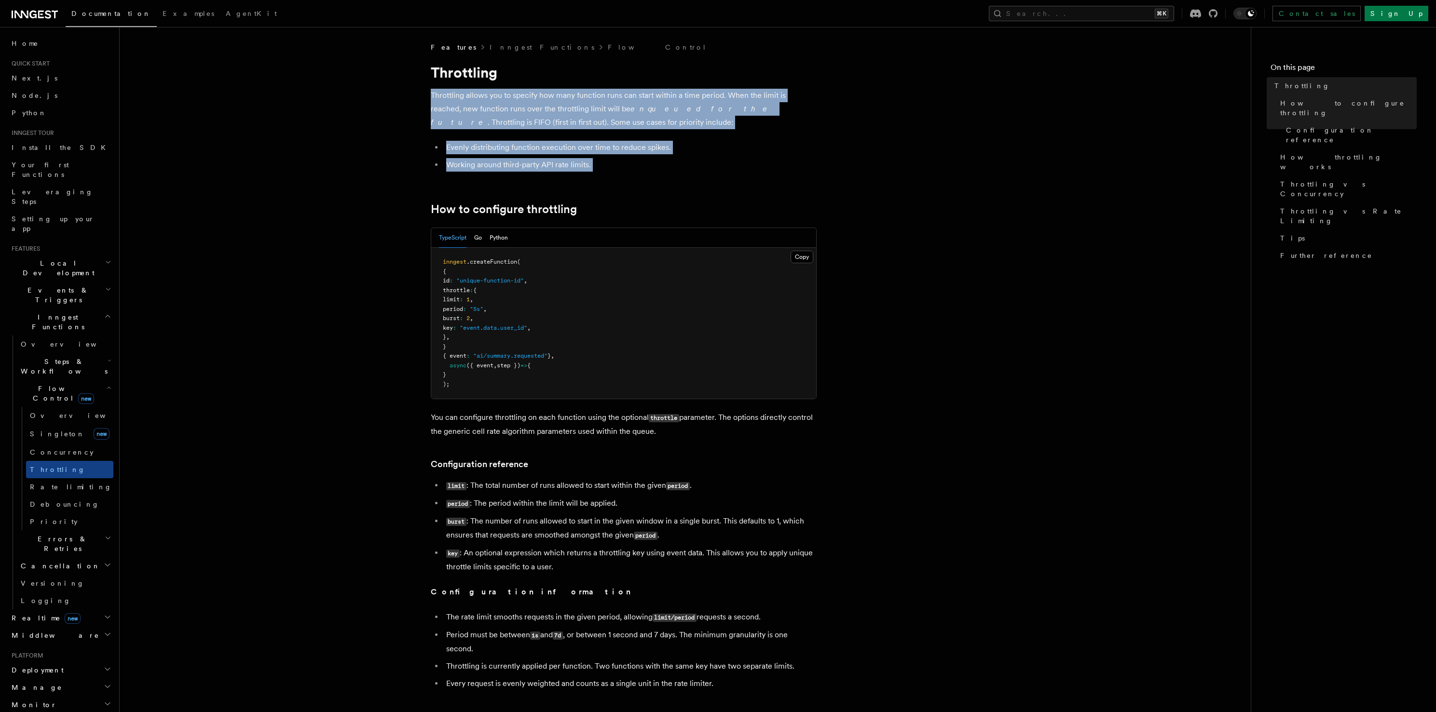
drag, startPoint x: 622, startPoint y: 80, endPoint x: 637, endPoint y: 176, distance: 97.2
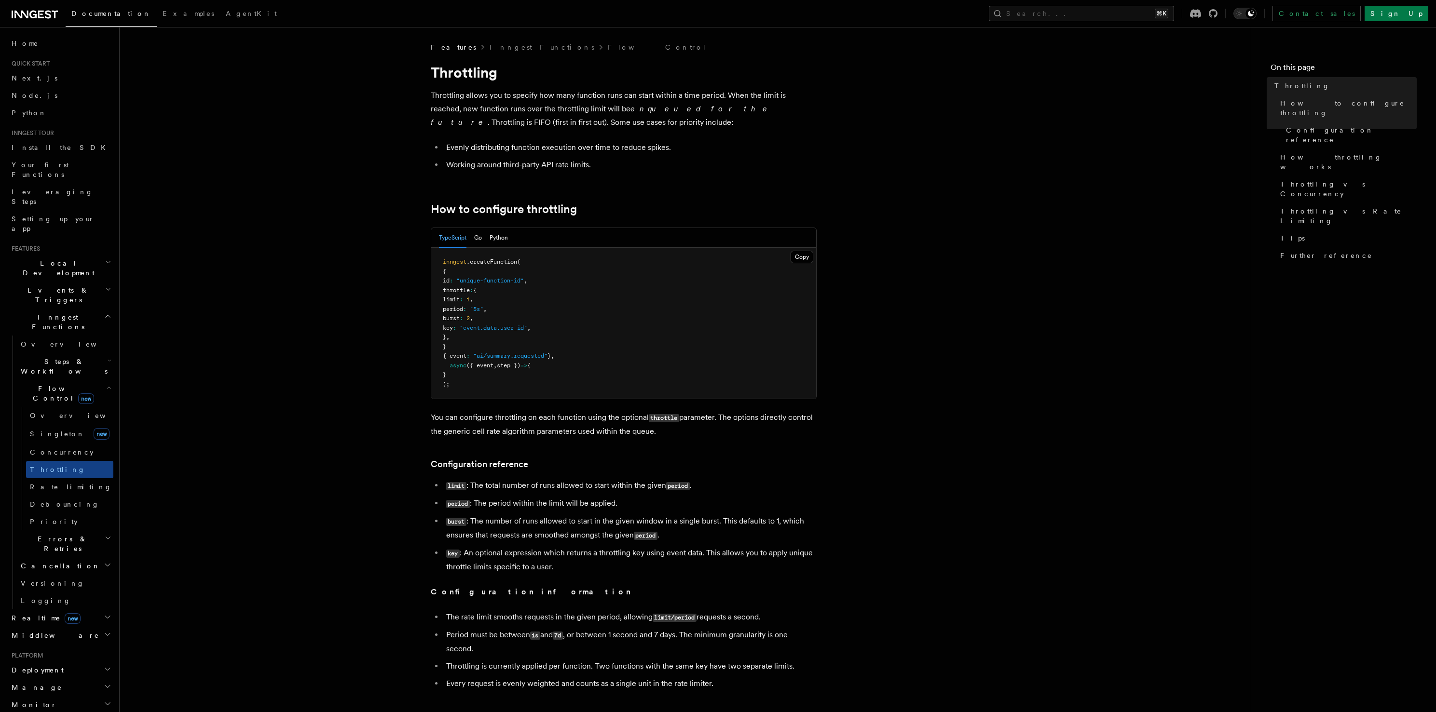
click at [92, 380] on h2 "Flow Control new" at bounding box center [65, 393] width 96 height 27
click at [92, 353] on h2 "Steps & Workflows" at bounding box center [65, 366] width 96 height 27
click at [73, 401] on span "Function steps" at bounding box center [67, 406] width 74 height 10
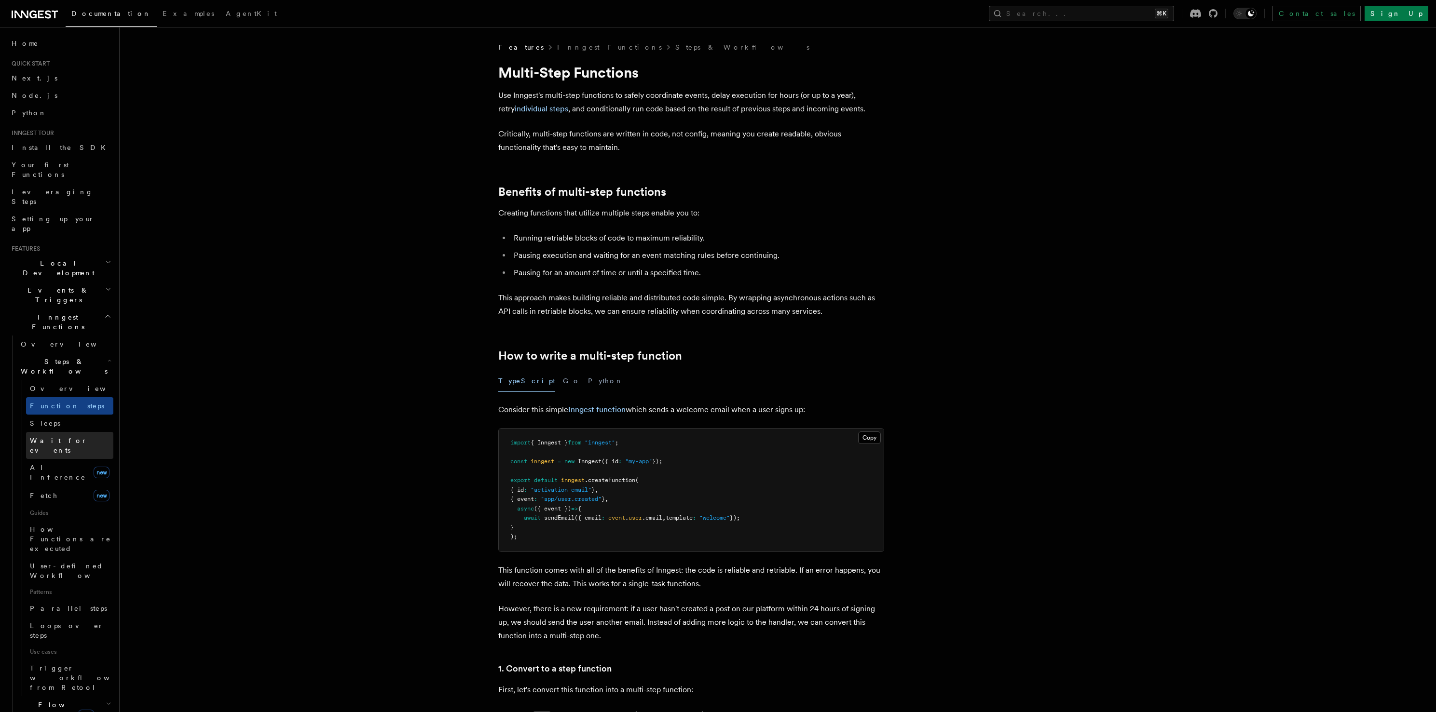
click at [65, 437] on span "Wait for events" at bounding box center [58, 445] width 57 height 17
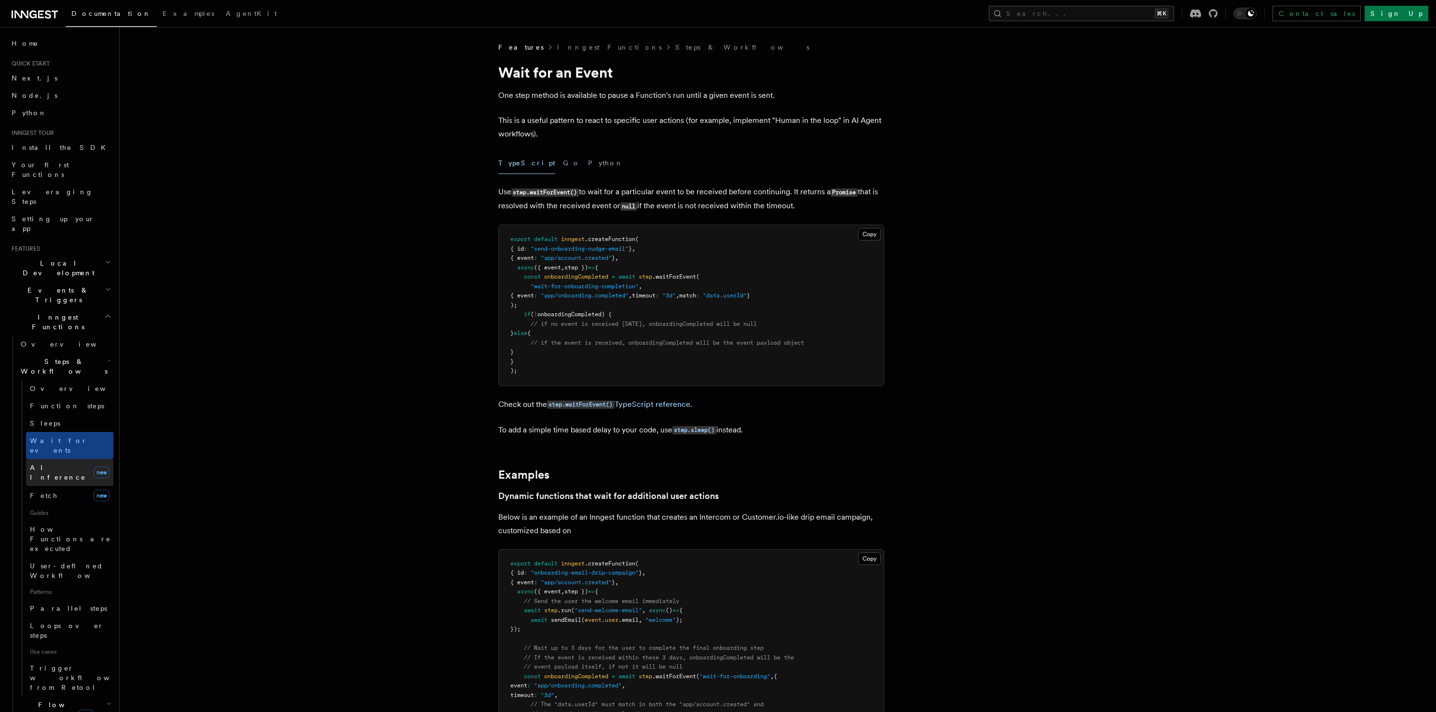
click at [64, 464] on span "AI Inference" at bounding box center [58, 472] width 56 height 17
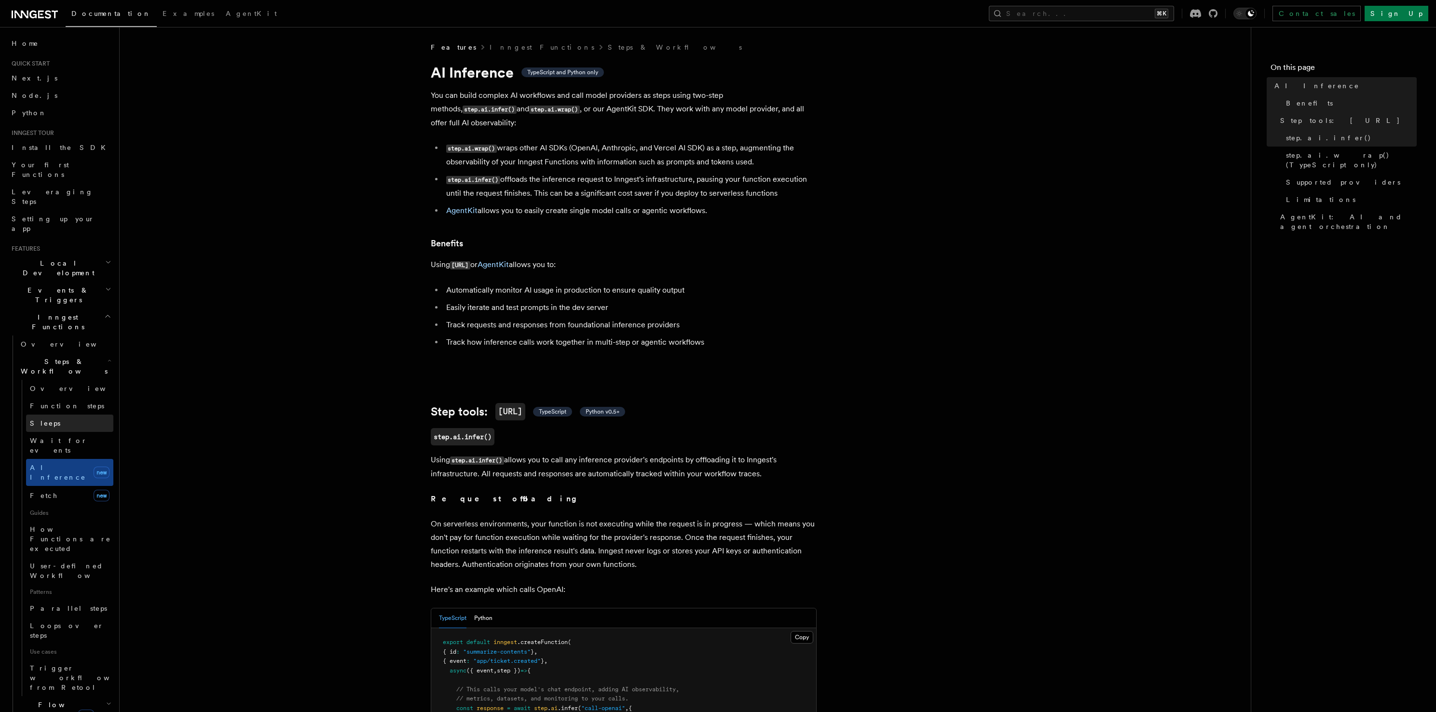
click at [54, 415] on link "Sleeps" at bounding box center [69, 423] width 87 height 17
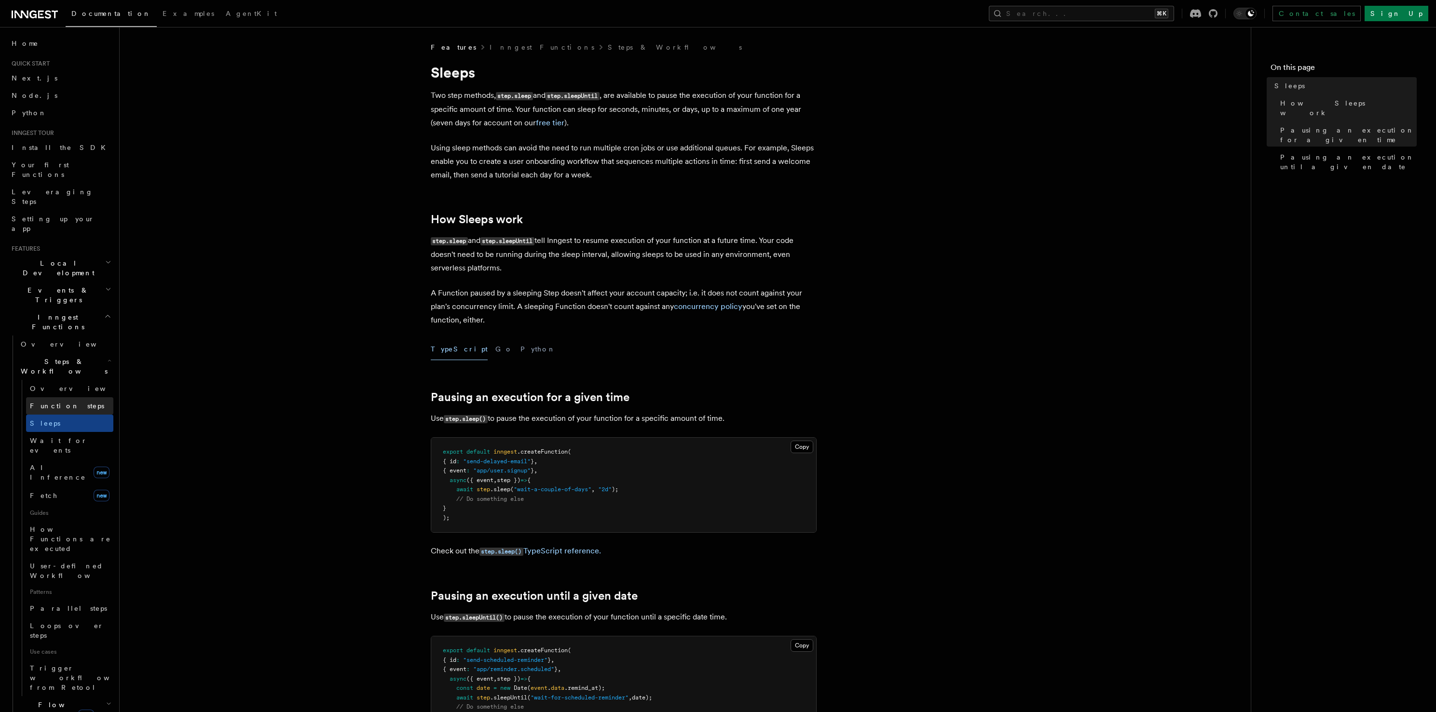
click at [62, 397] on link "Function steps" at bounding box center [69, 405] width 87 height 17
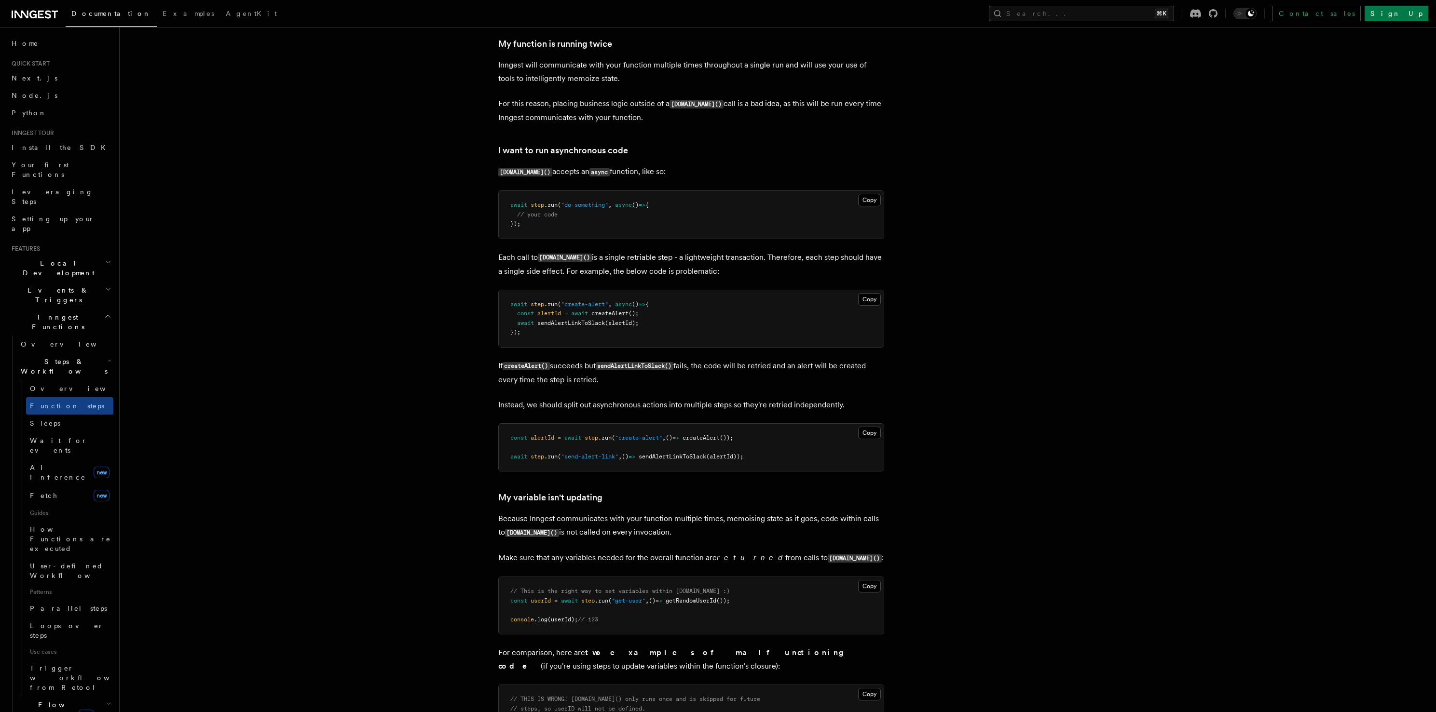
scroll to position [2081, 0]
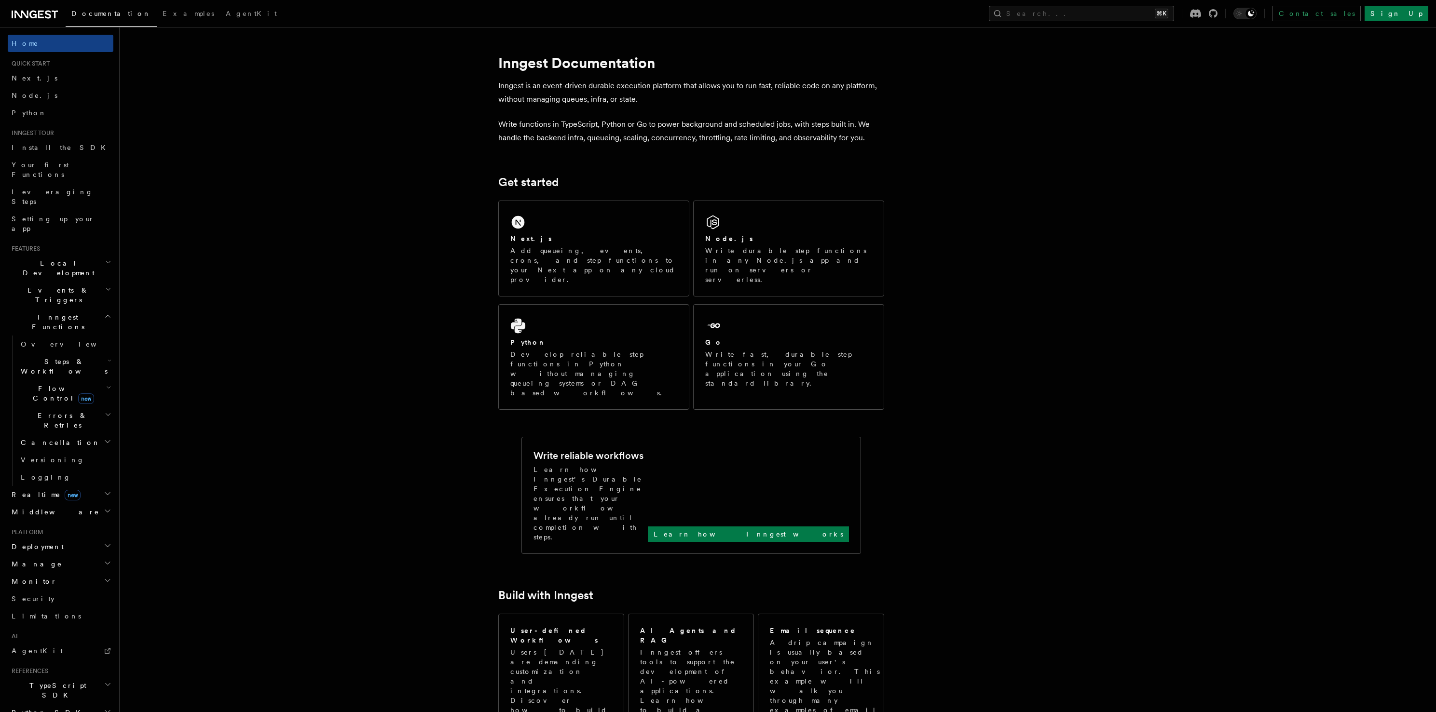
click at [72, 309] on h2 "Inngest Functions" at bounding box center [61, 322] width 106 height 27
click at [68, 183] on link "Leveraging Steps" at bounding box center [61, 196] width 106 height 27
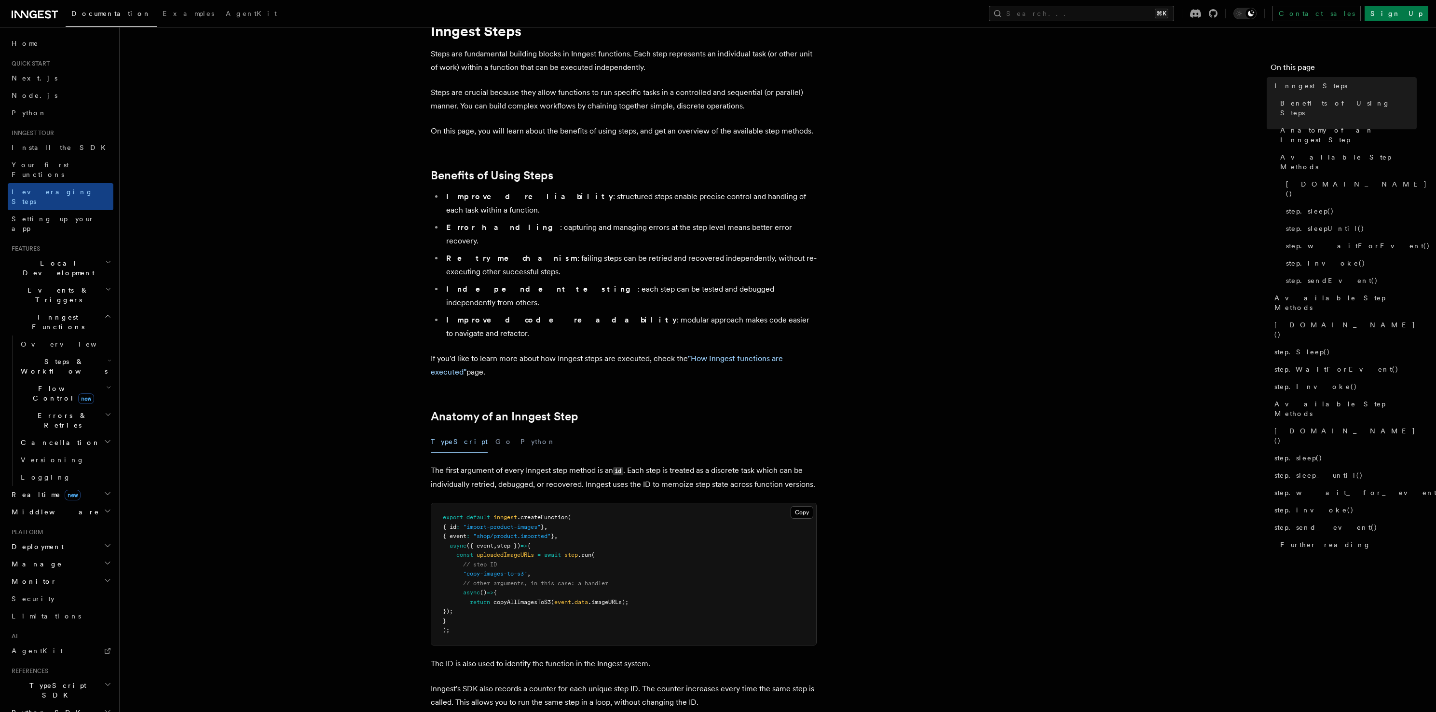
scroll to position [163, 0]
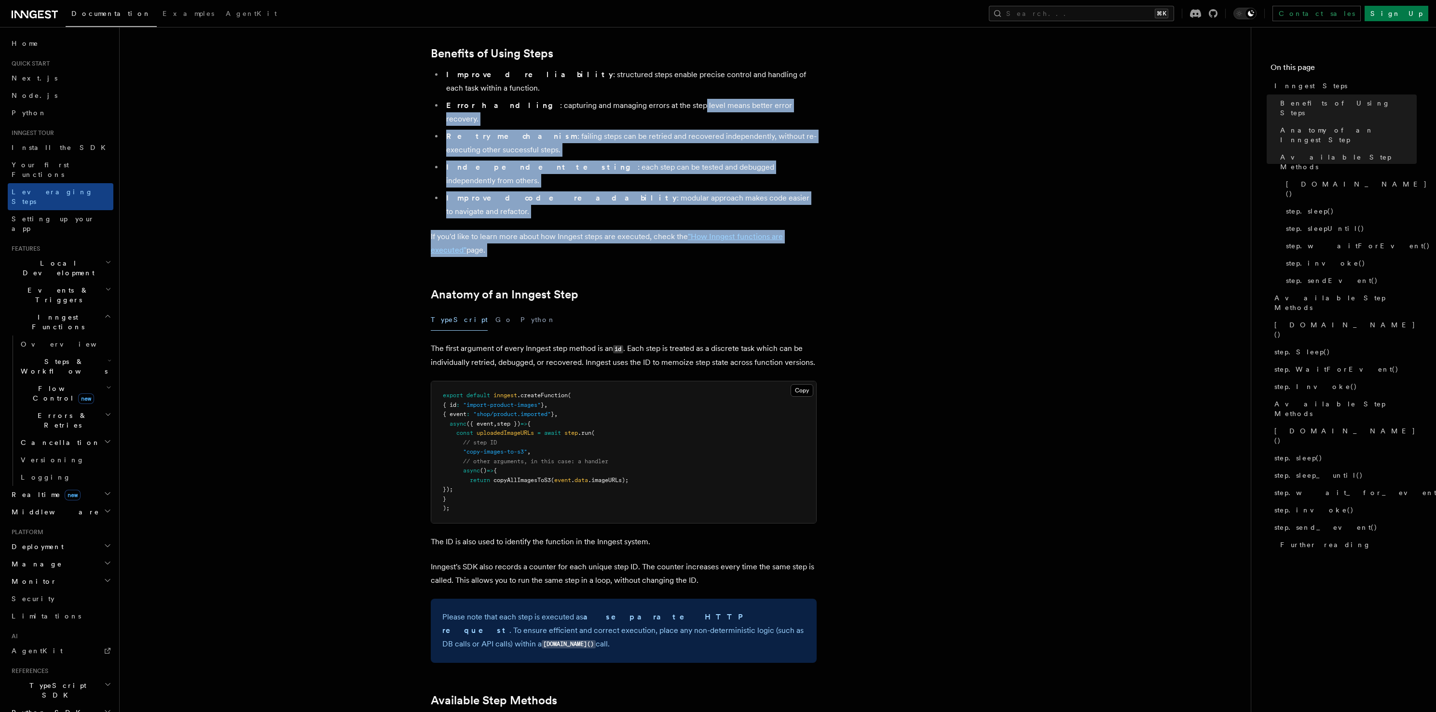
drag, startPoint x: 632, startPoint y: 214, endPoint x: 647, endPoint y: 60, distance: 154.1
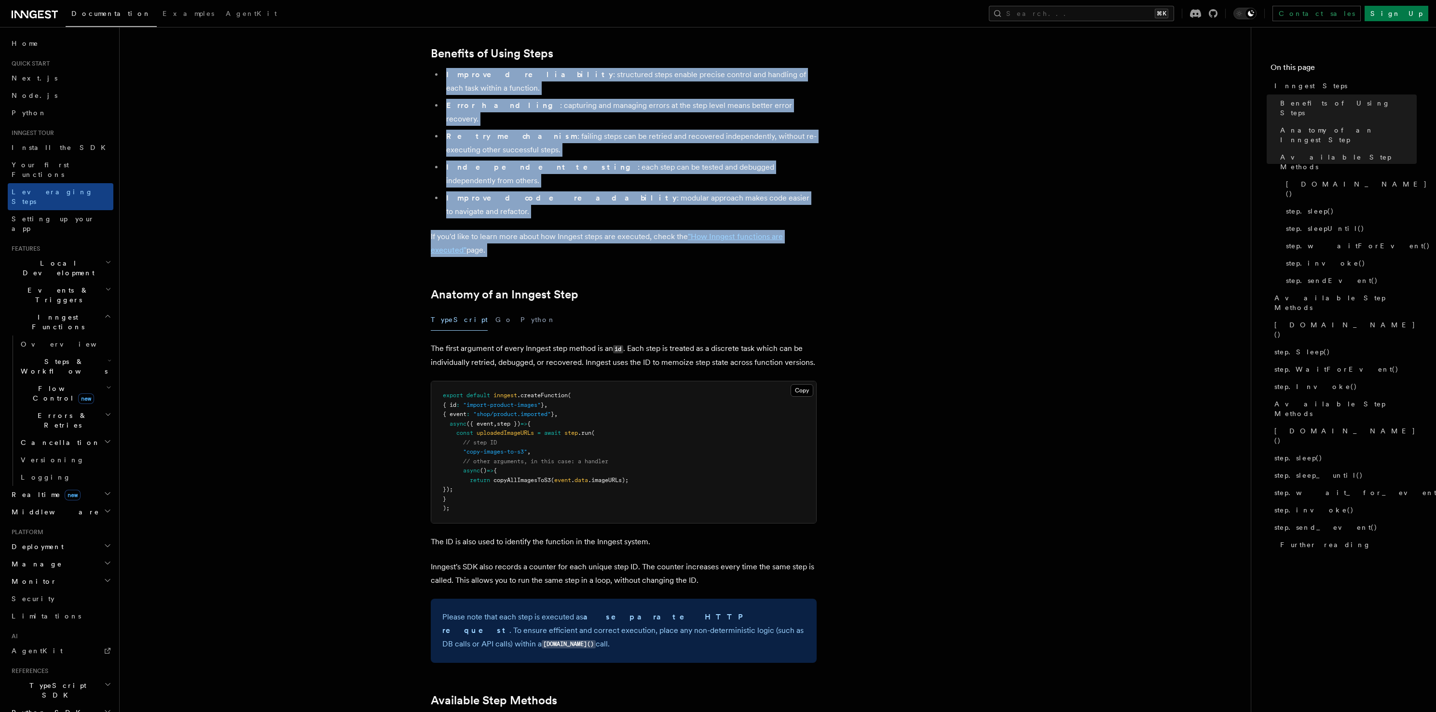
drag, startPoint x: 652, startPoint y: 63, endPoint x: 650, endPoint y: 227, distance: 164.4
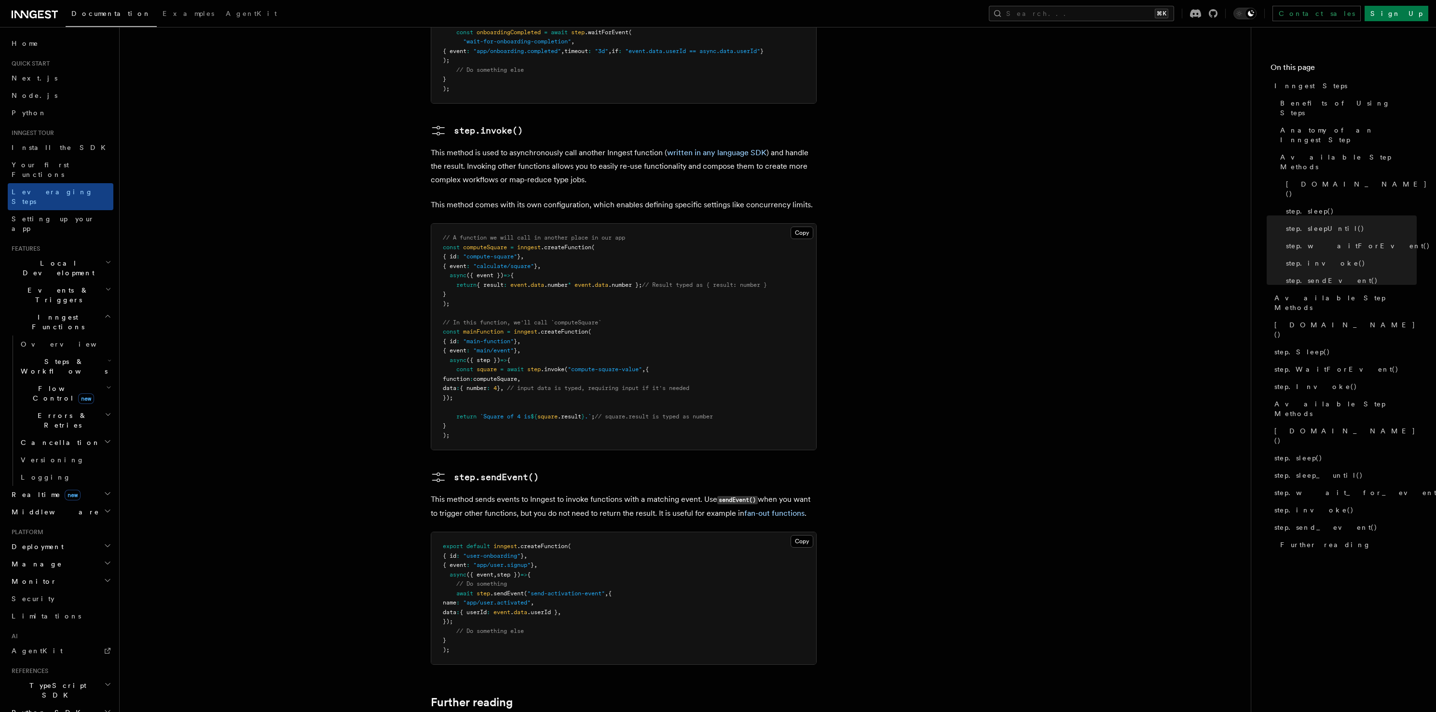
scroll to position [1490, 0]
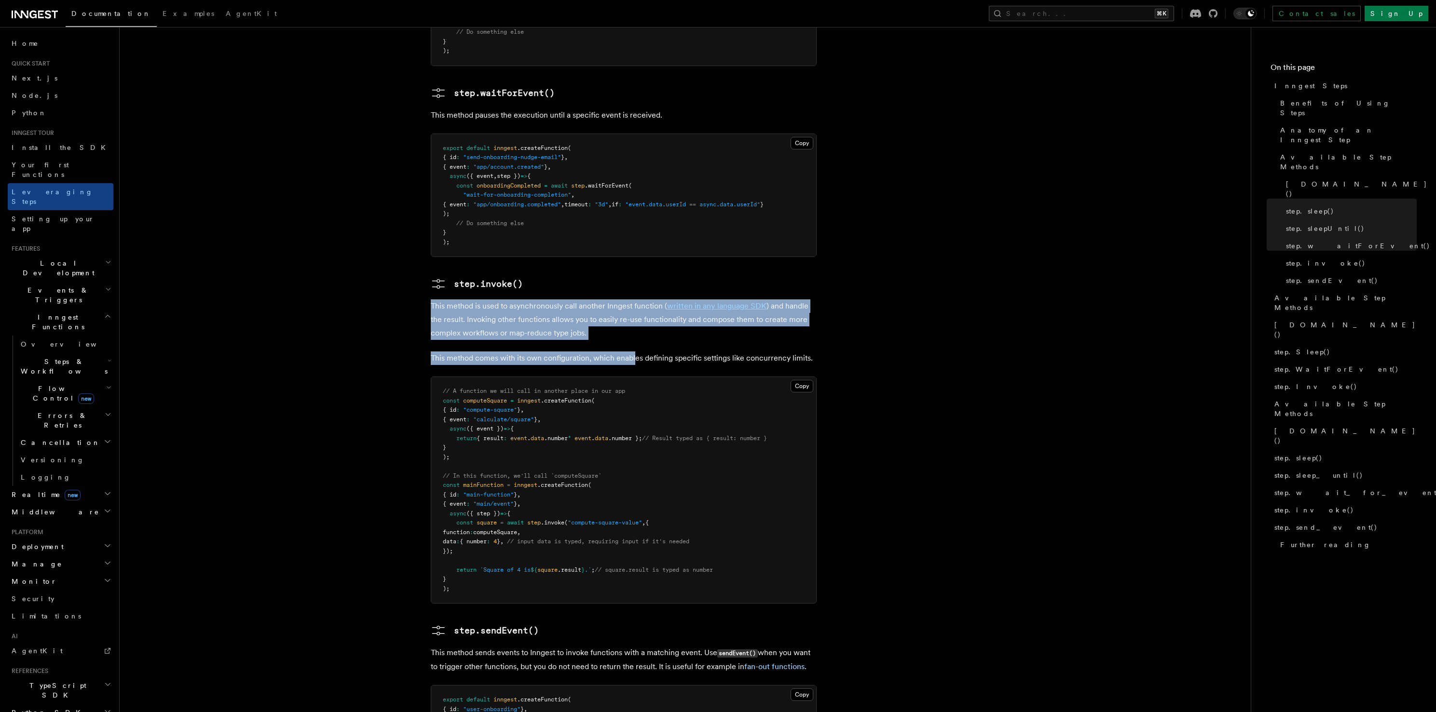
drag, startPoint x: 631, startPoint y: 275, endPoint x: 635, endPoint y: 287, distance: 12.2
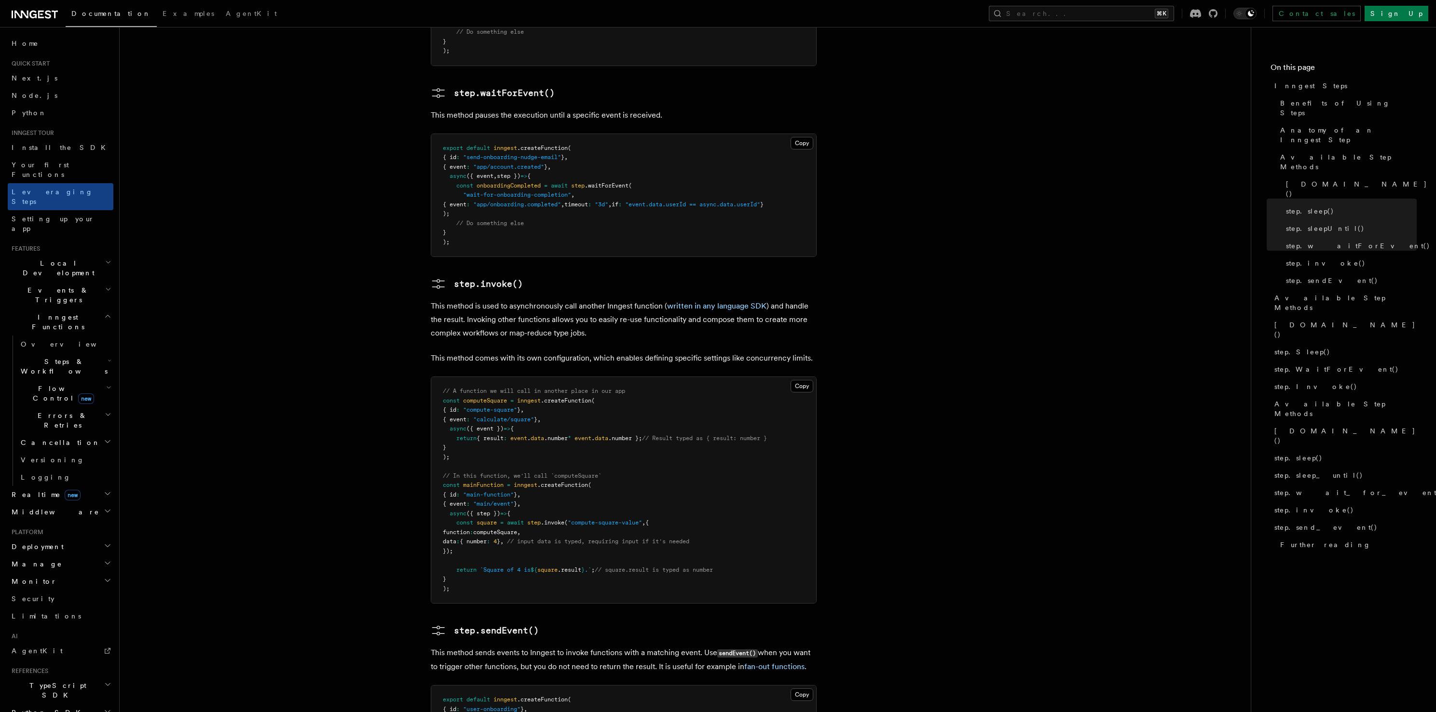
drag, startPoint x: 634, startPoint y: 284, endPoint x: 631, endPoint y: 243, distance: 40.6
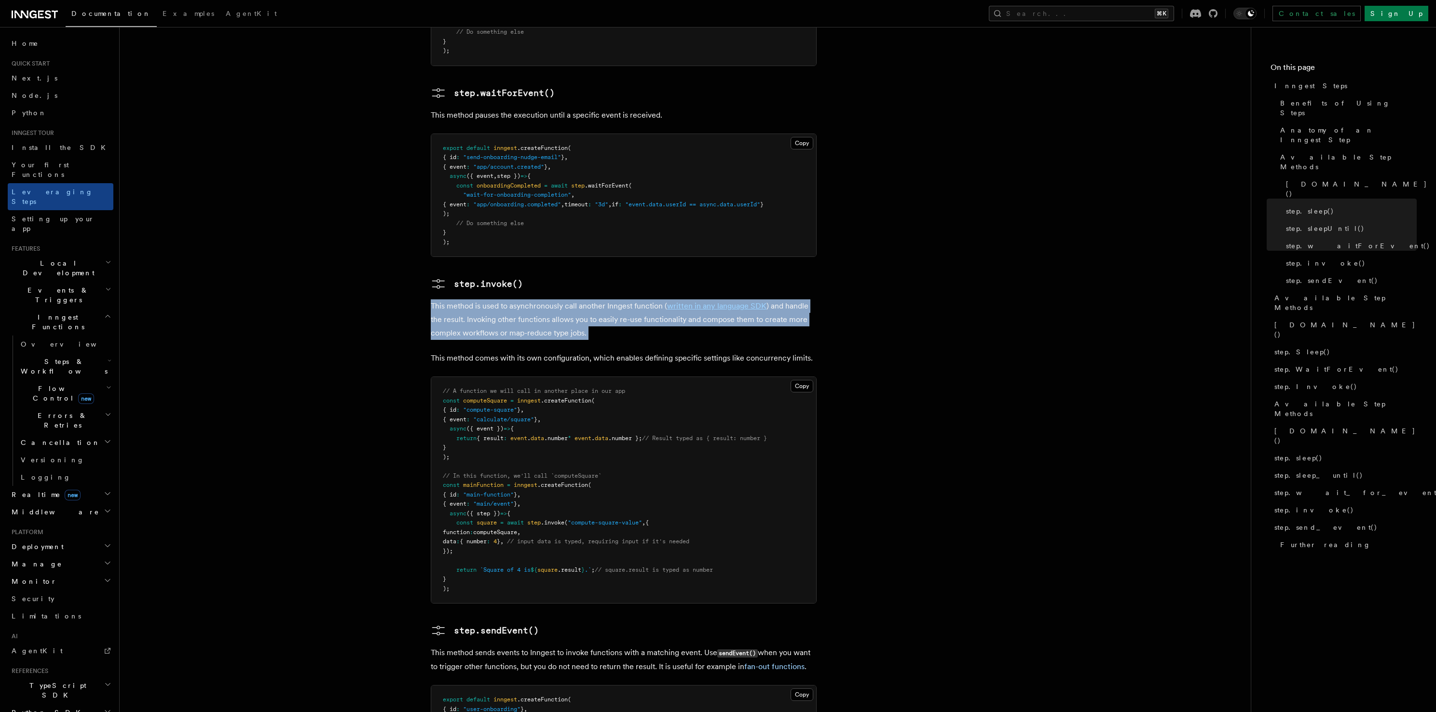
drag, startPoint x: 635, startPoint y: 228, endPoint x: 639, endPoint y: 275, distance: 47.5
drag, startPoint x: 639, startPoint y: 275, endPoint x: 638, endPoint y: 229, distance: 46.3
drag, startPoint x: 638, startPoint y: 247, endPoint x: 638, endPoint y: 282, distance: 34.7
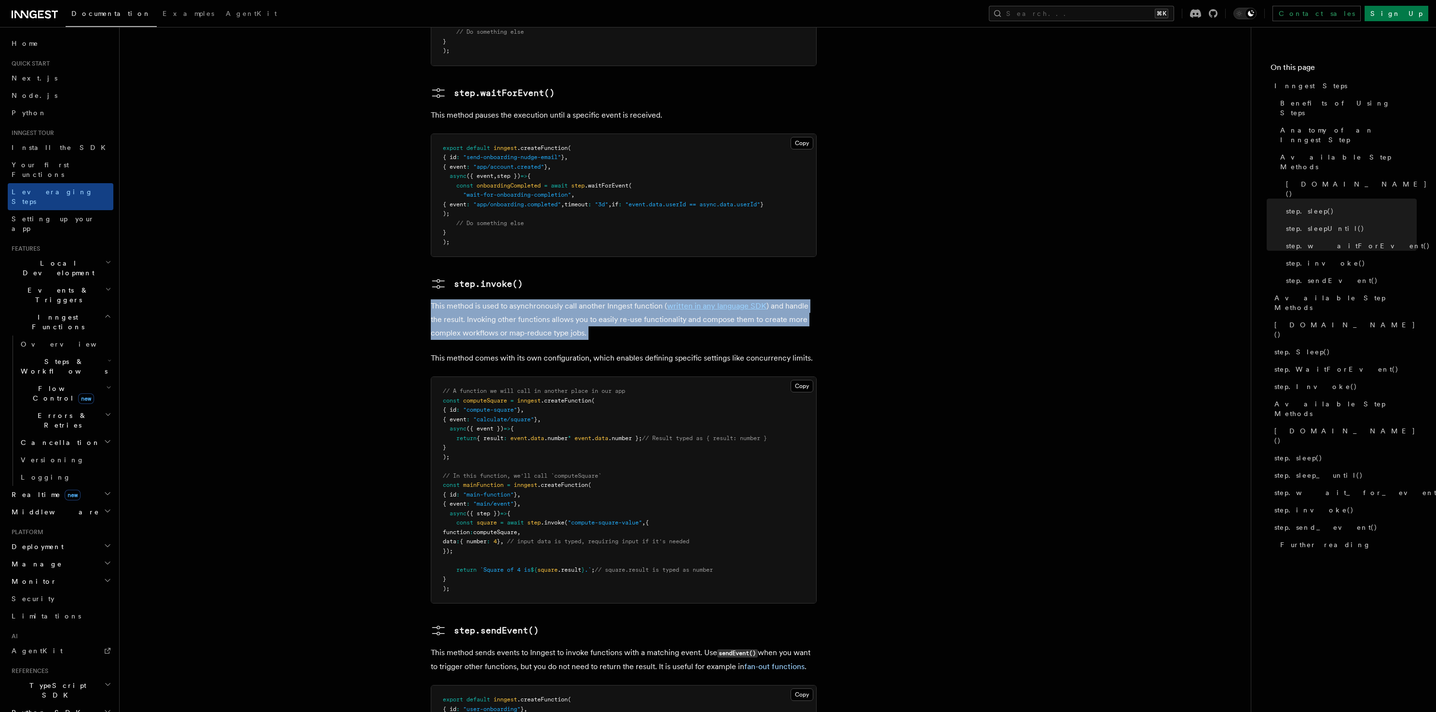
drag, startPoint x: 626, startPoint y: 227, endPoint x: 628, endPoint y: 205, distance: 21.8
drag, startPoint x: 634, startPoint y: 236, endPoint x: 635, endPoint y: 277, distance: 41.0
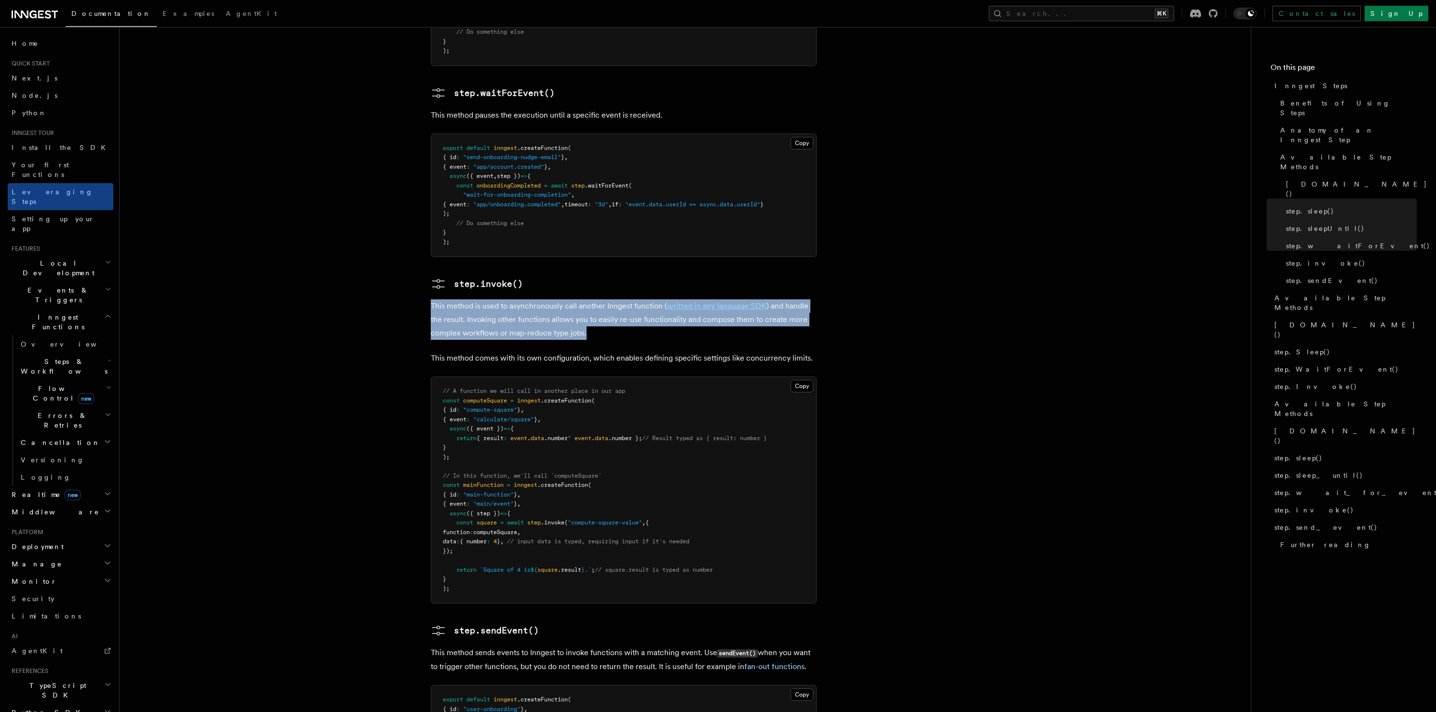
drag, startPoint x: 635, startPoint y: 277, endPoint x: 630, endPoint y: 223, distance: 54.7
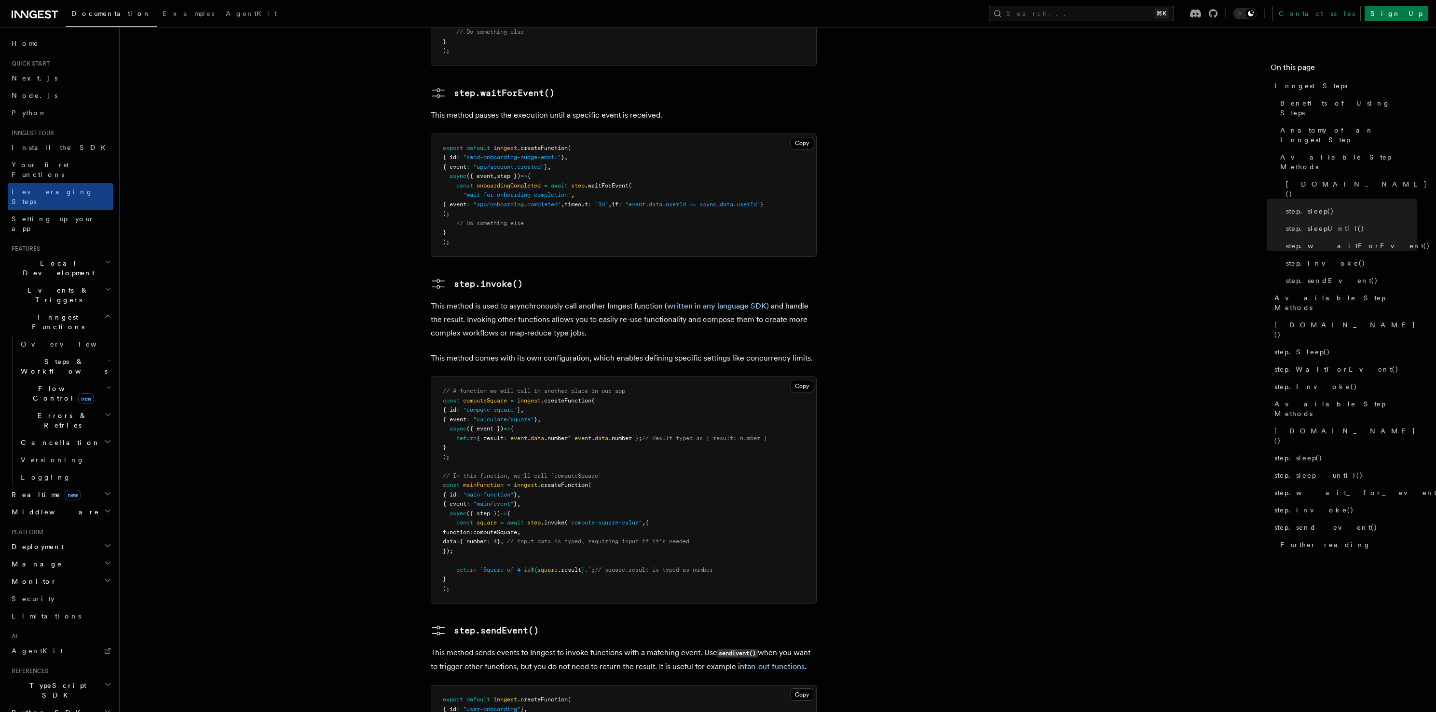
drag, startPoint x: 632, startPoint y: 231, endPoint x: 643, endPoint y: 280, distance: 51.0
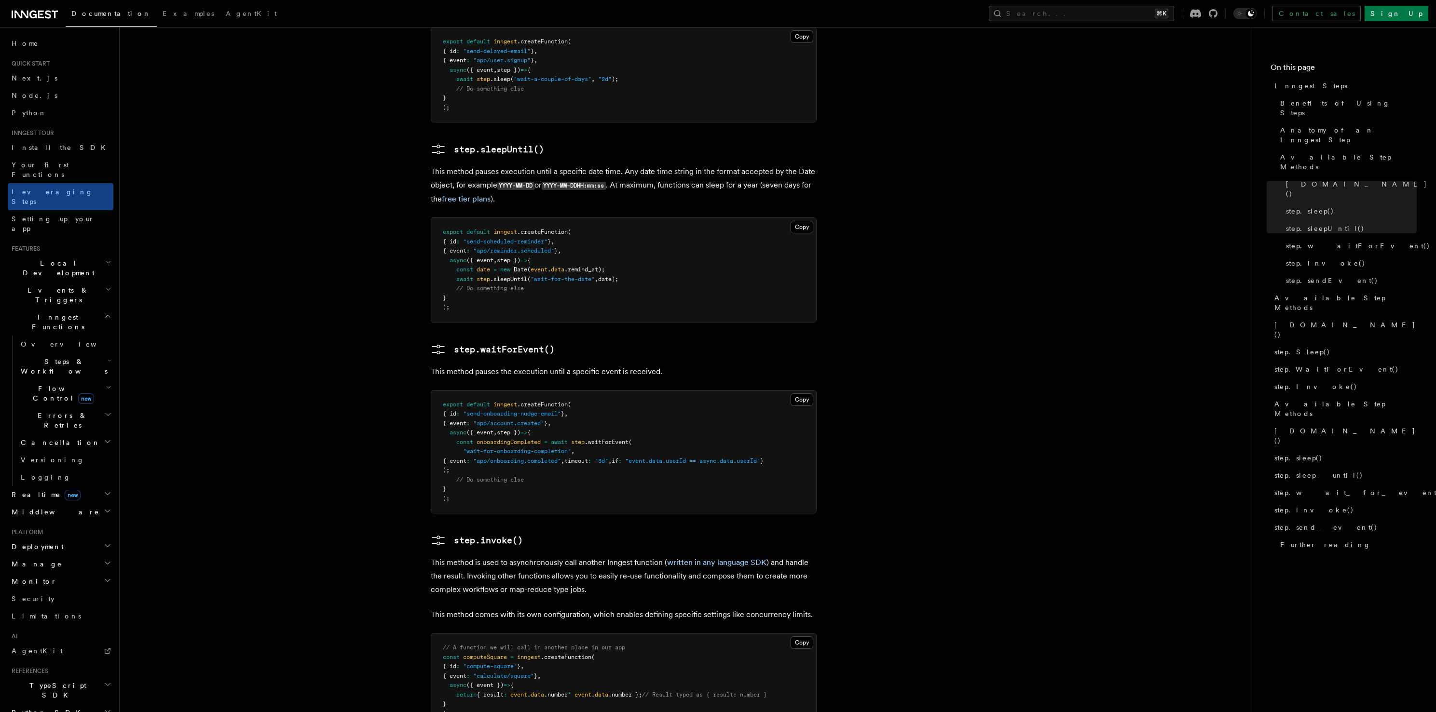
scroll to position [1233, 0]
drag, startPoint x: 683, startPoint y: 309, endPoint x: 678, endPoint y: 290, distance: 18.9
click at [678, 290] on article "Inngest tour Inngest Steps Steps are fundamental building blocks in Inngest fun…" at bounding box center [685, 94] width 1100 height 2569
drag, startPoint x: 678, startPoint y: 291, endPoint x: 681, endPoint y: 315, distance: 24.3
click at [681, 315] on article "Inngest tour Inngest Steps Steps are fundamental building blocks in Inngest fun…" at bounding box center [685, 94] width 1100 height 2569
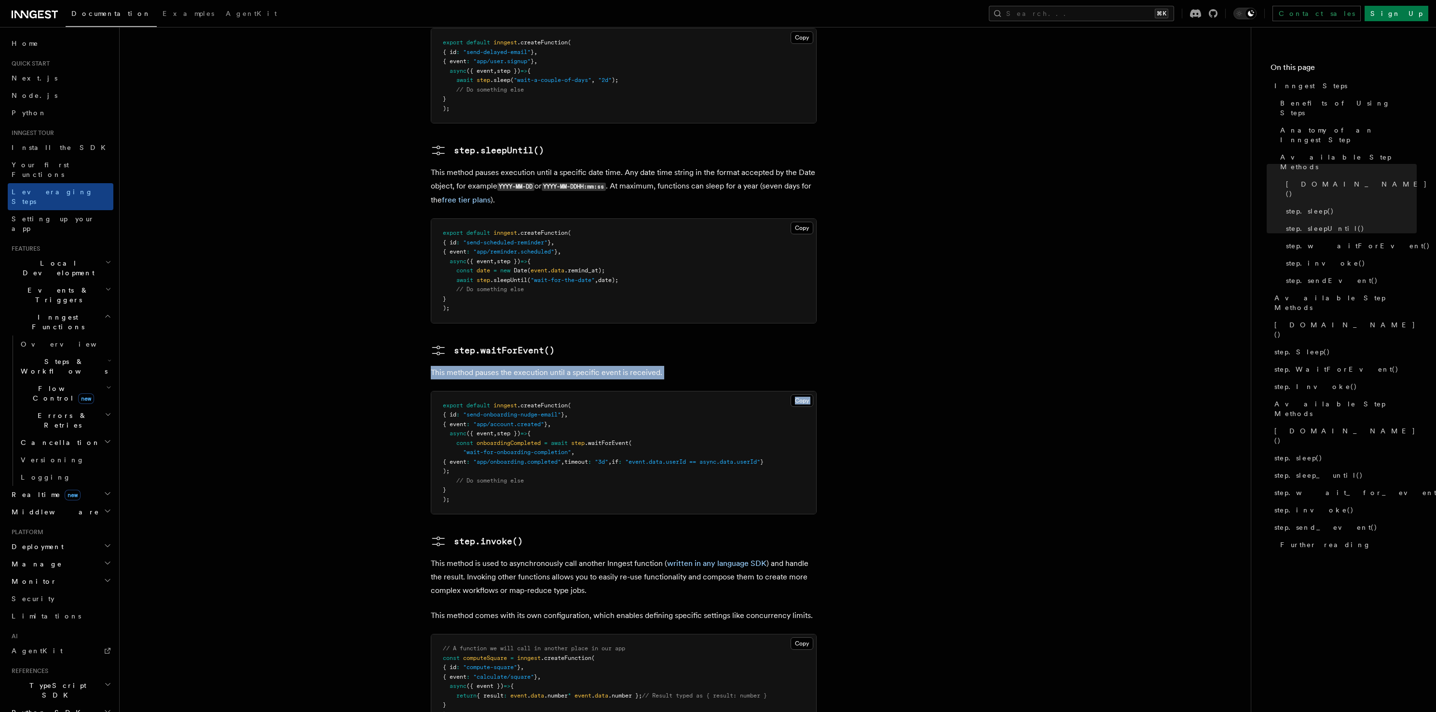
click at [682, 366] on p "This method pauses the execution until a specific event is received." at bounding box center [624, 373] width 386 height 14
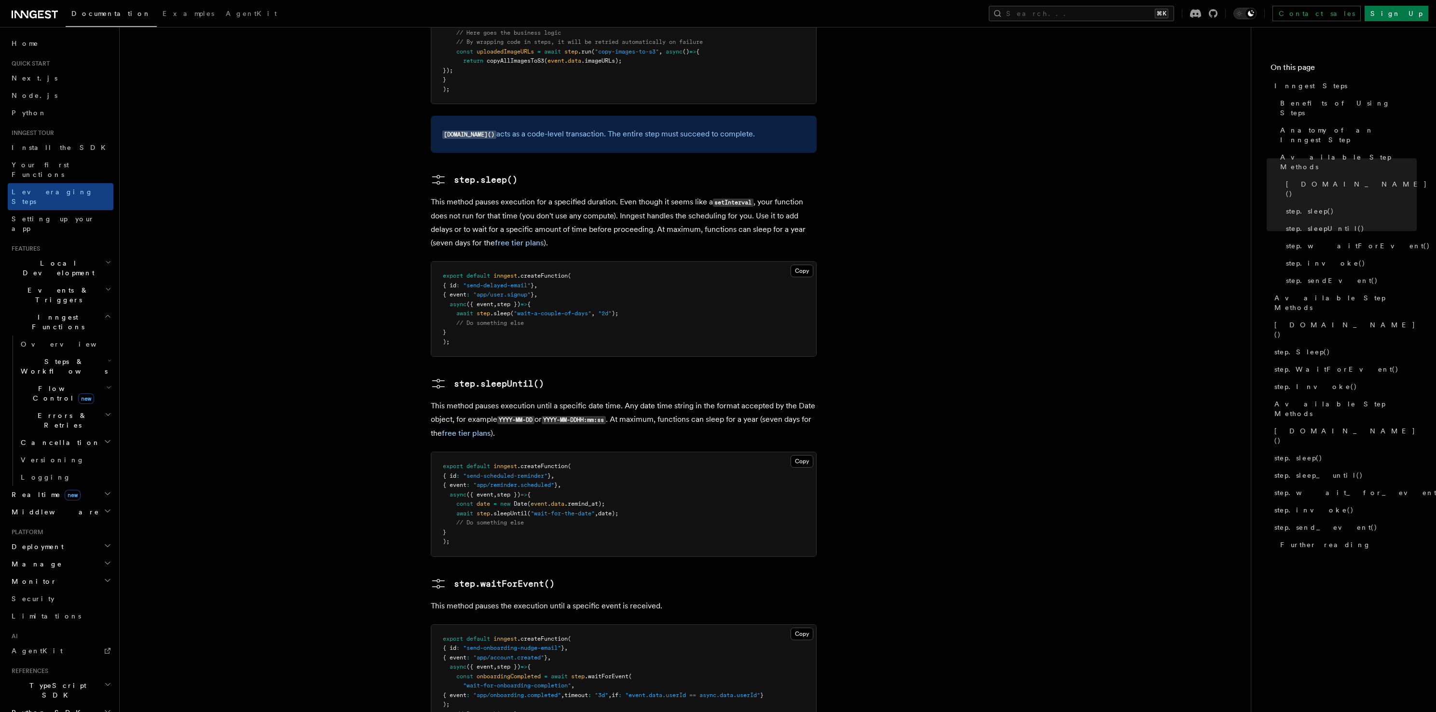
scroll to position [984, 0]
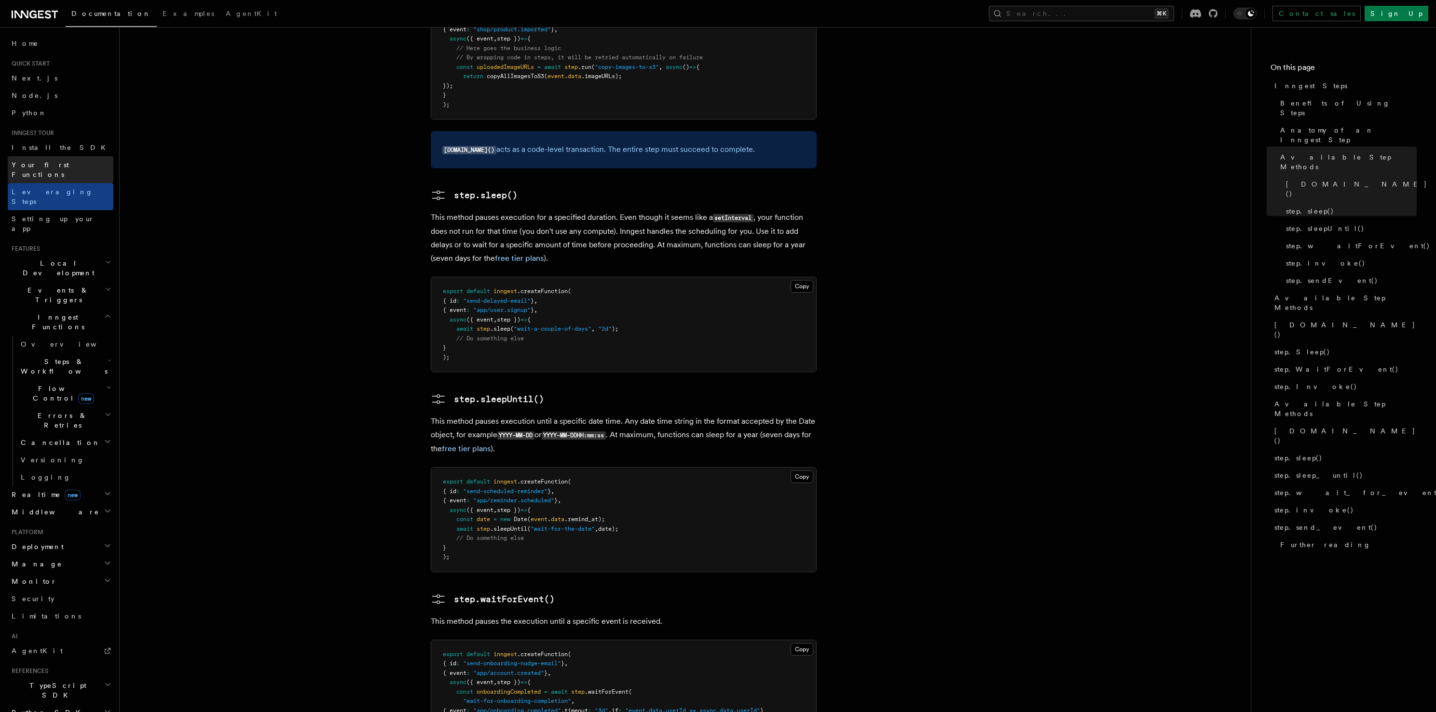
click at [41, 161] on span "Your first Functions" at bounding box center [40, 169] width 57 height 17
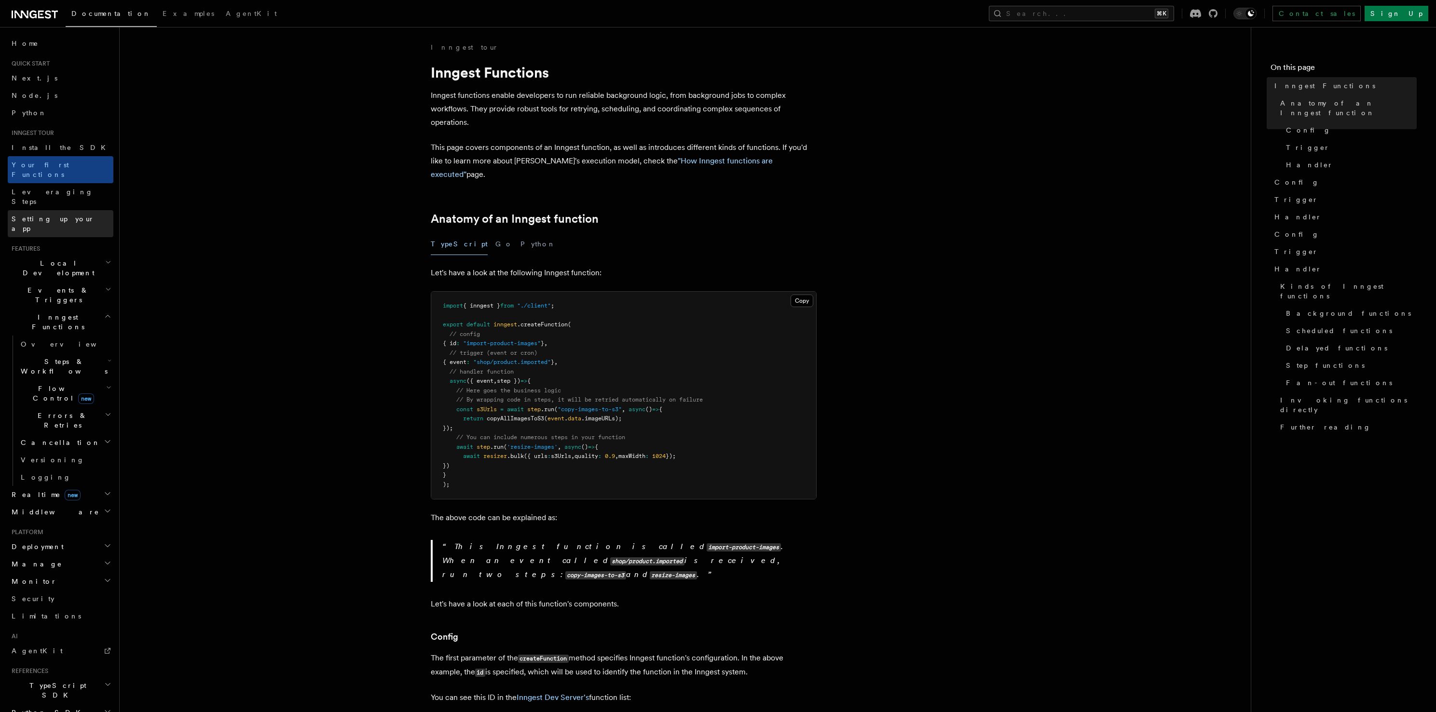
click at [46, 215] on span "Setting up your app" at bounding box center [53, 223] width 83 height 17
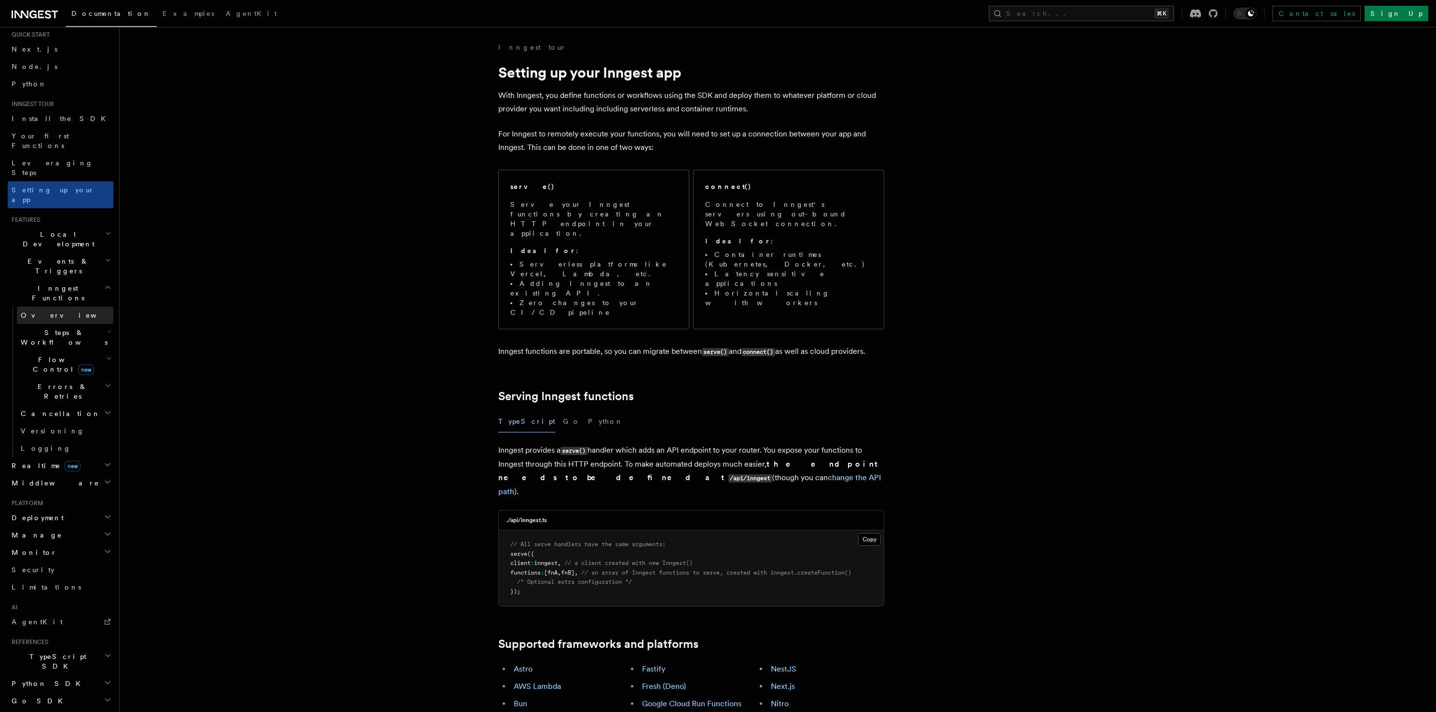
scroll to position [59, 0]
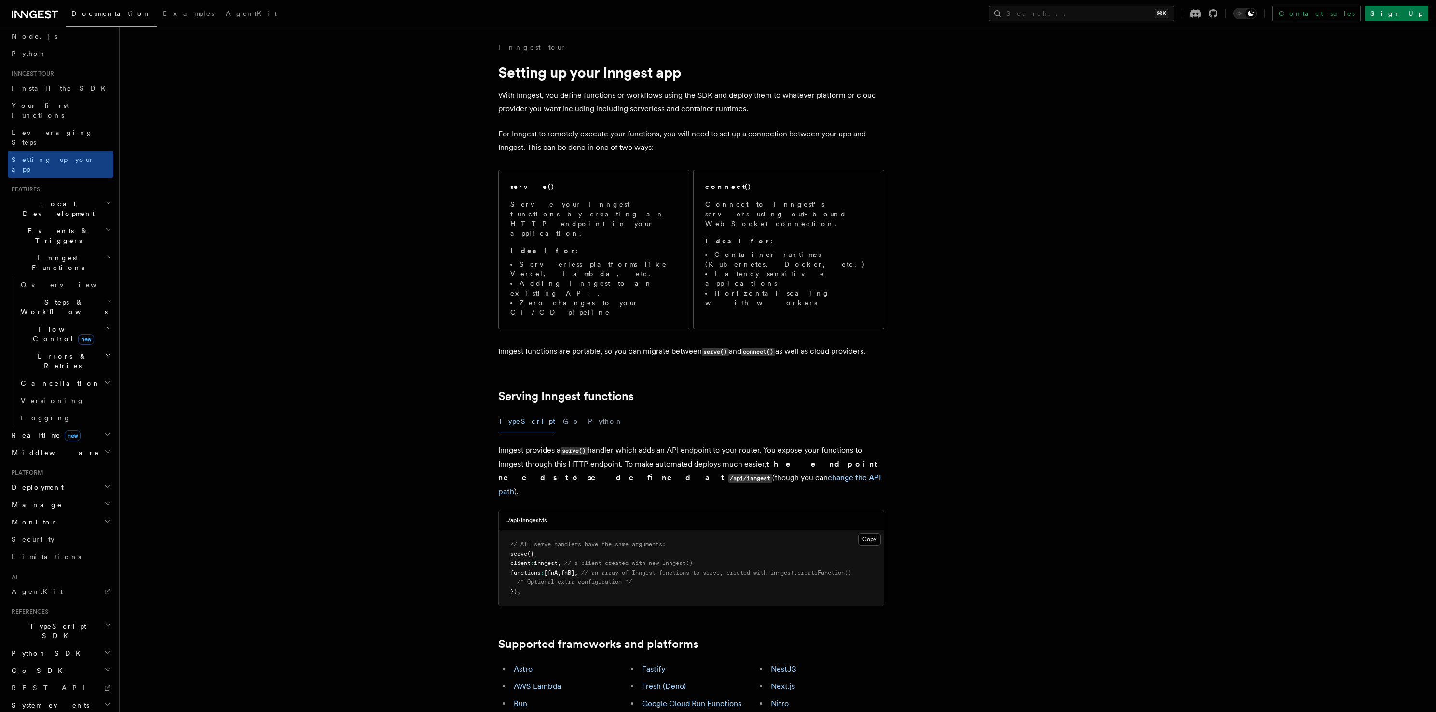
click at [32, 483] on span "Deployment" at bounding box center [36, 488] width 56 height 10
click at [36, 501] on span "Overview" at bounding box center [70, 505] width 99 height 8
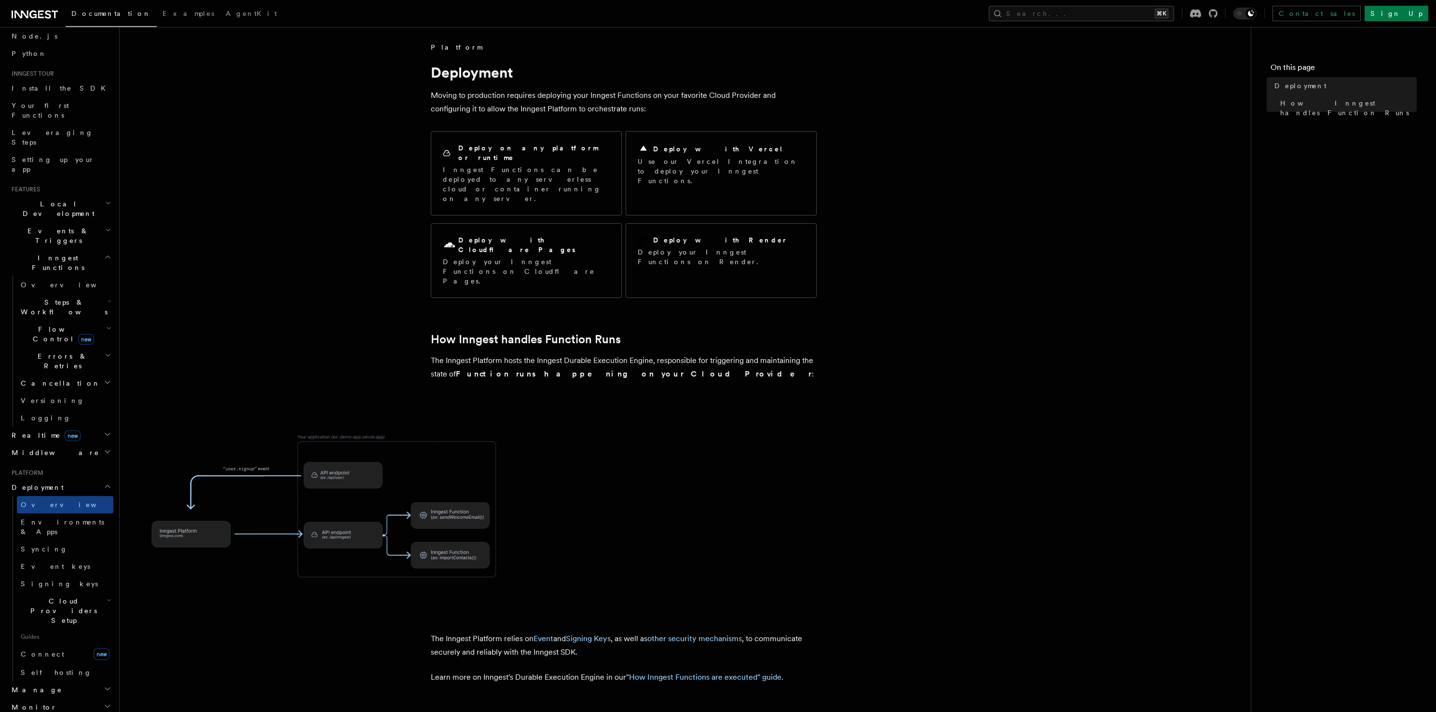
click at [29, 427] on h2 "Realtime new" at bounding box center [61, 435] width 106 height 17
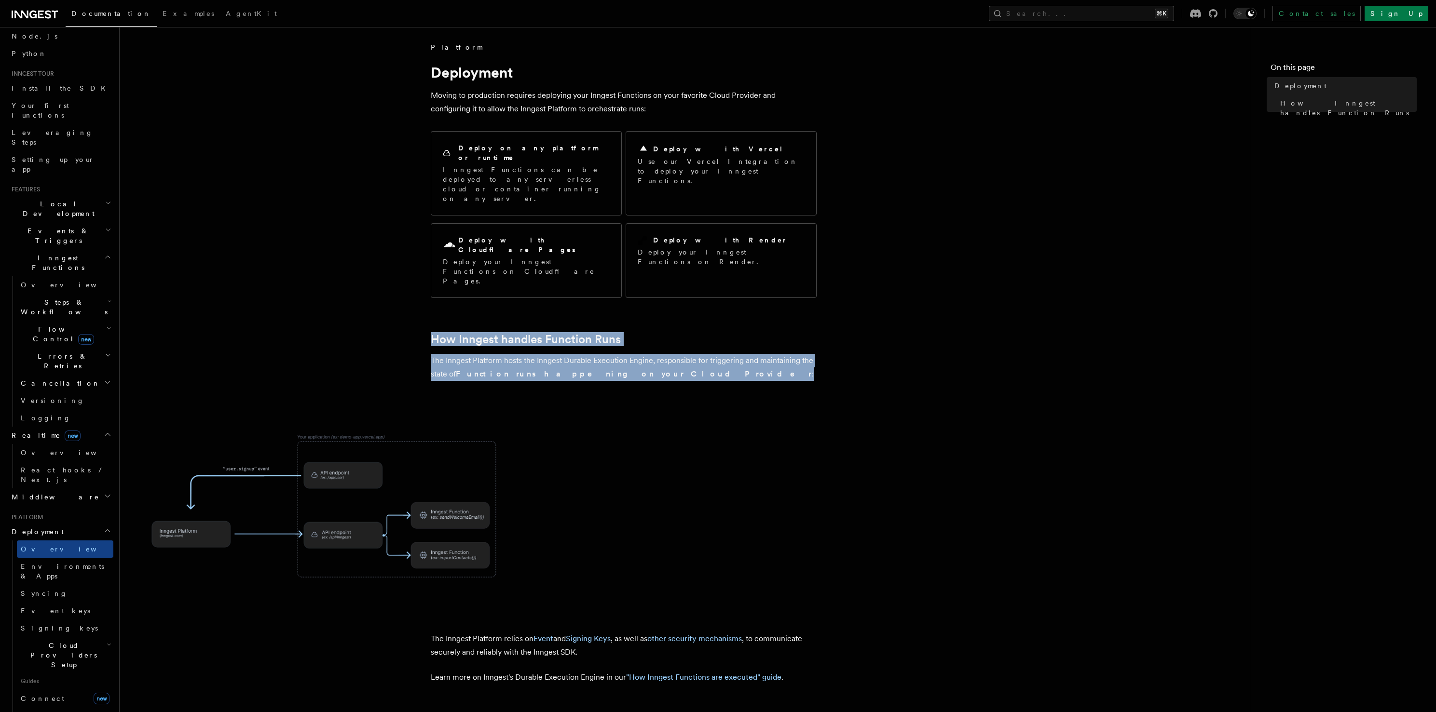
drag, startPoint x: 629, startPoint y: 270, endPoint x: 657, endPoint y: 325, distance: 61.7
click at [657, 325] on article "Platform Deployment Moving to production requires deploying your Inngest Functi…" at bounding box center [685, 458] width 1100 height 833
click at [657, 354] on p "The Inngest Platform hosts the Inngest Durable Execution Engine, responsible fo…" at bounding box center [624, 367] width 386 height 27
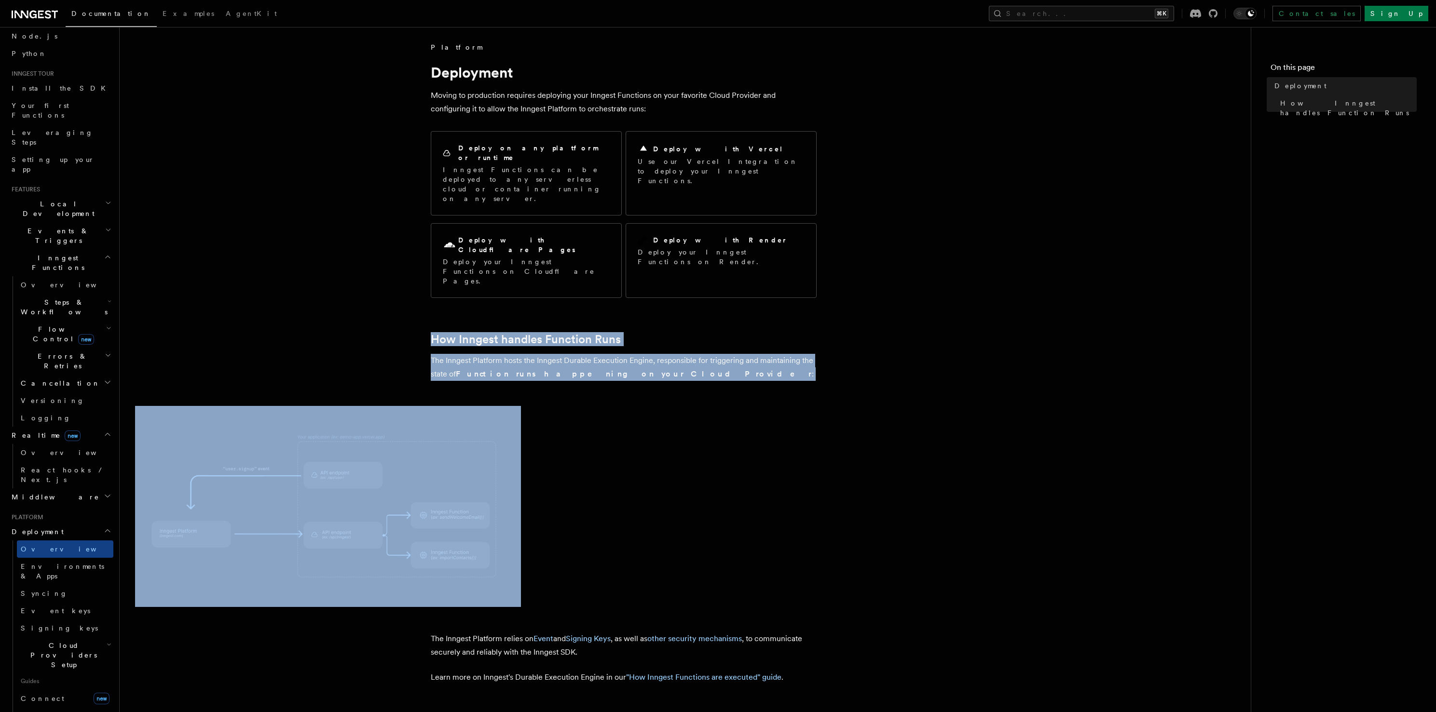
drag, startPoint x: 646, startPoint y: 333, endPoint x: 641, endPoint y: 270, distance: 63.3
click at [641, 270] on article "Platform Deployment Moving to production requires deploying your Inngest Functi…" at bounding box center [685, 458] width 1100 height 833
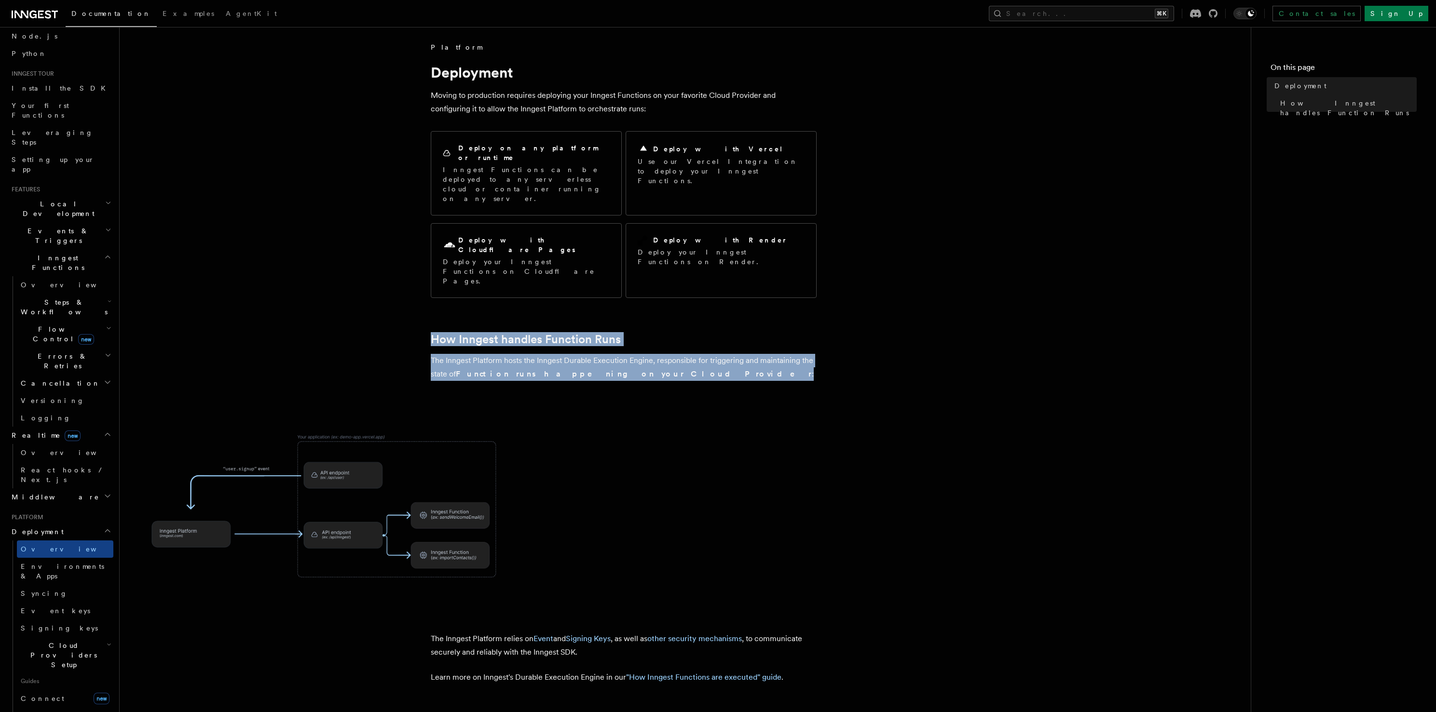
drag, startPoint x: 651, startPoint y: 289, endPoint x: 664, endPoint y: 323, distance: 35.4
click at [664, 322] on article "Platform Deployment Moving to production requires deploying your Inngest Functi…" at bounding box center [685, 458] width 1100 height 833
click at [664, 354] on p "The Inngest Platform hosts the Inngest Durable Execution Engine, responsible fo…" at bounding box center [624, 367] width 386 height 27
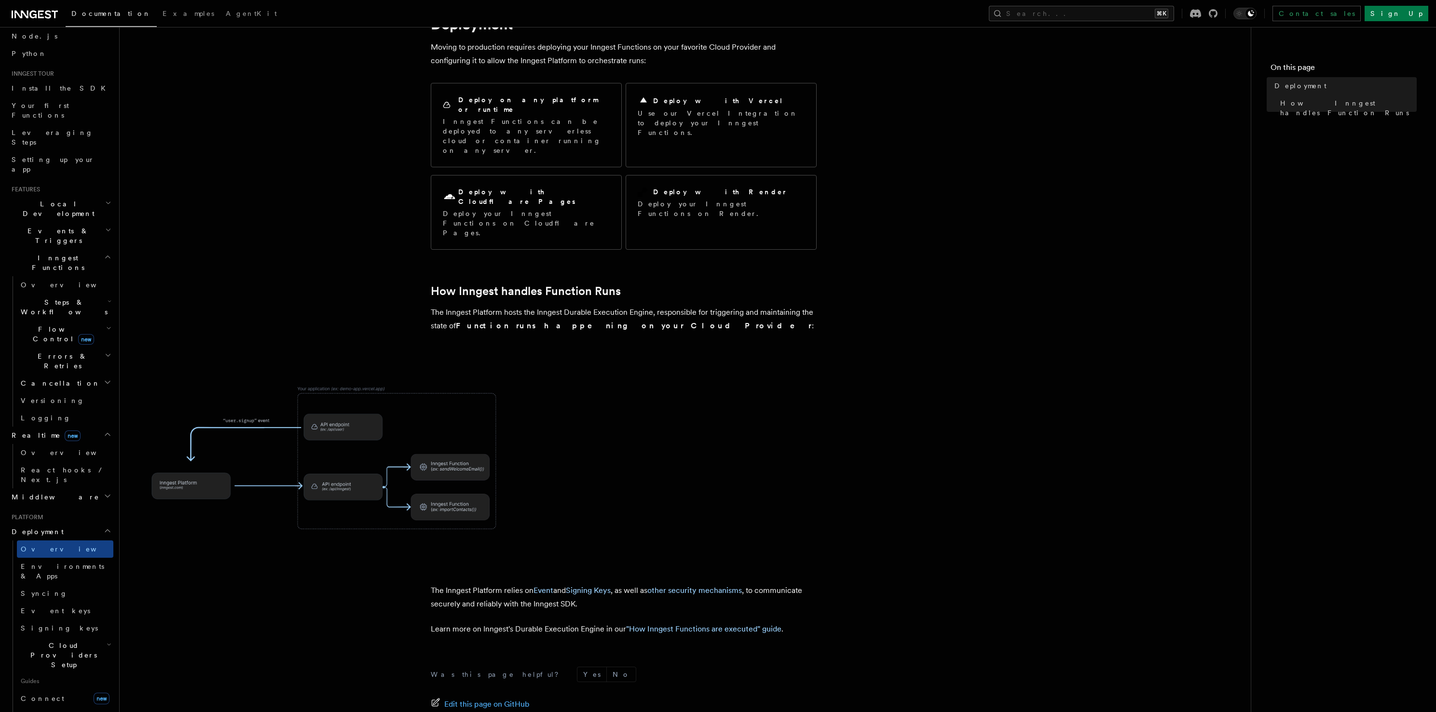
scroll to position [110, 0]
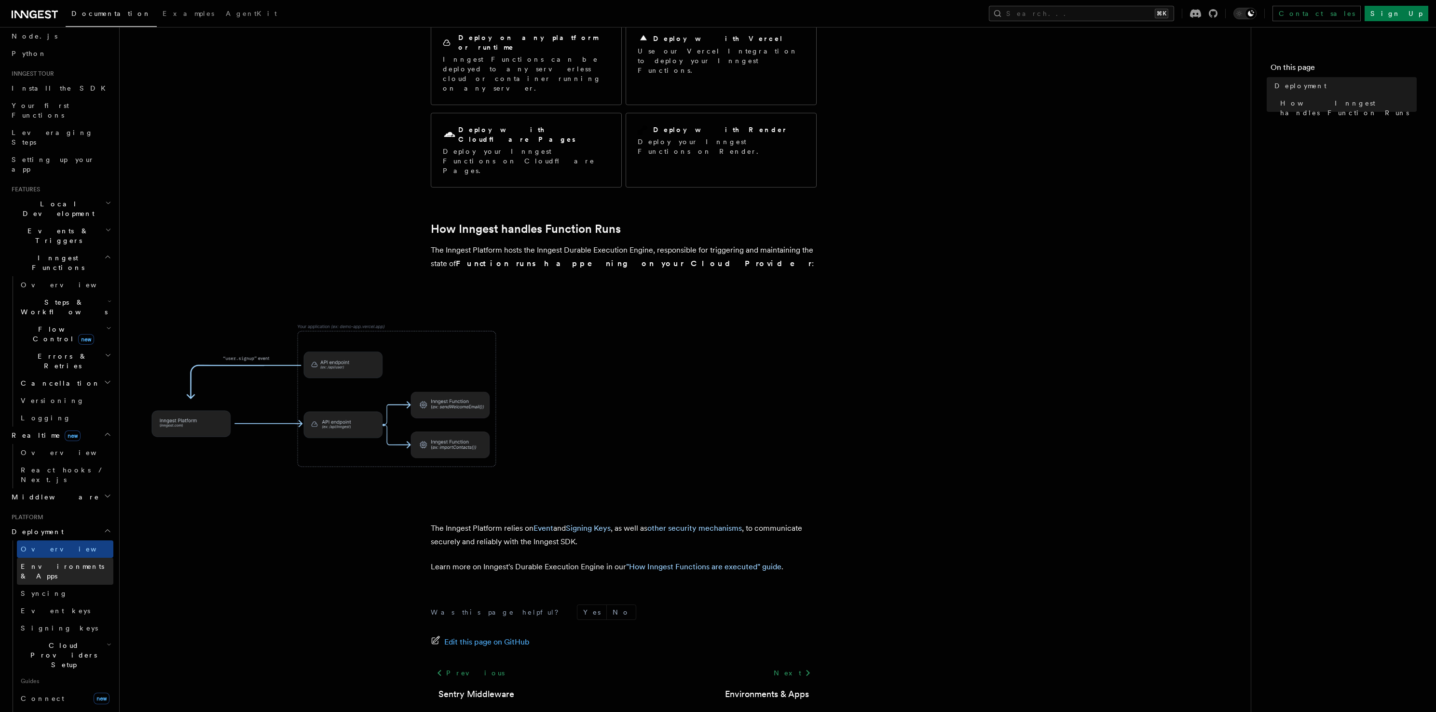
click at [79, 563] on span "Environments & Apps" at bounding box center [62, 571] width 83 height 17
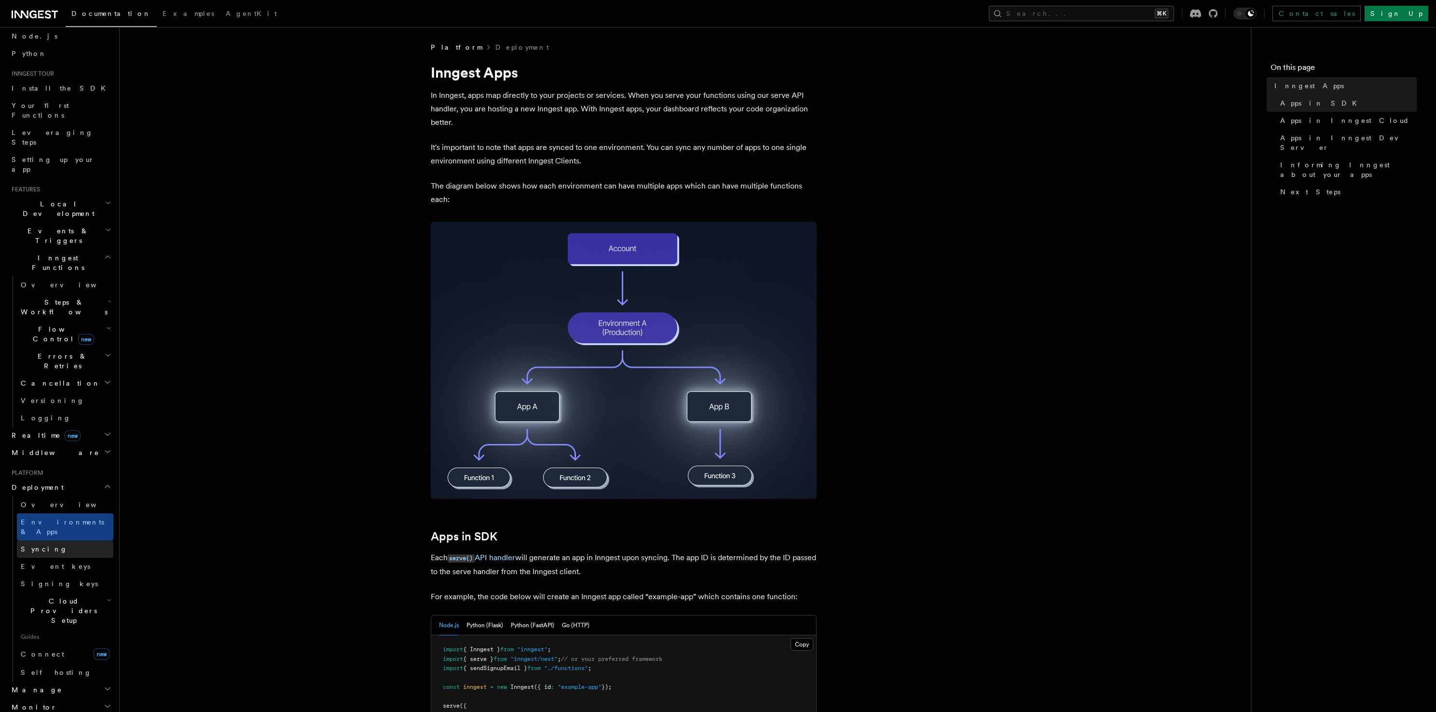
click at [64, 541] on link "Syncing" at bounding box center [65, 549] width 96 height 17
